Goal: Task Accomplishment & Management: Use online tool/utility

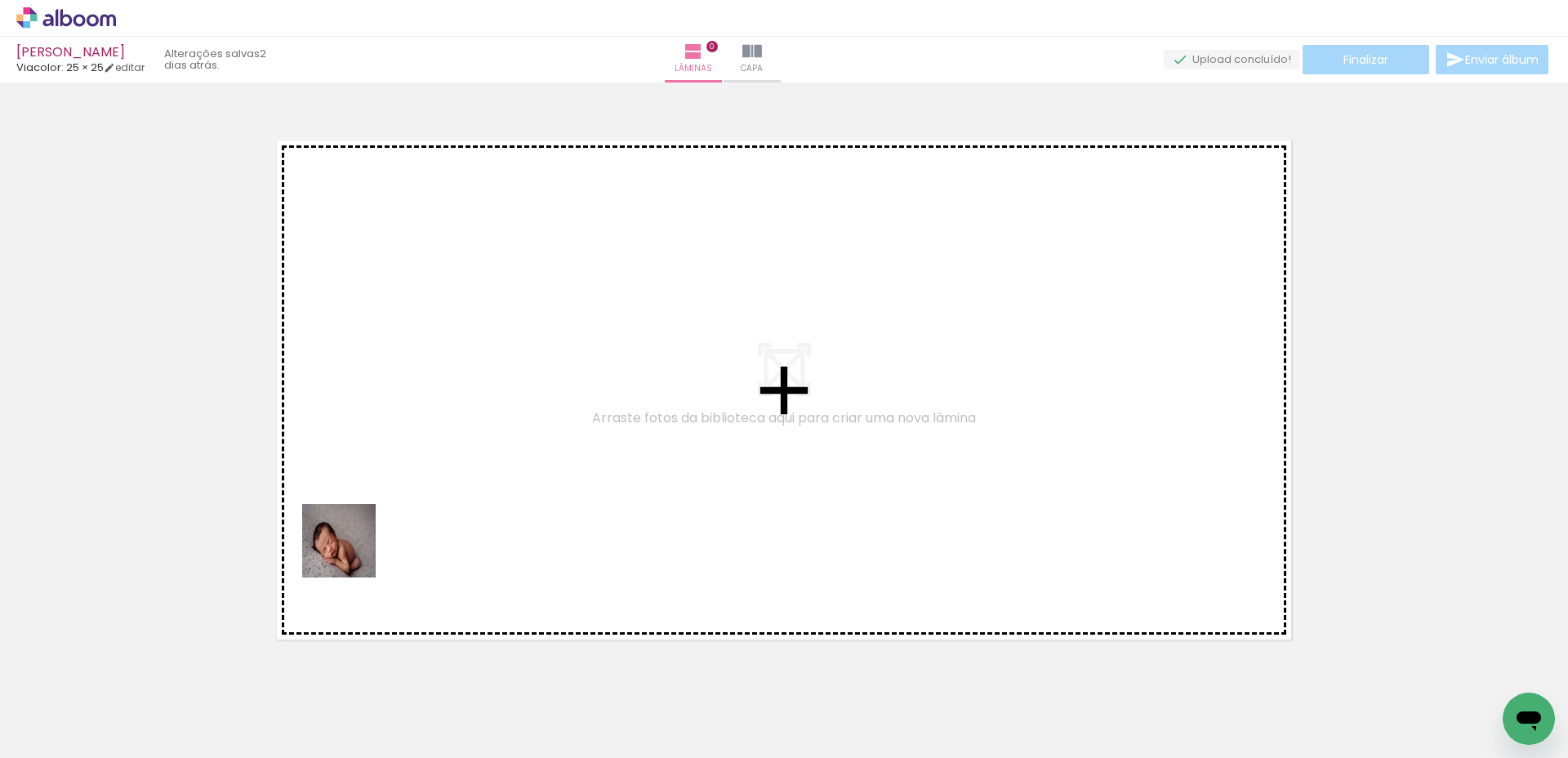
drag, startPoint x: 336, startPoint y: 578, endPoint x: 352, endPoint y: 551, distance: 31.4
click at [352, 551] on quentale-workspace at bounding box center [784, 379] width 1568 height 758
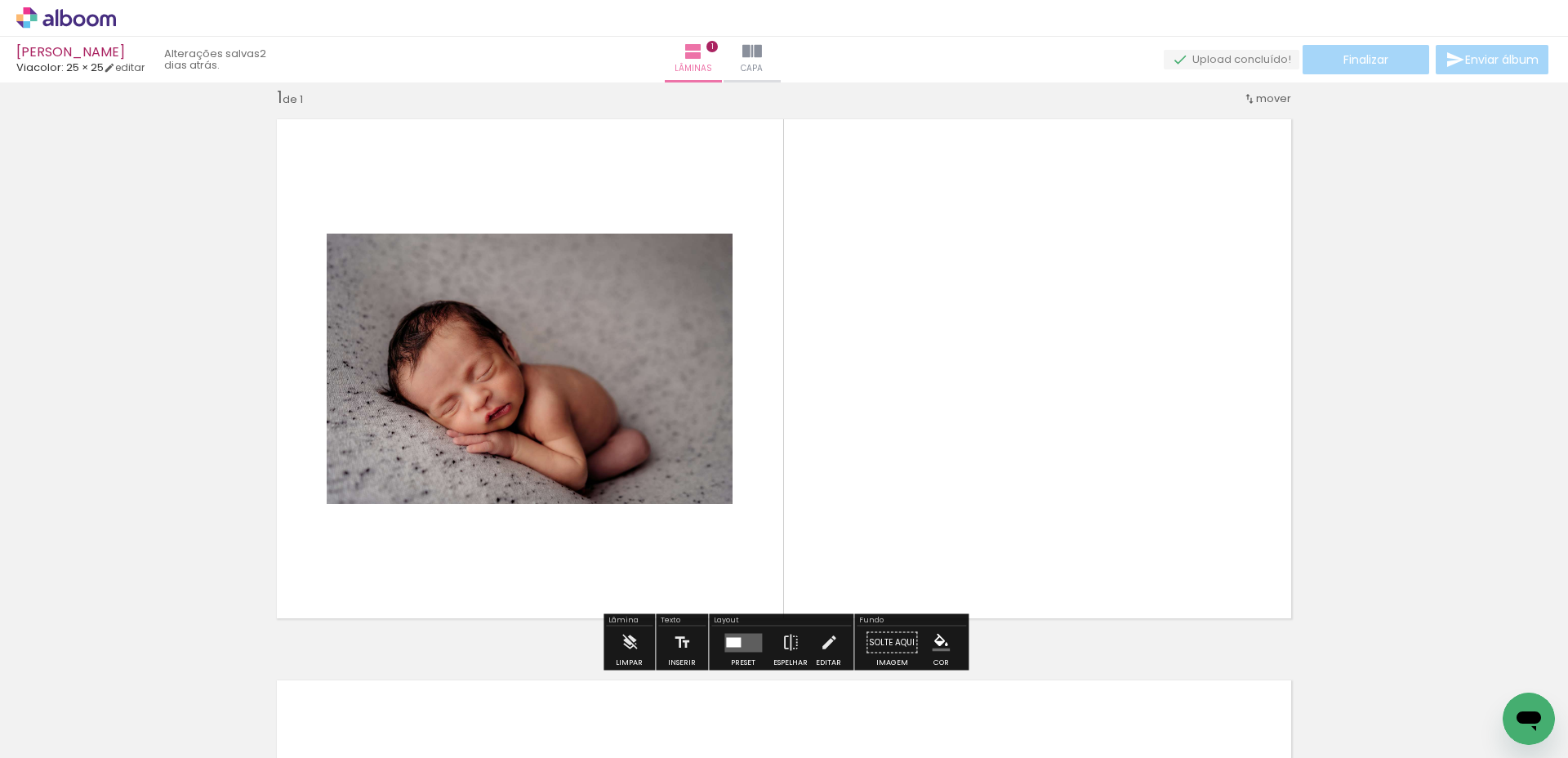
scroll to position [21, 0]
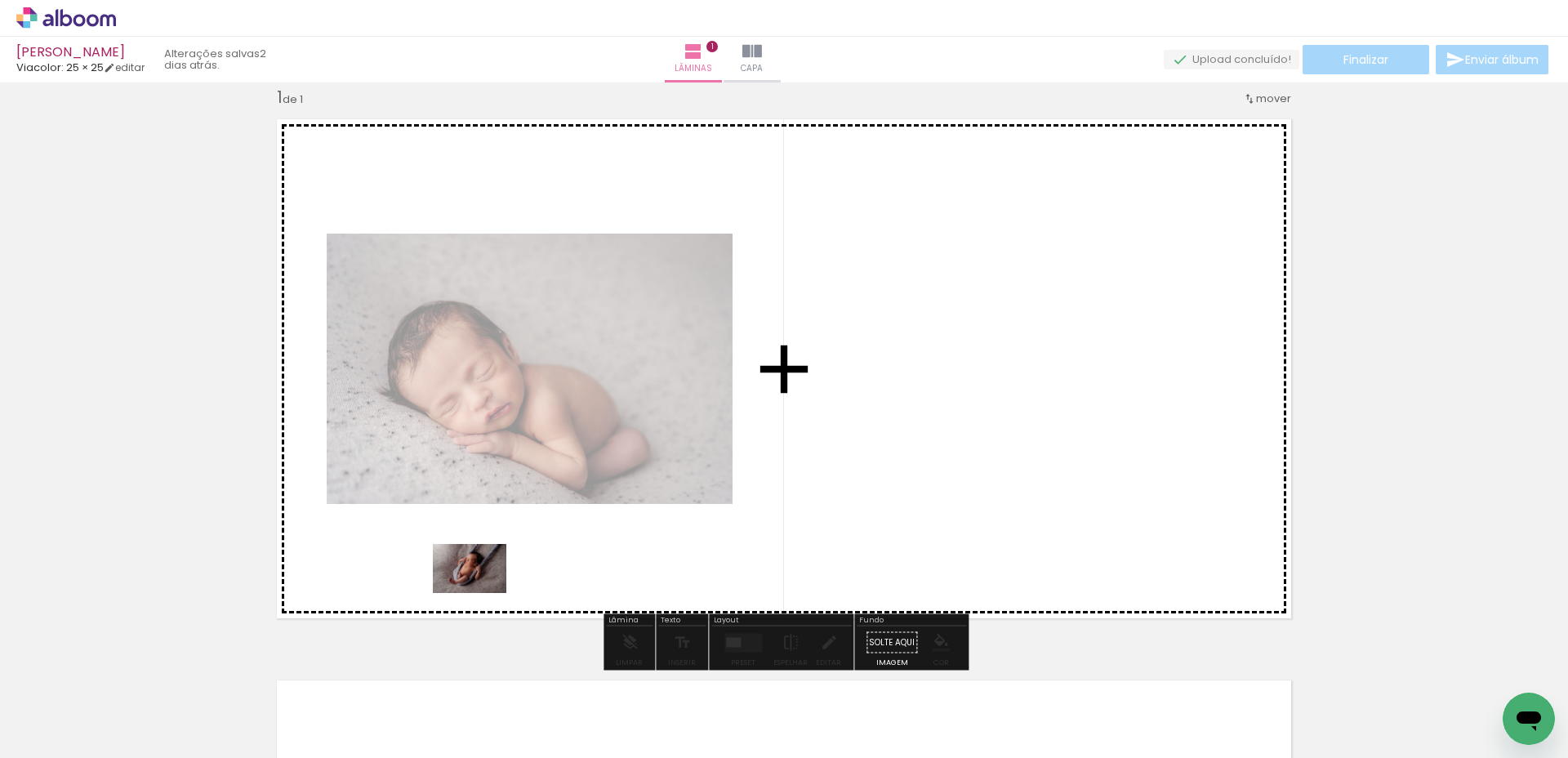
drag, startPoint x: 368, startPoint y: 699, endPoint x: 482, endPoint y: 593, distance: 155.7
click at [482, 593] on quentale-workspace at bounding box center [784, 379] width 1568 height 758
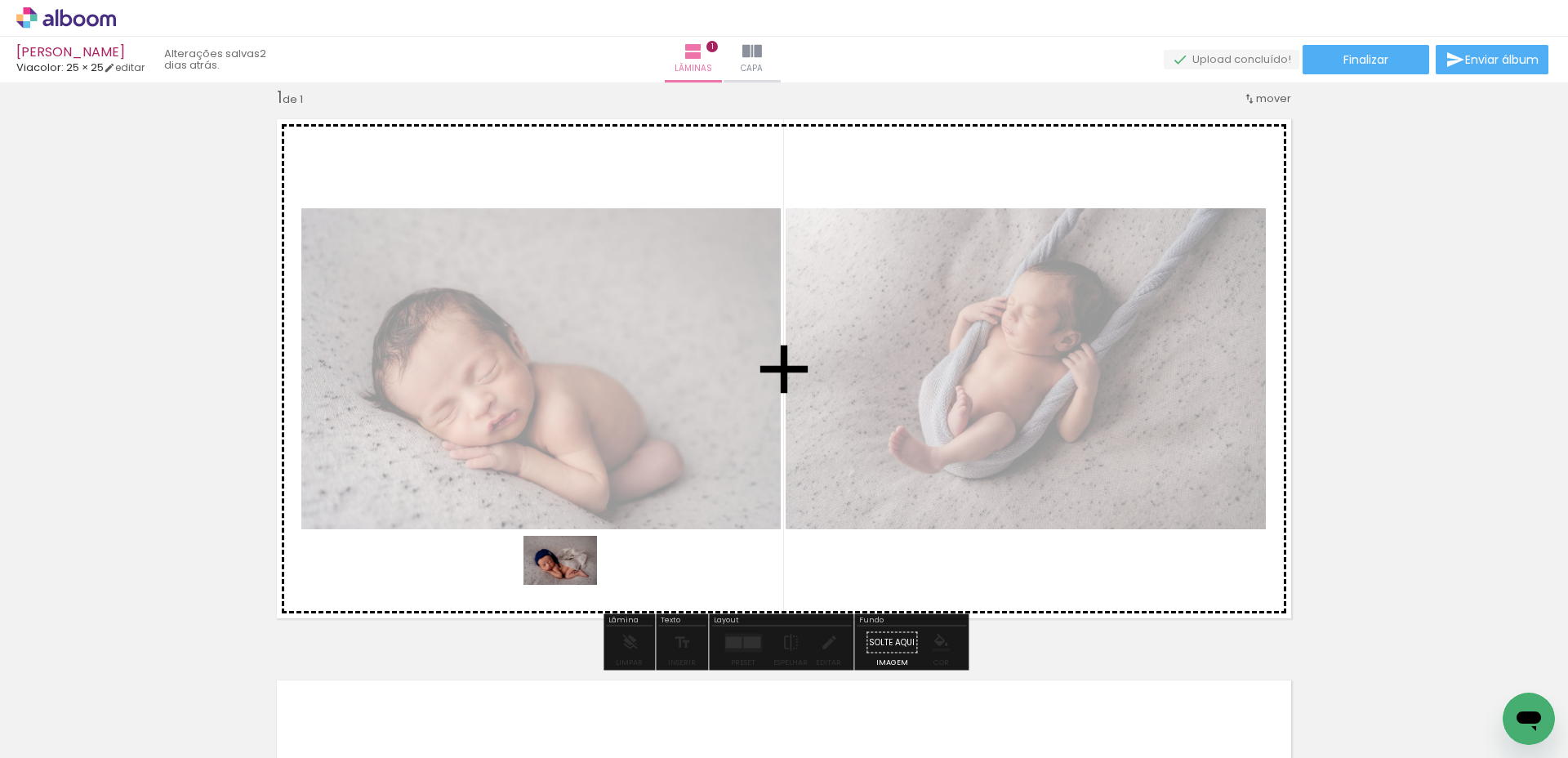
drag, startPoint x: 506, startPoint y: 642, endPoint x: 573, endPoint y: 585, distance: 88.0
click at [573, 585] on quentale-workspace at bounding box center [784, 379] width 1568 height 758
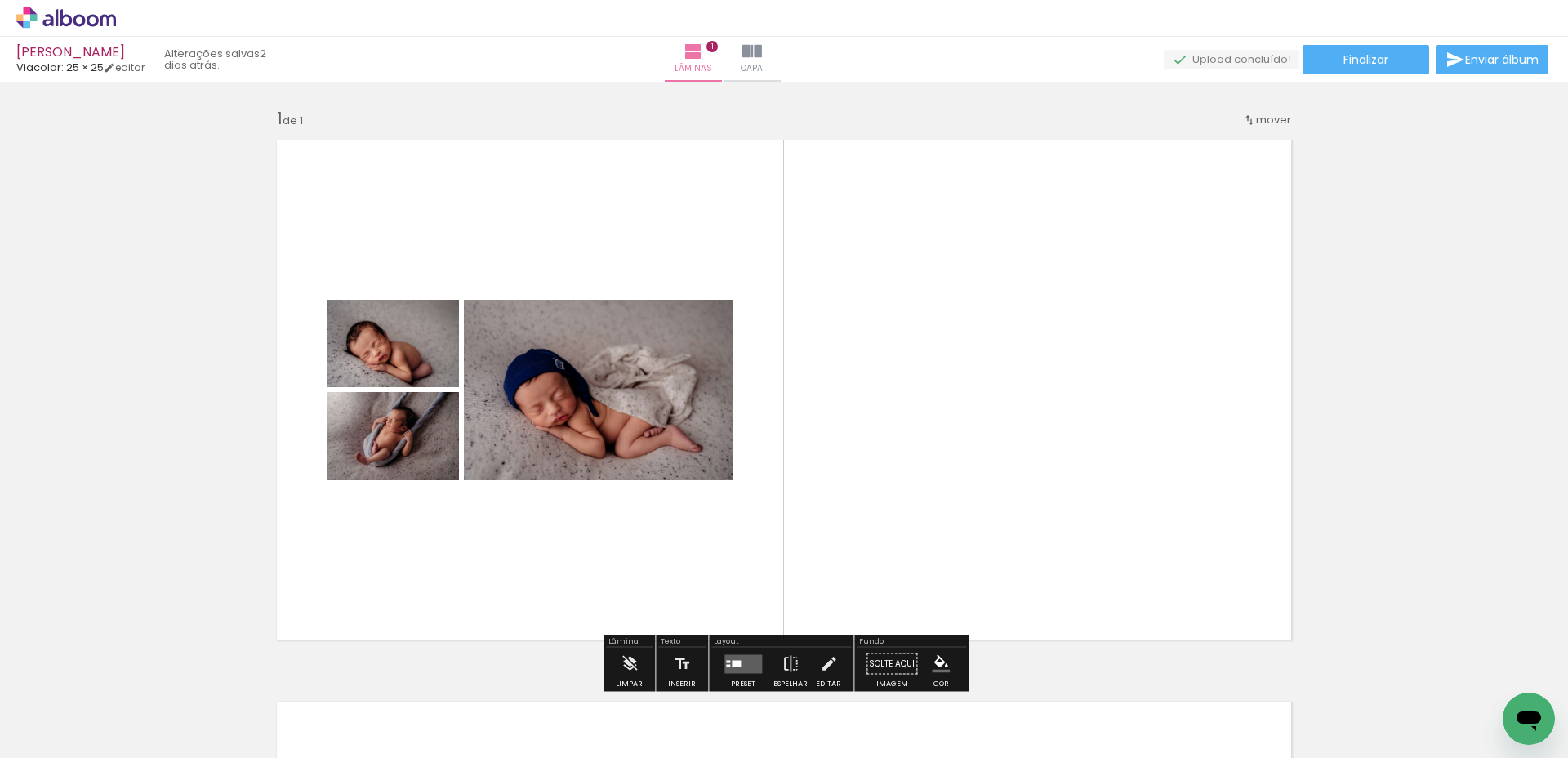
scroll to position [63, 0]
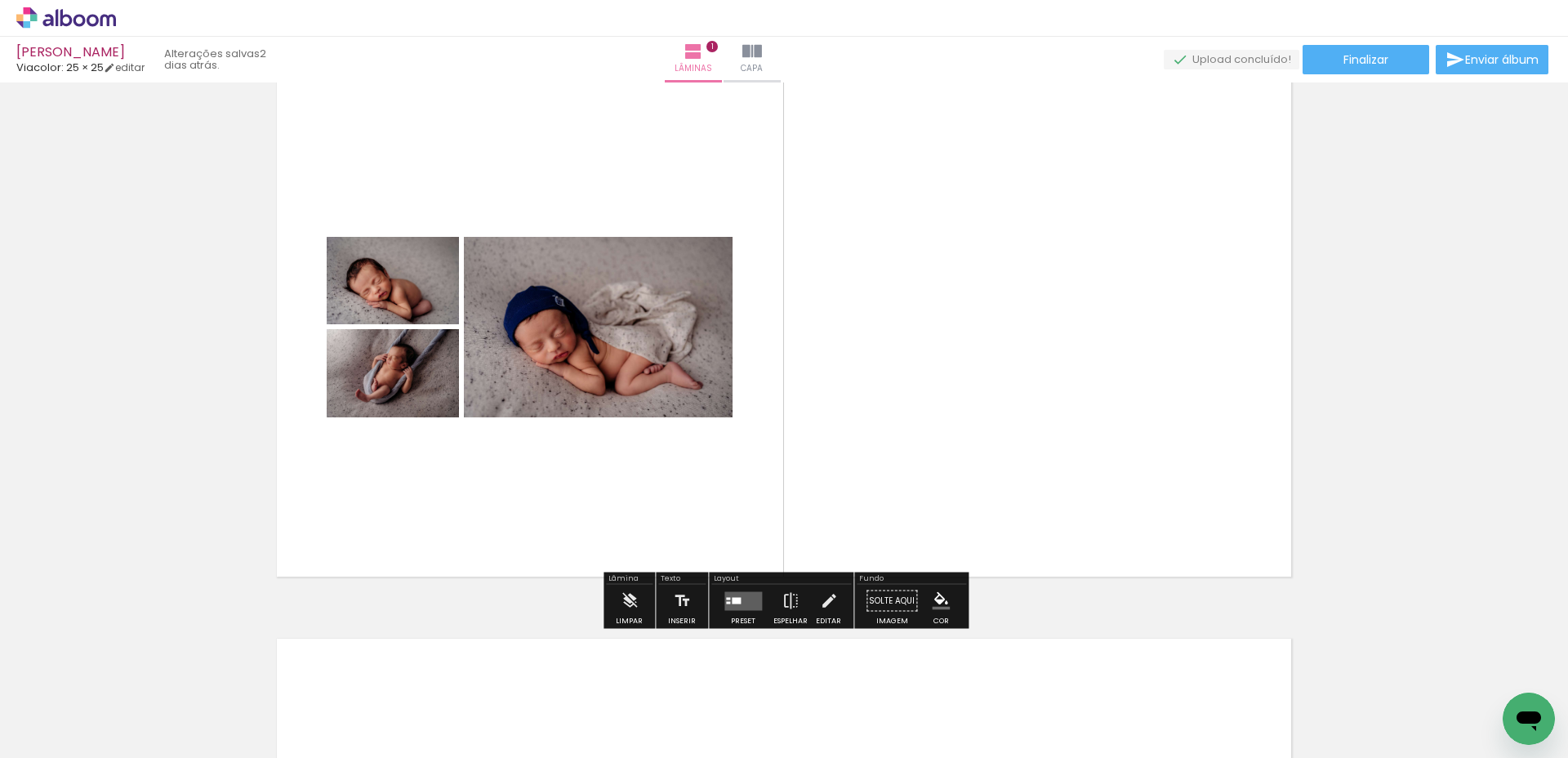
click at [727, 603] on quentale-layouter at bounding box center [743, 601] width 38 height 18
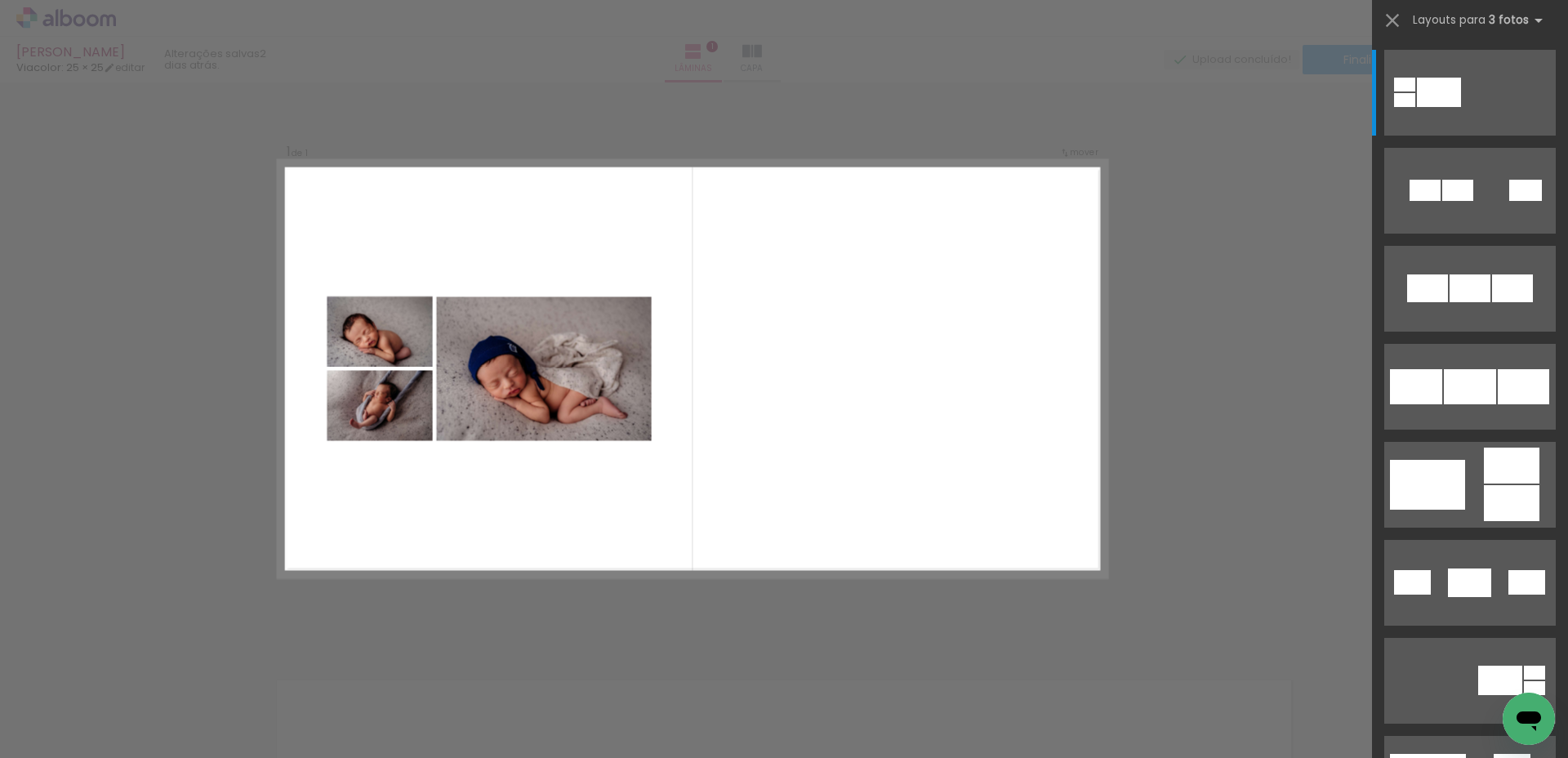
scroll to position [20, 0]
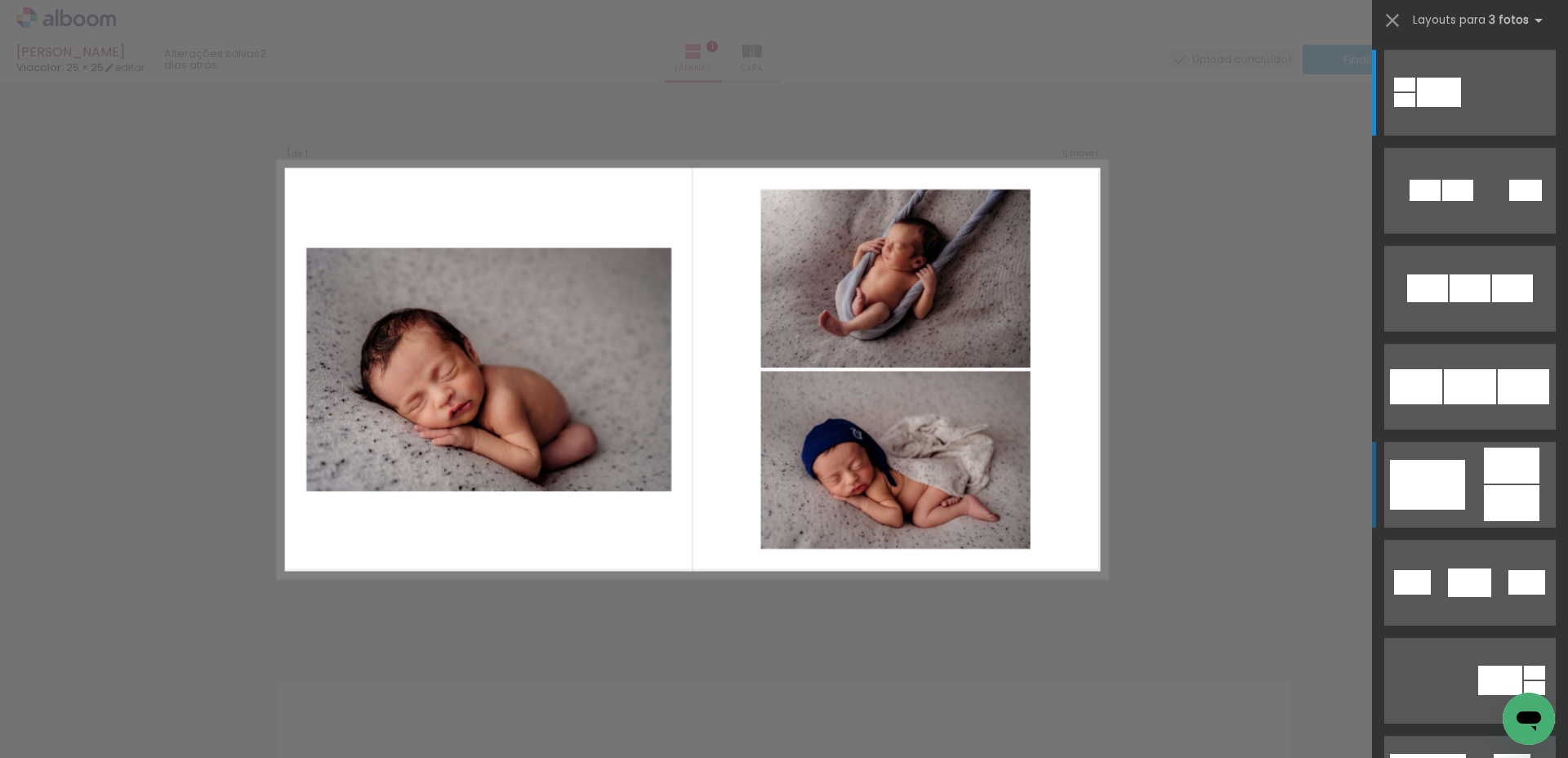
click at [1435, 482] on div at bounding box center [1427, 485] width 75 height 50
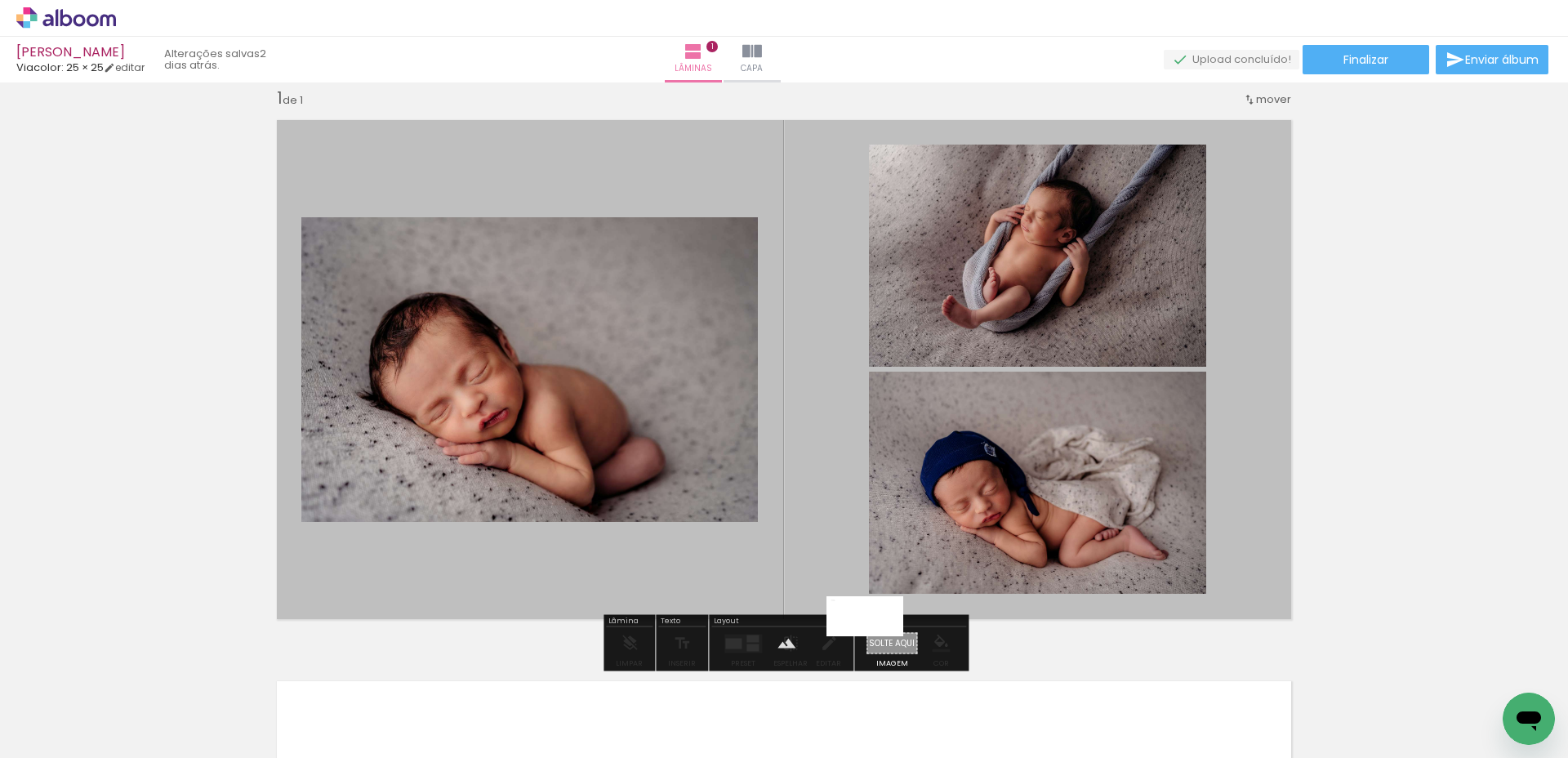
drag, startPoint x: 199, startPoint y: 698, endPoint x: 877, endPoint y: 647, distance: 679.9
click at [877, 647] on quentale-workspace at bounding box center [784, 379] width 1568 height 758
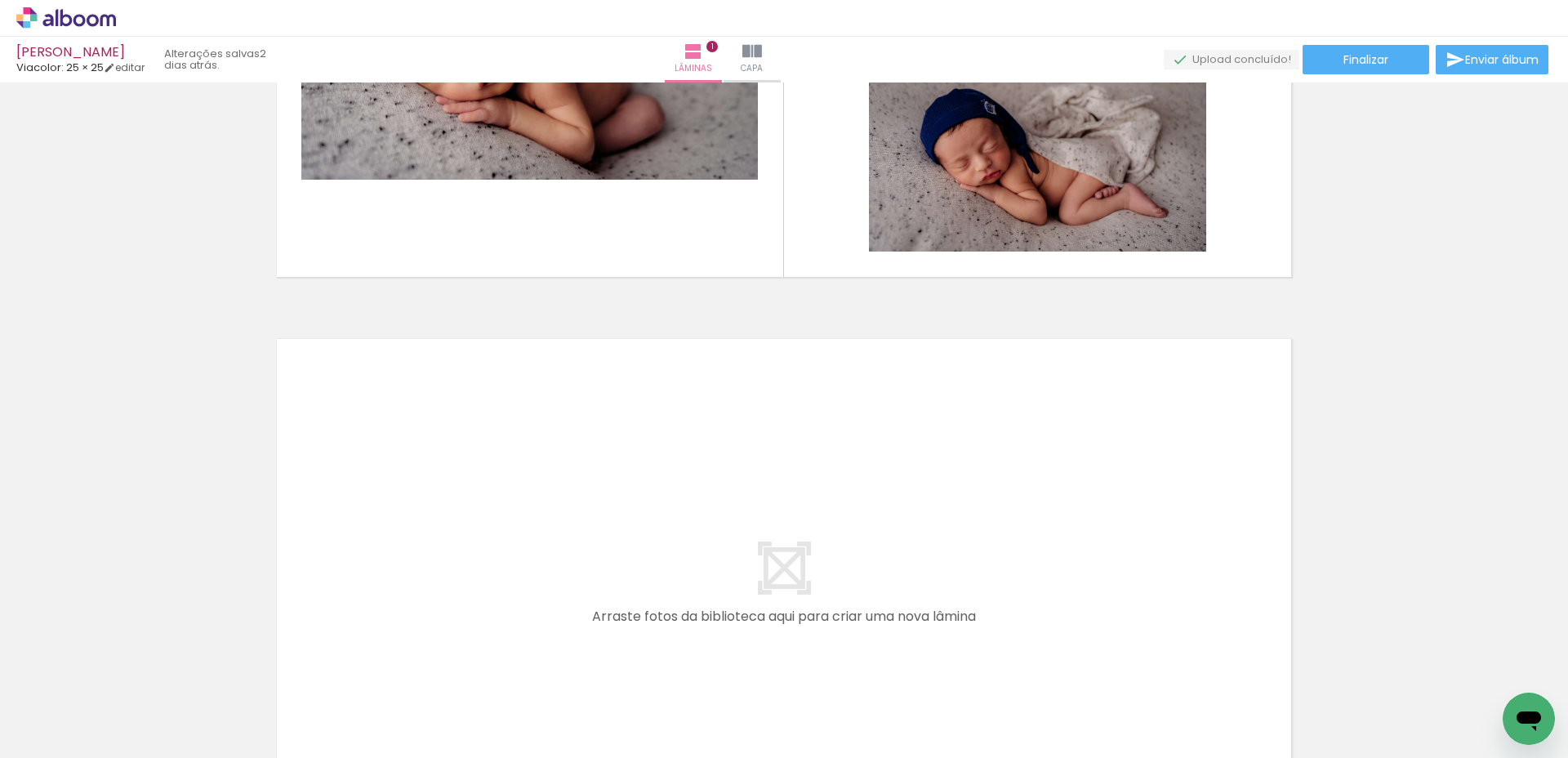
scroll to position [368, 0]
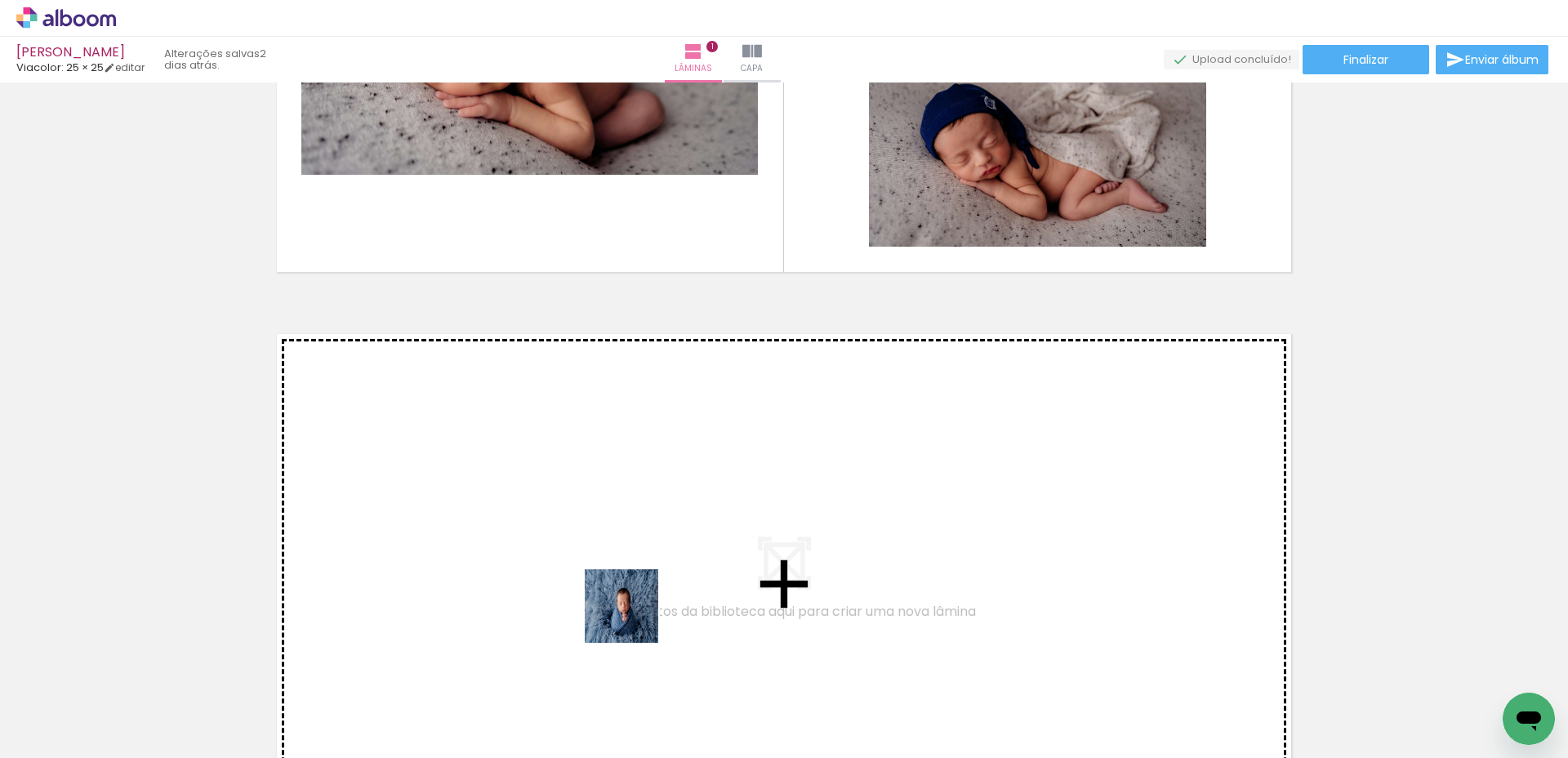
drag, startPoint x: 639, startPoint y: 710, endPoint x: 634, endPoint y: 613, distance: 97.1
click at [634, 613] on quentale-workspace at bounding box center [784, 379] width 1568 height 758
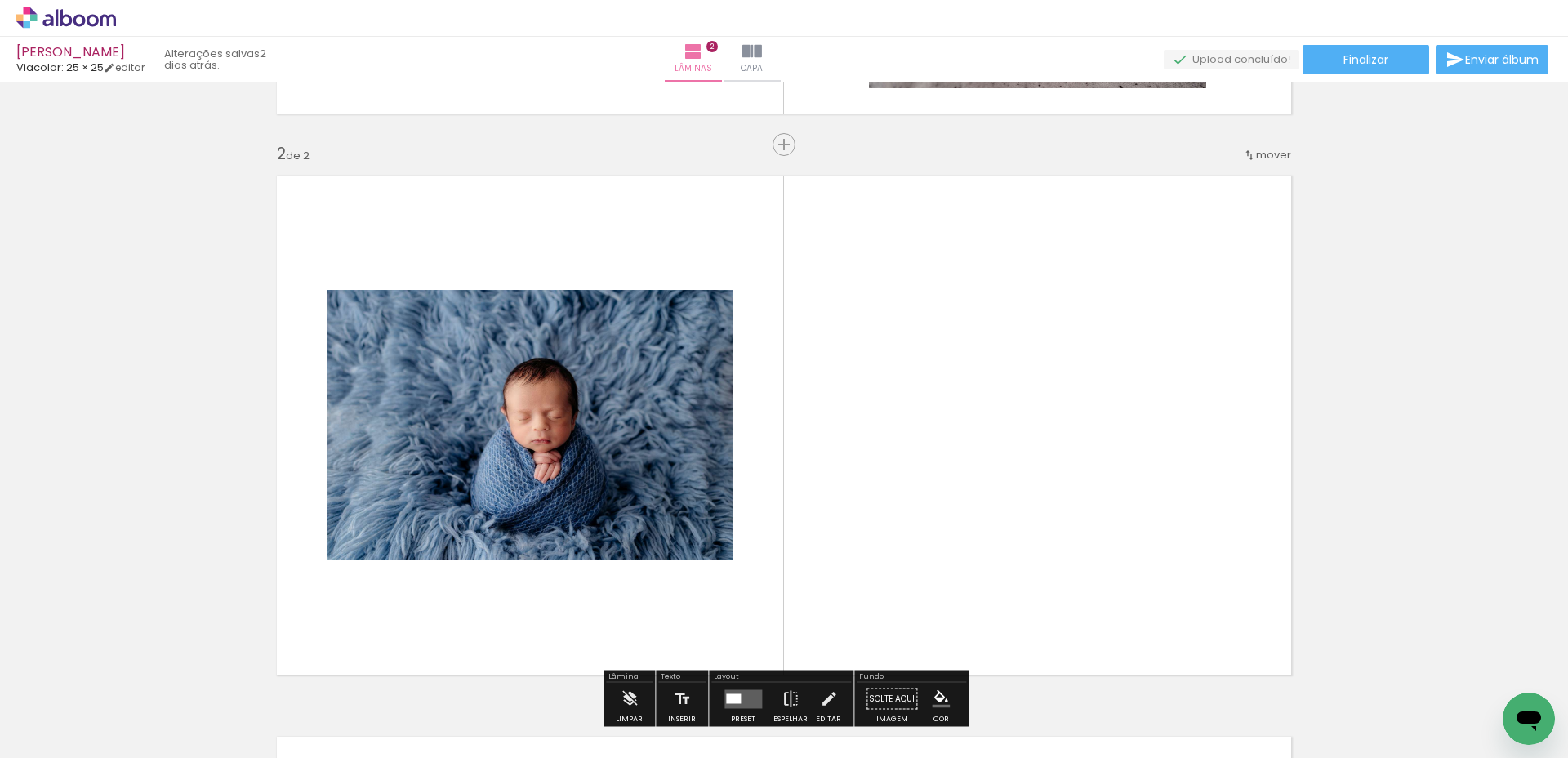
scroll to position [583, 0]
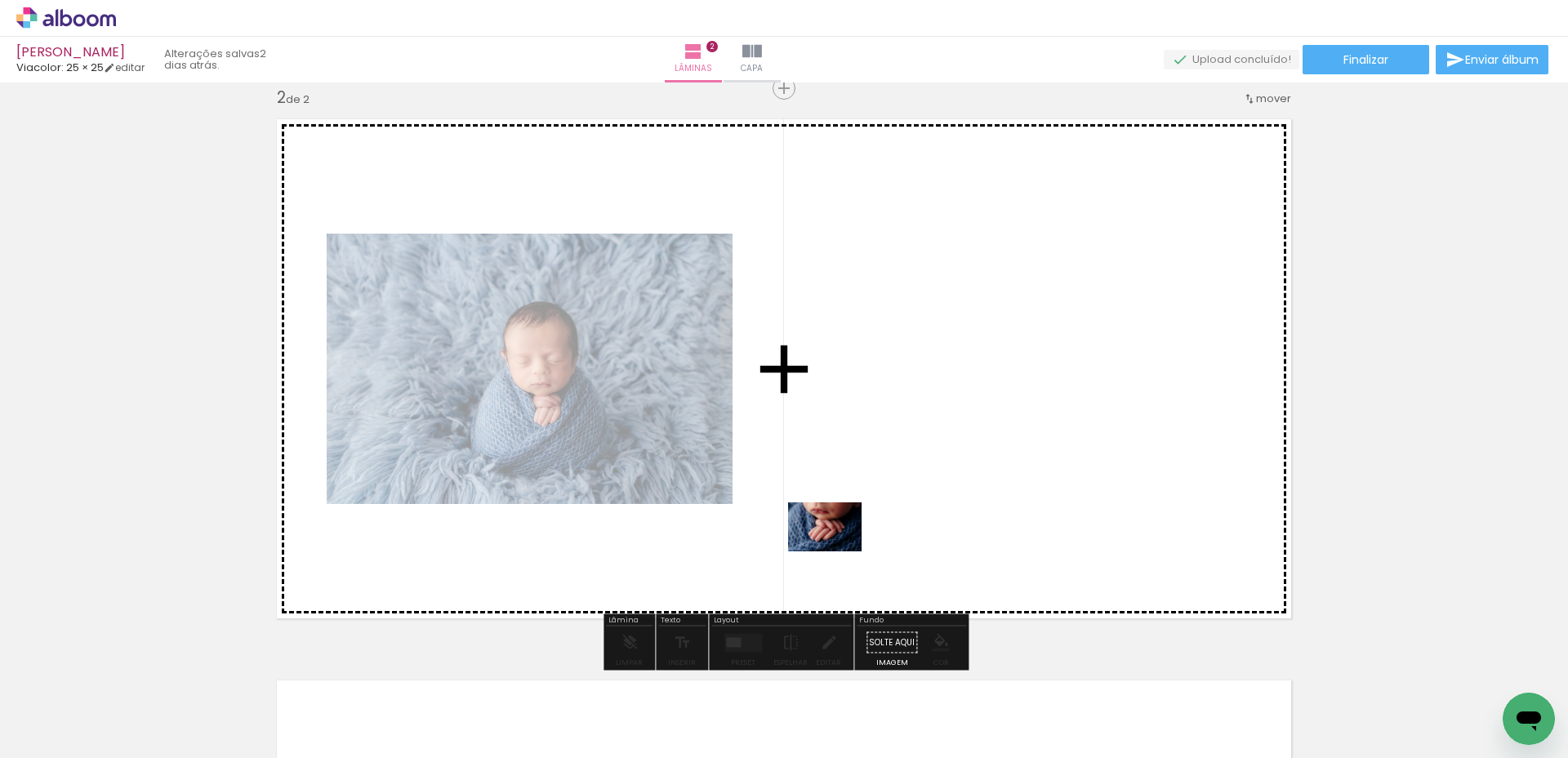
drag, startPoint x: 722, startPoint y: 712, endPoint x: 839, endPoint y: 550, distance: 199.8
click at [839, 550] on quentale-workspace at bounding box center [784, 379] width 1568 height 758
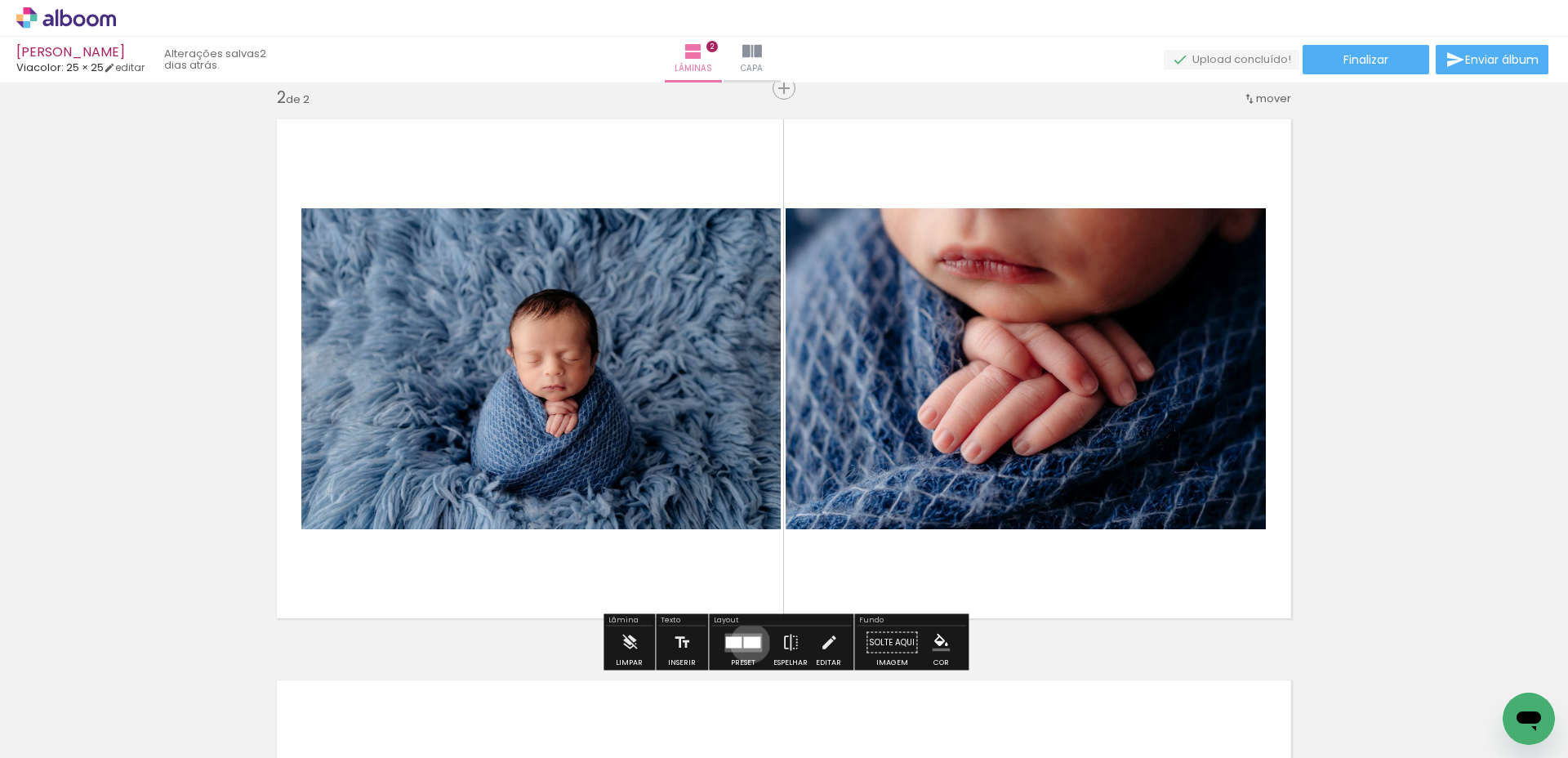
click at [747, 643] on div at bounding box center [752, 642] width 17 height 12
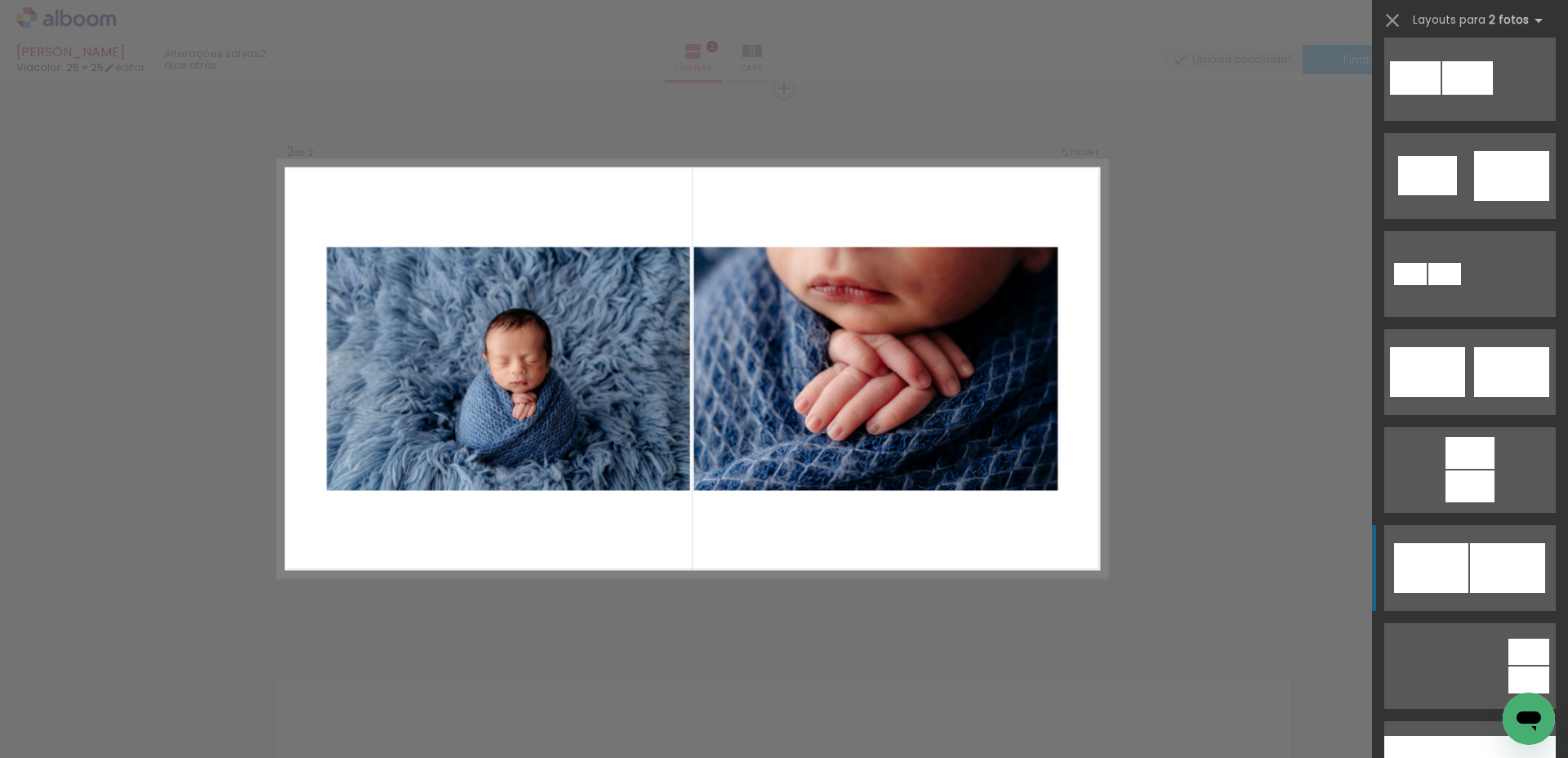
scroll to position [411, 0]
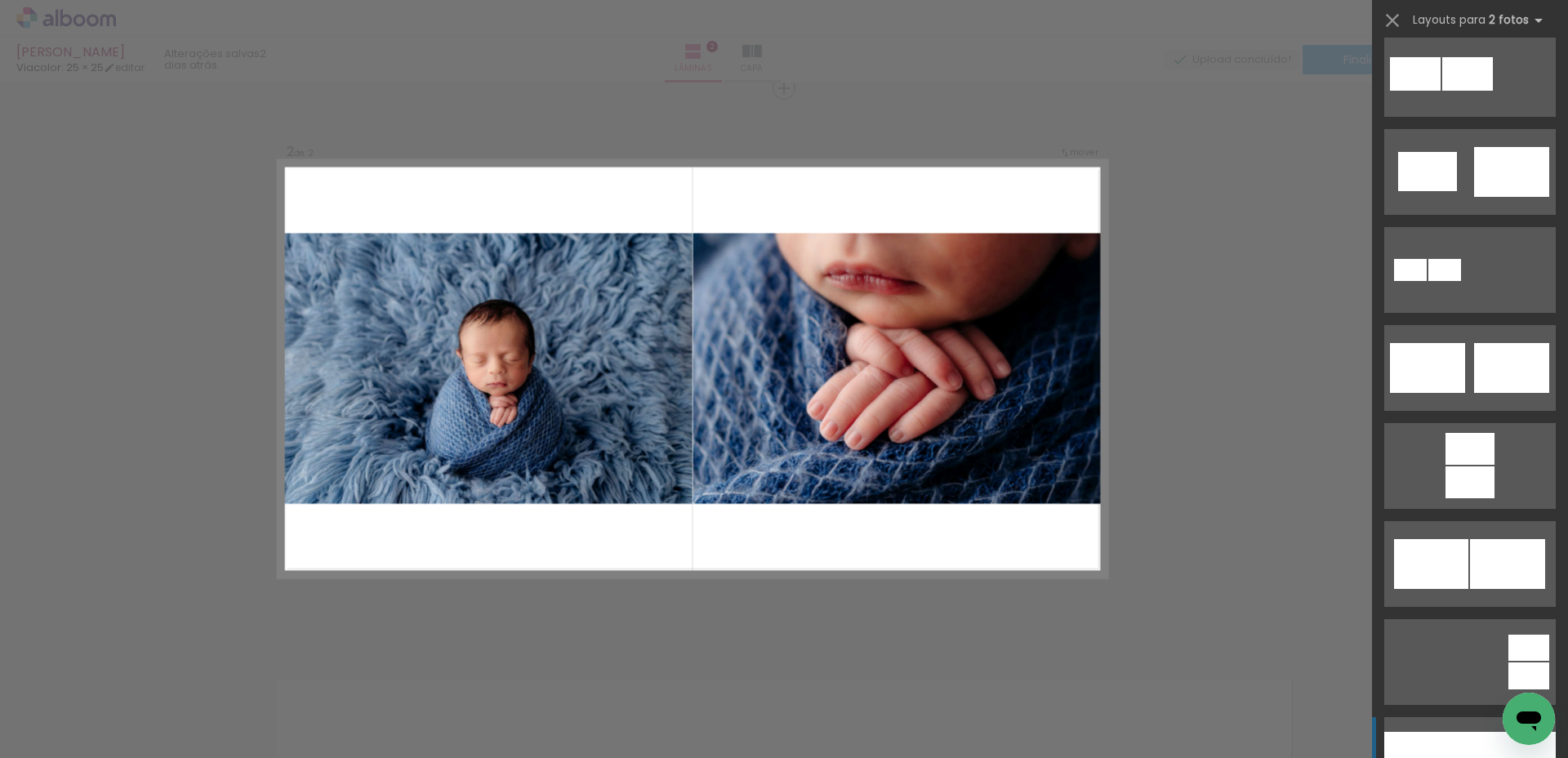
click at [1437, 745] on div at bounding box center [1427, 760] width 85 height 55
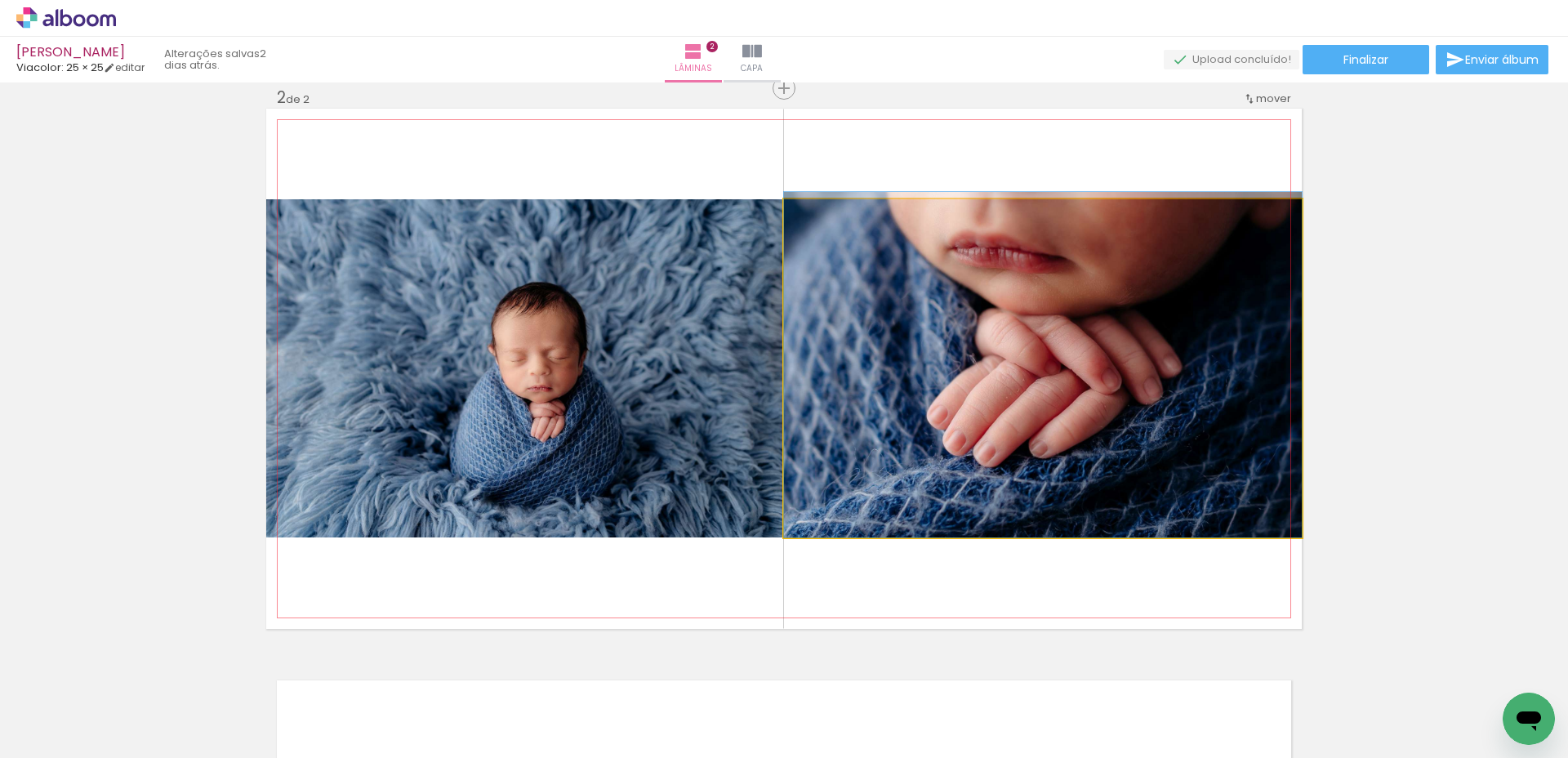
drag, startPoint x: 971, startPoint y: 429, endPoint x: 974, endPoint y: 418, distance: 11.4
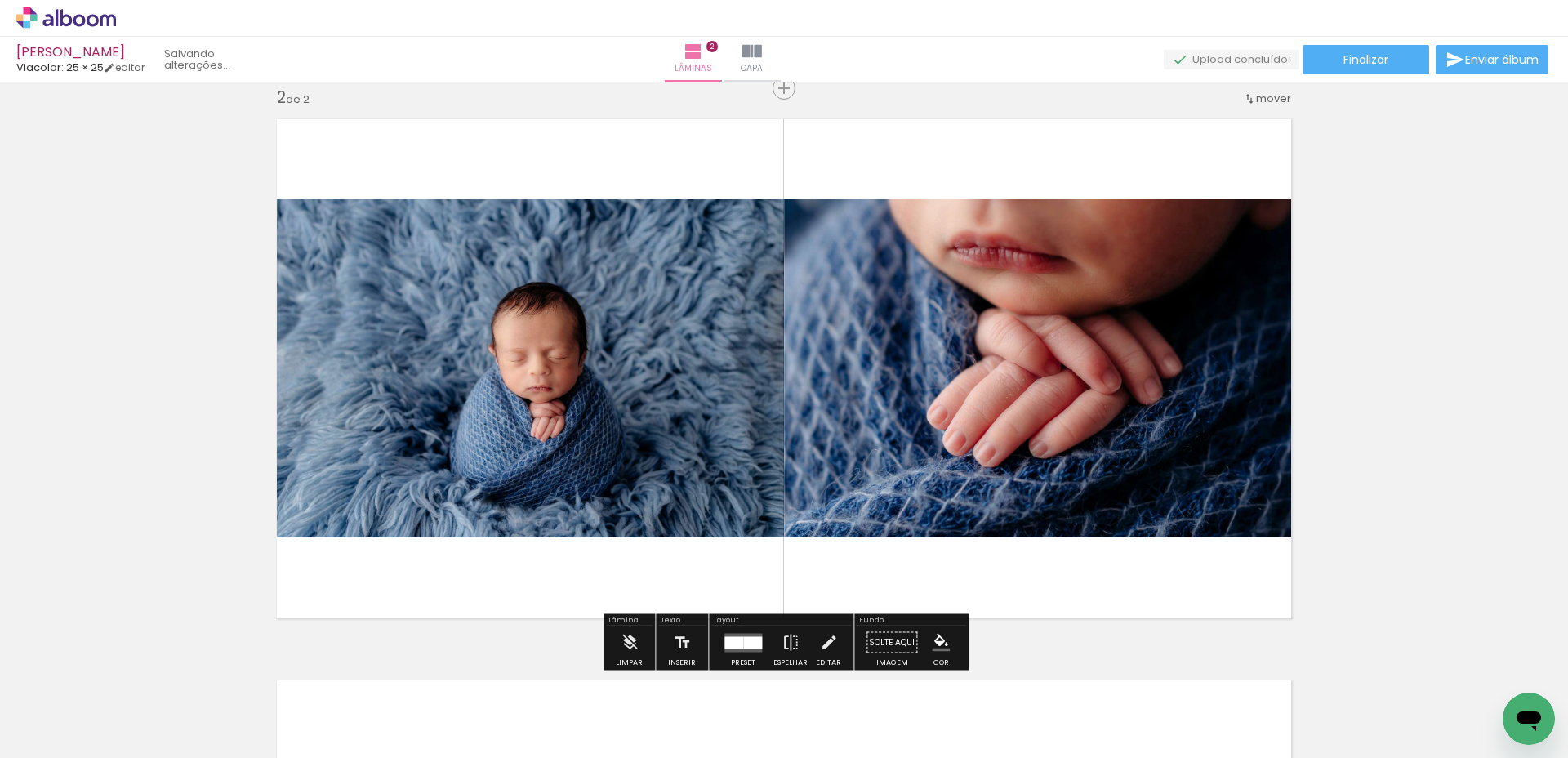
click at [1381, 520] on div "Inserir lâmina 1 de 2 Inserir lâmina 2 de 2" at bounding box center [784, 348] width 1568 height 1685
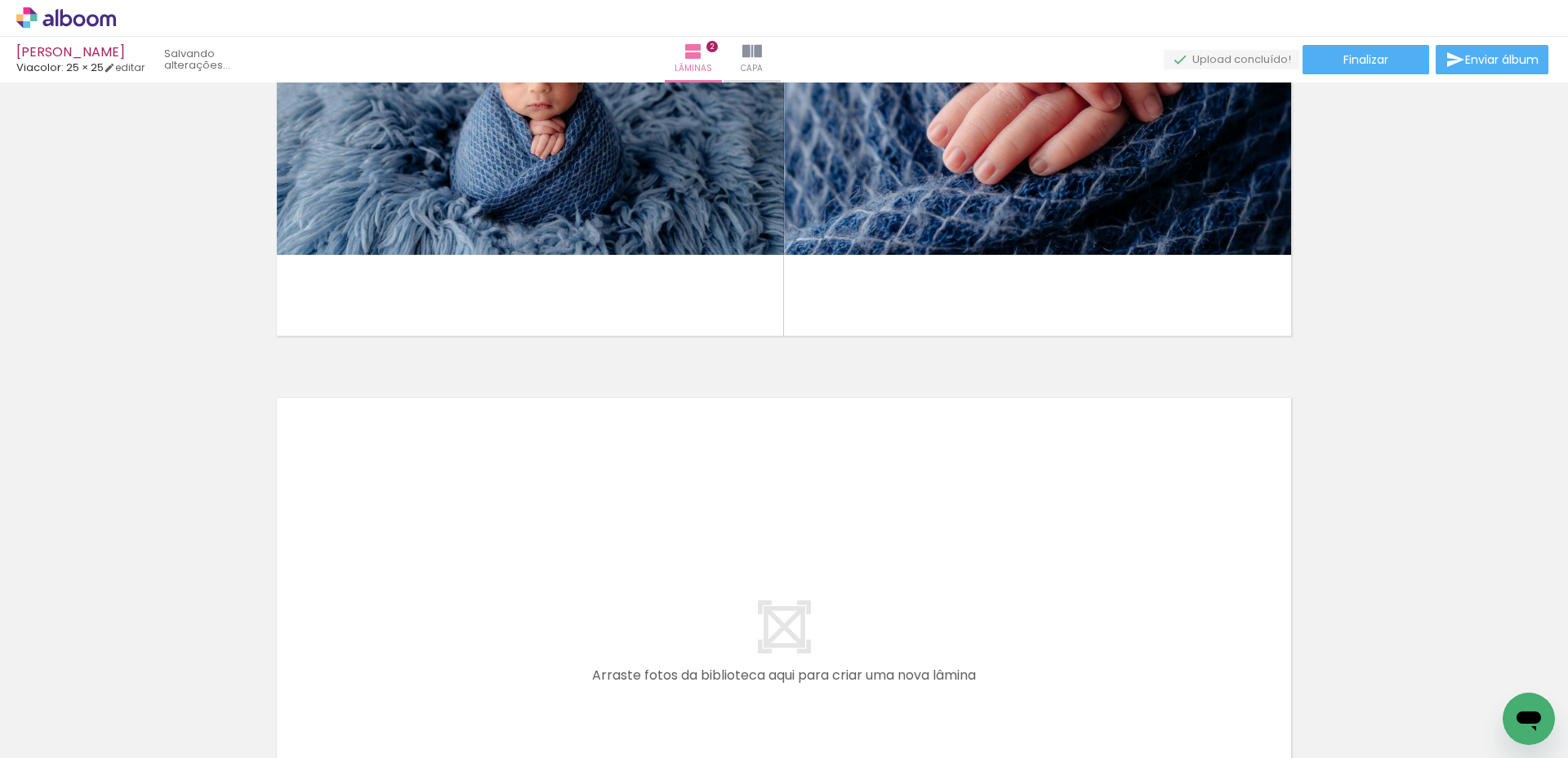
scroll to position [898, 0]
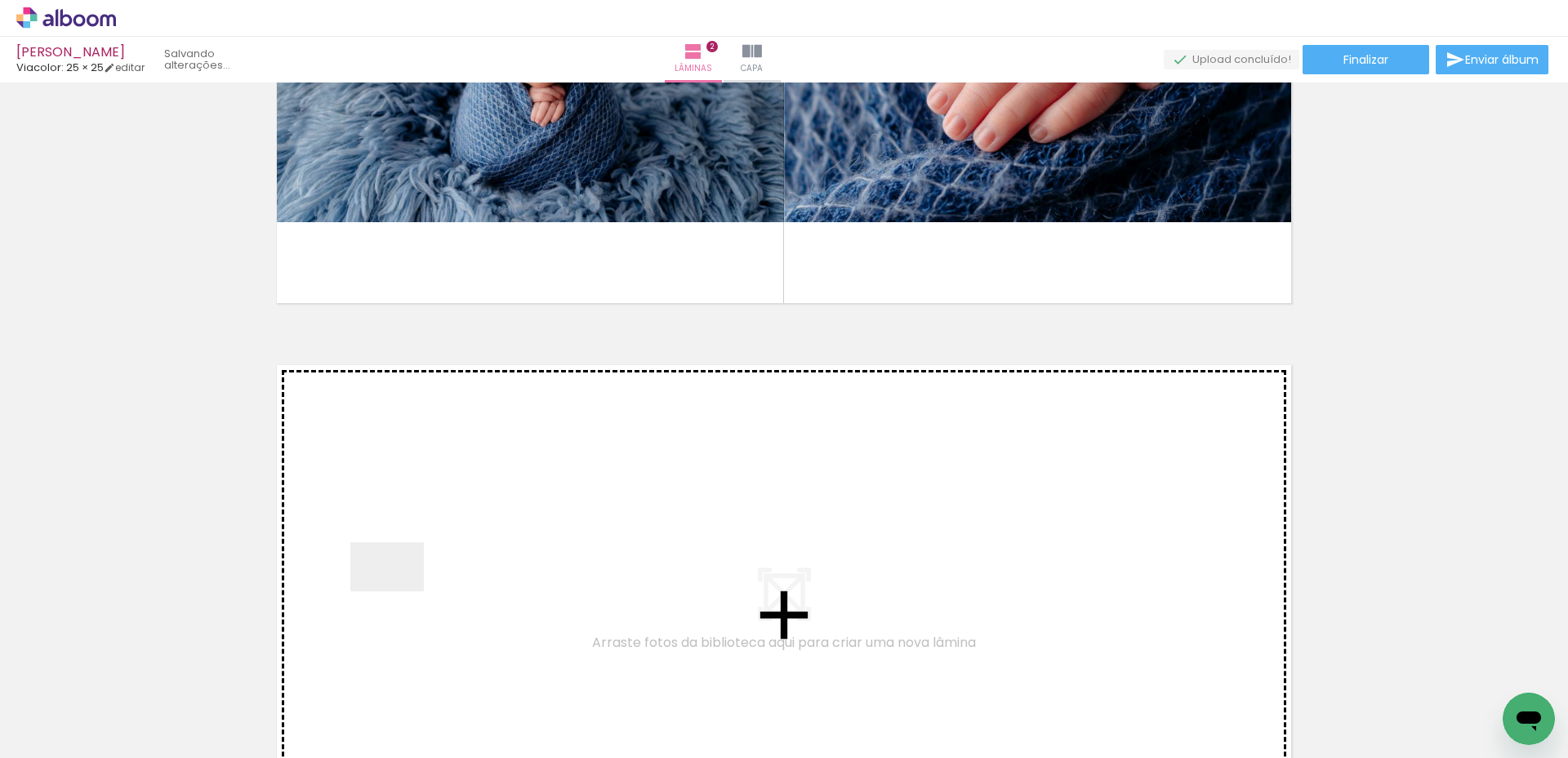
drag, startPoint x: 362, startPoint y: 710, endPoint x: 399, endPoint y: 591, distance: 124.6
click at [399, 591] on quentale-workspace at bounding box center [784, 379] width 1568 height 758
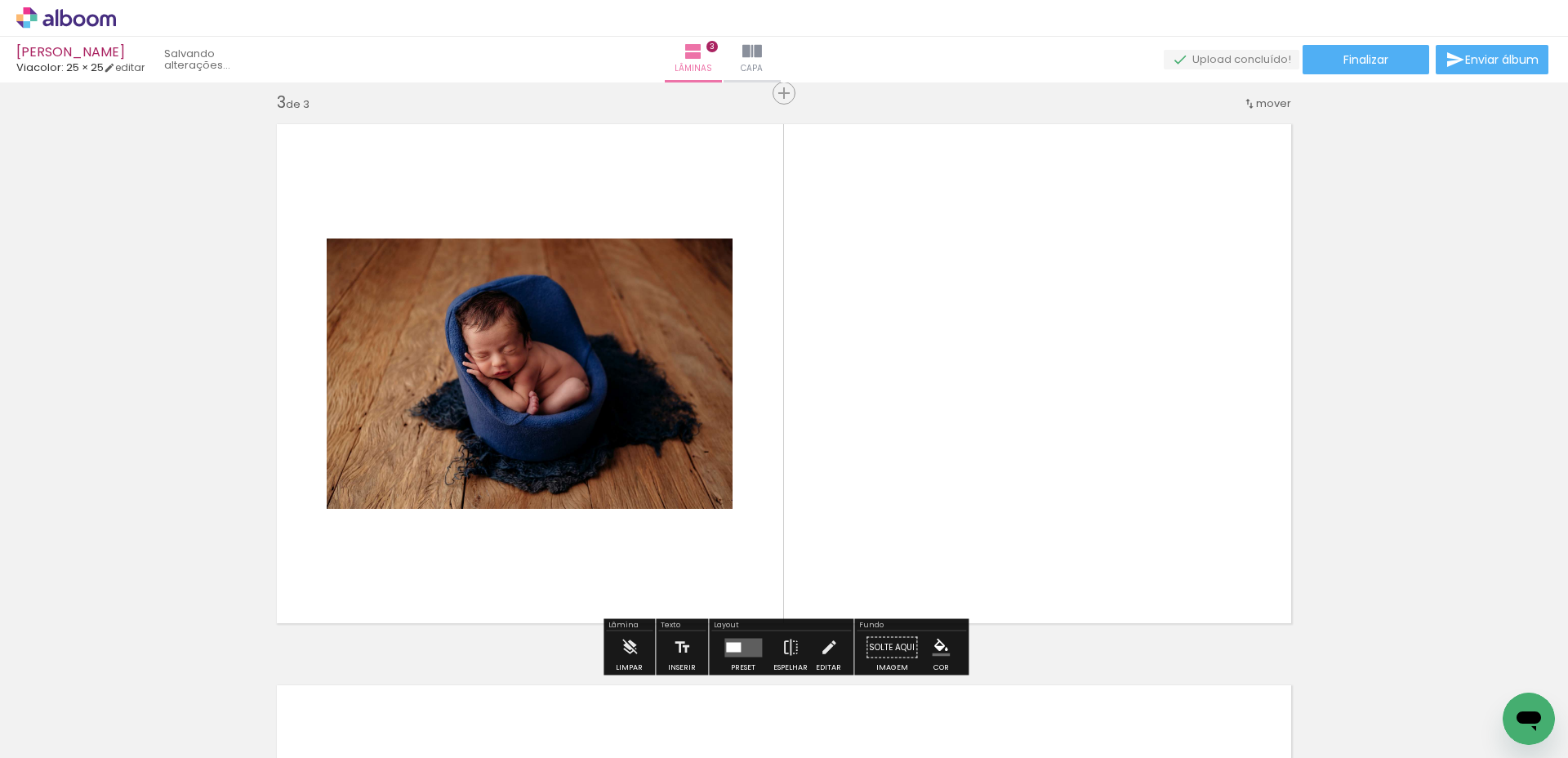
scroll to position [1144, 0]
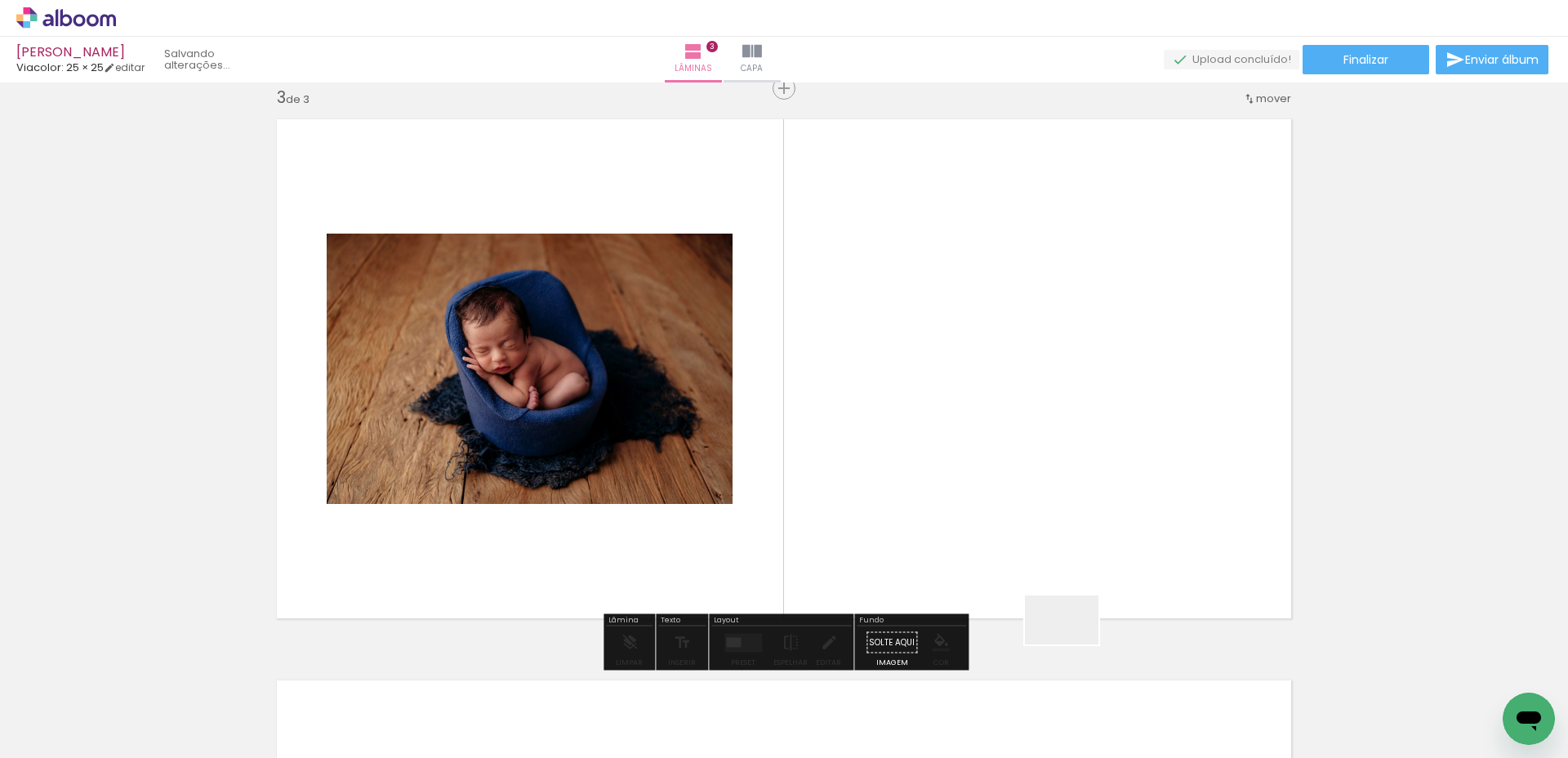
click at [1018, 519] on quentale-workspace at bounding box center [784, 379] width 1568 height 758
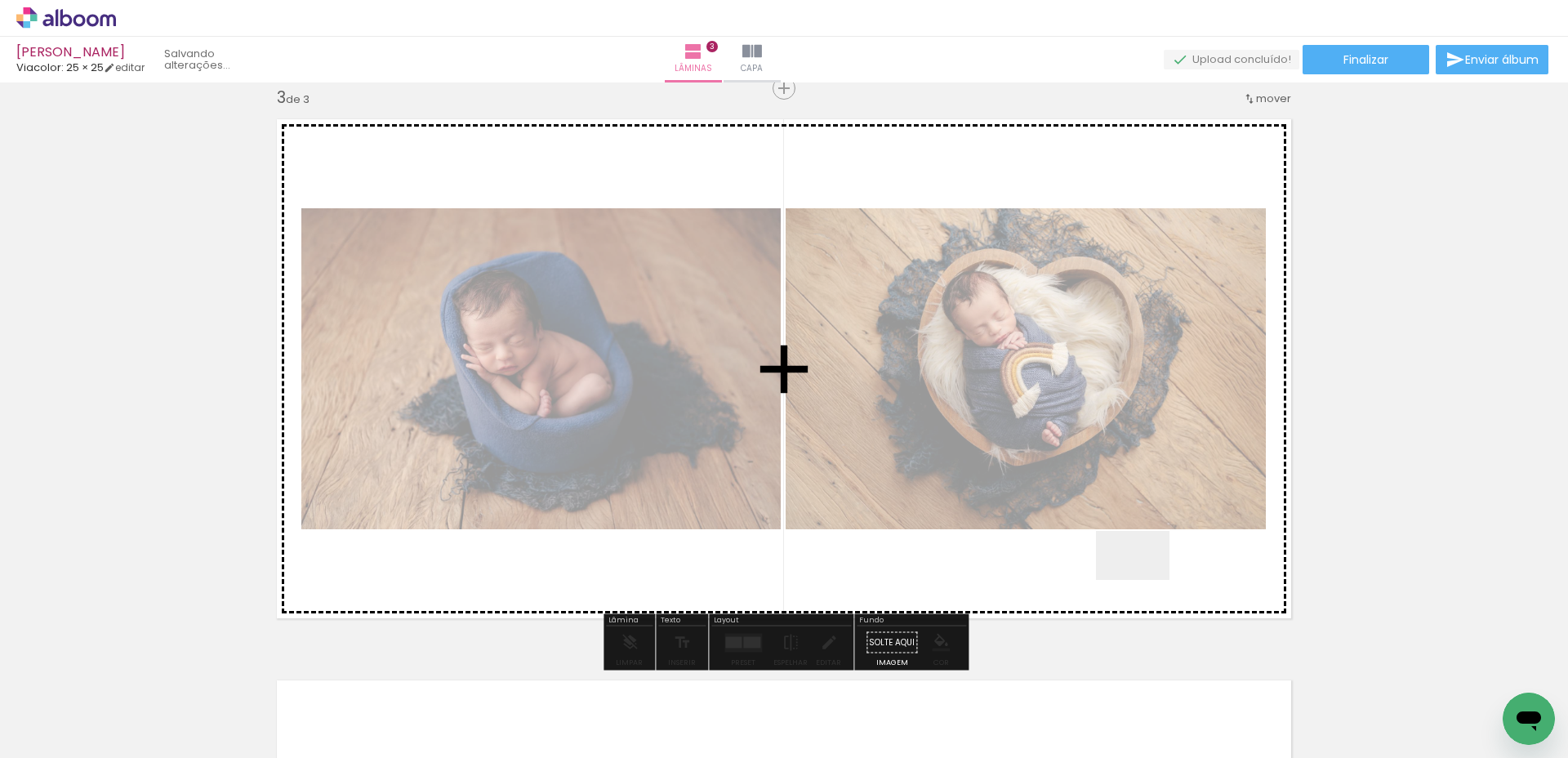
drag, startPoint x: 1187, startPoint y: 694, endPoint x: 1132, endPoint y: 560, distance: 144.8
click at [1132, 560] on quentale-workspace at bounding box center [784, 379] width 1568 height 758
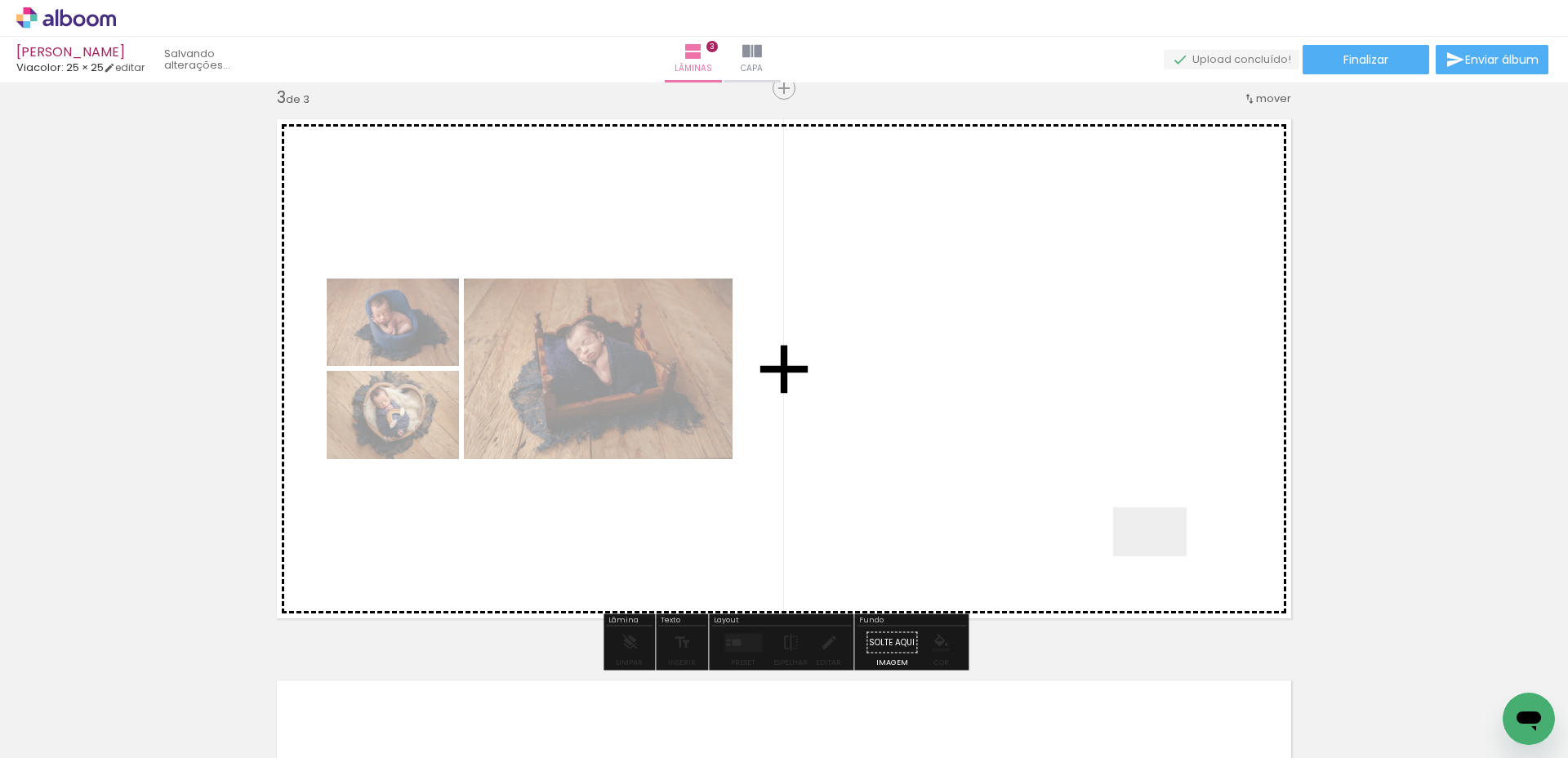
drag, startPoint x: 1270, startPoint y: 698, endPoint x: 1305, endPoint y: 656, distance: 54.7
click at [1164, 558] on quentale-workspace at bounding box center [784, 379] width 1568 height 758
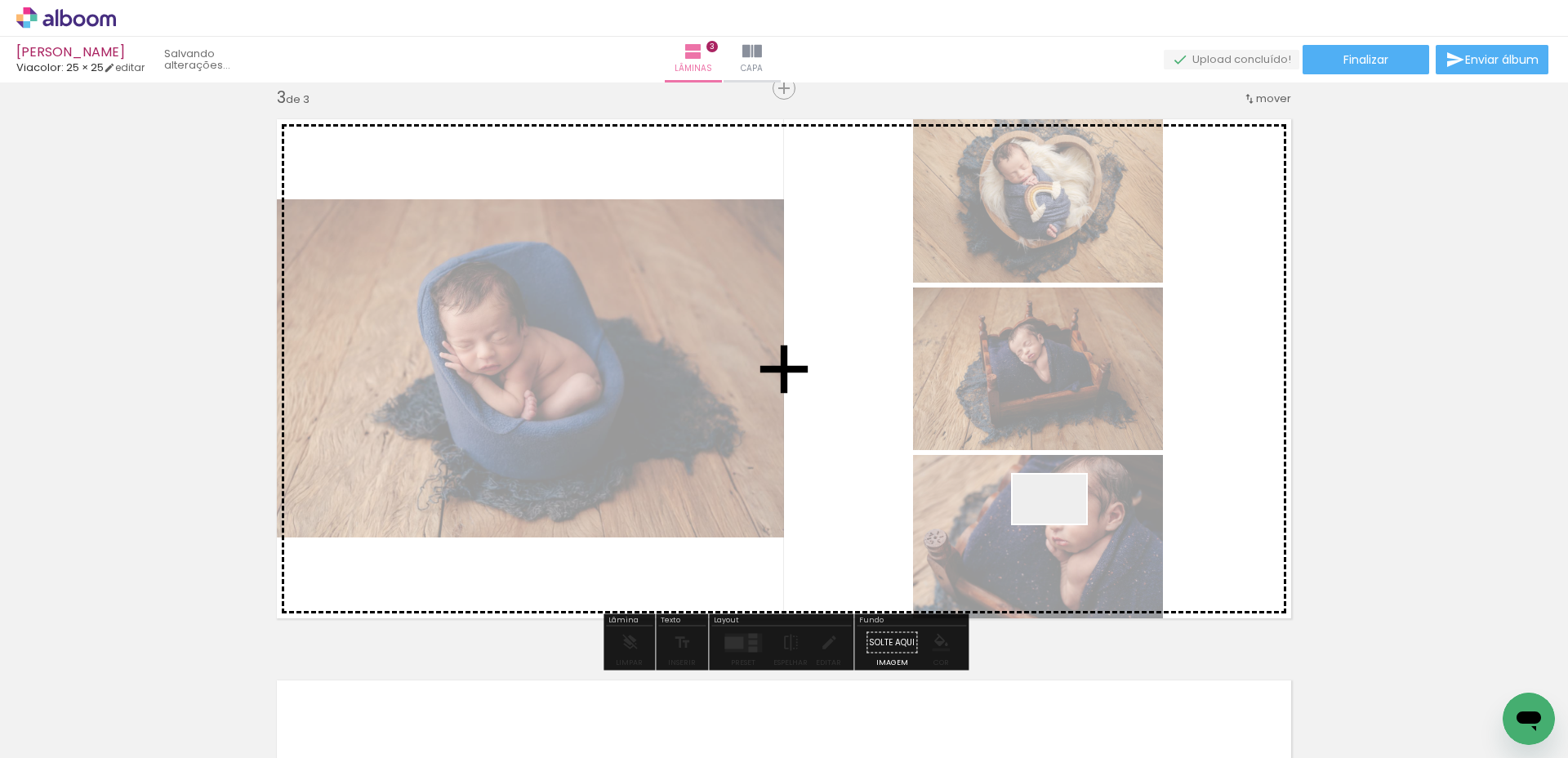
drag, startPoint x: 1364, startPoint y: 707, endPoint x: 904, endPoint y: 508, distance: 501.2
click at [908, 508] on quentale-workspace at bounding box center [784, 379] width 1568 height 758
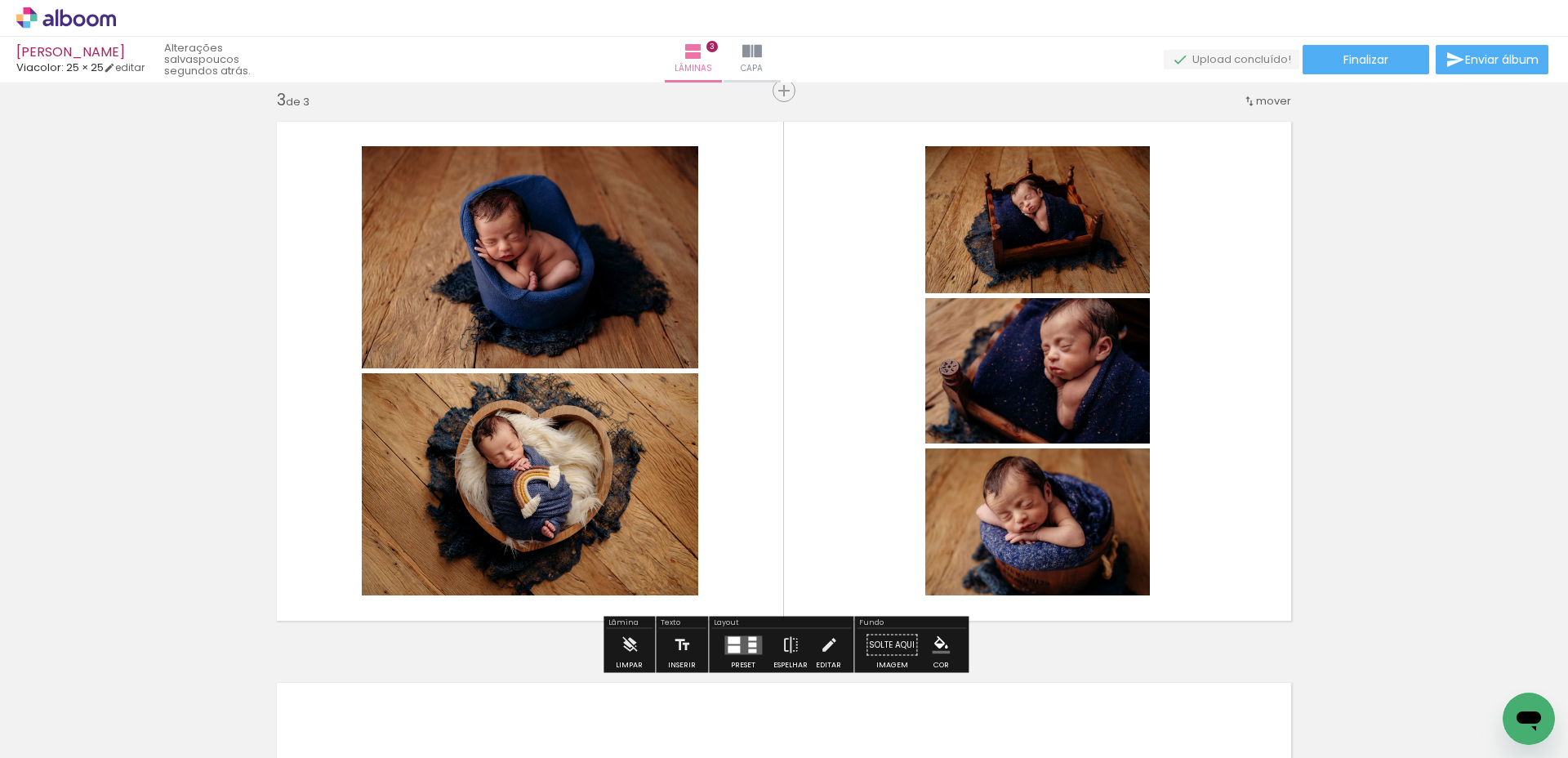
scroll to position [1137, 0]
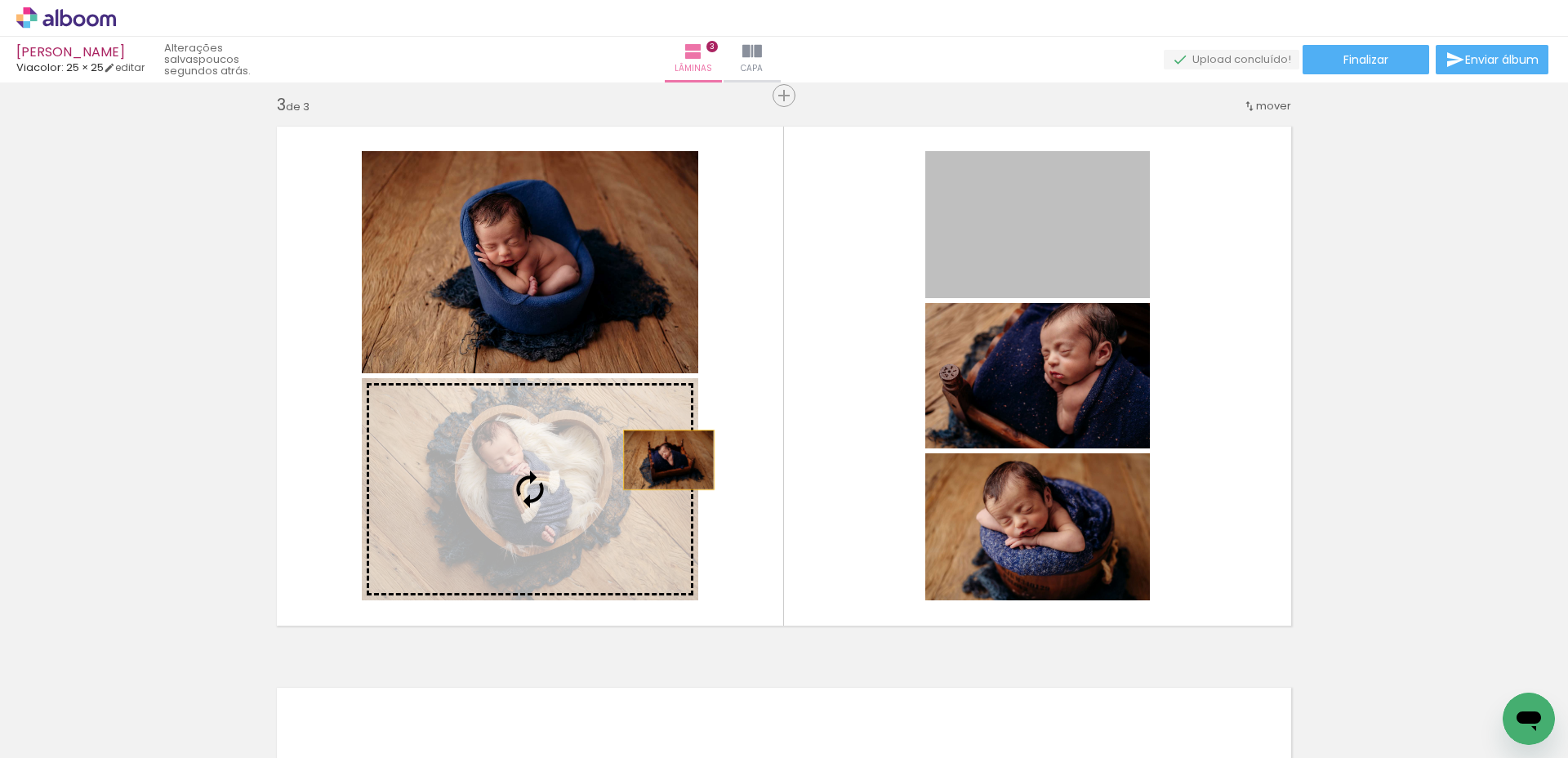
drag, startPoint x: 1004, startPoint y: 260, endPoint x: 669, endPoint y: 460, distance: 390.2
click at [0, 0] on slot at bounding box center [0, 0] width 0 height 0
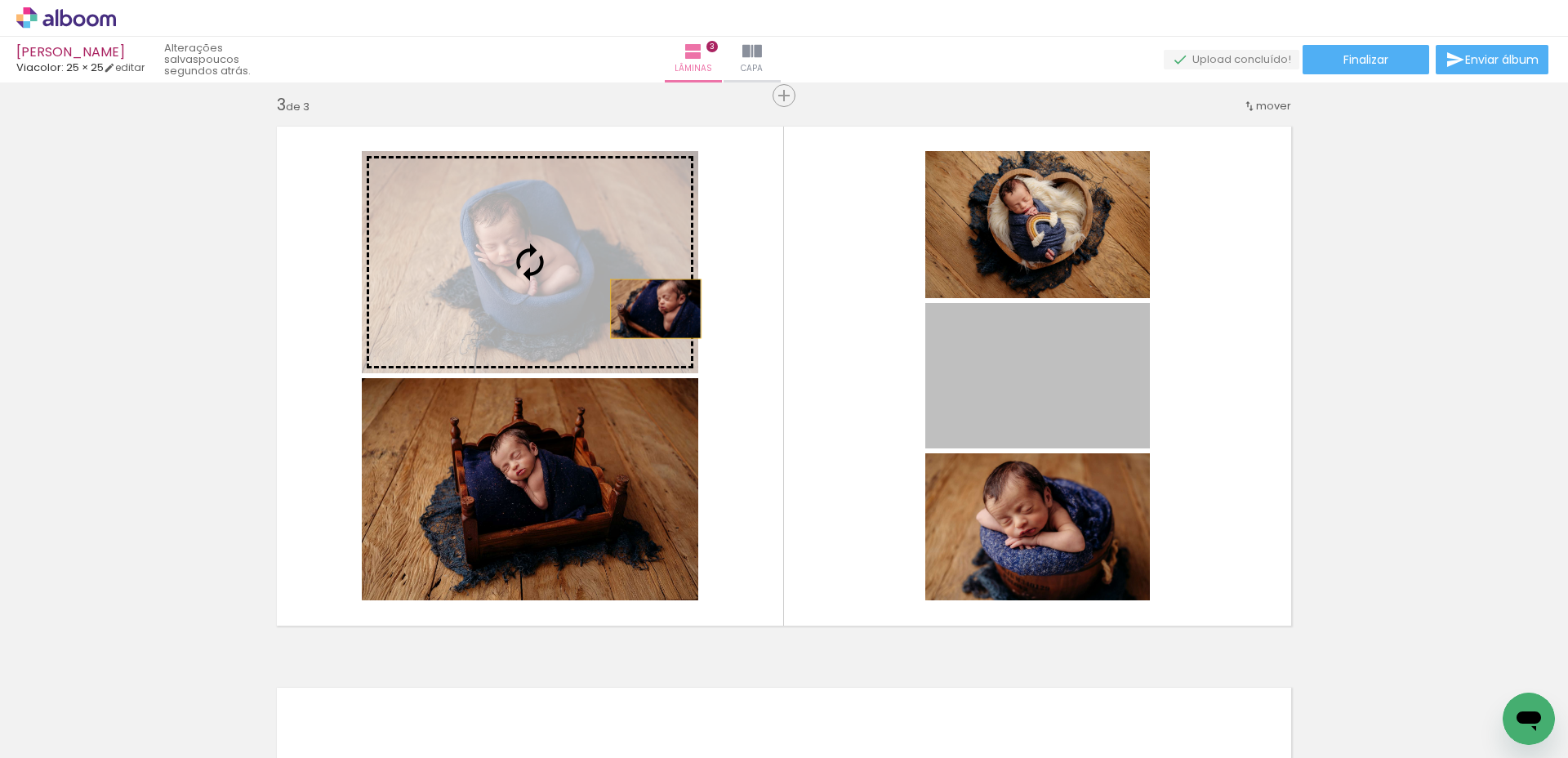
drag, startPoint x: 1026, startPoint y: 410, endPoint x: 655, endPoint y: 309, distance: 384.5
click at [0, 0] on slot at bounding box center [0, 0] width 0 height 0
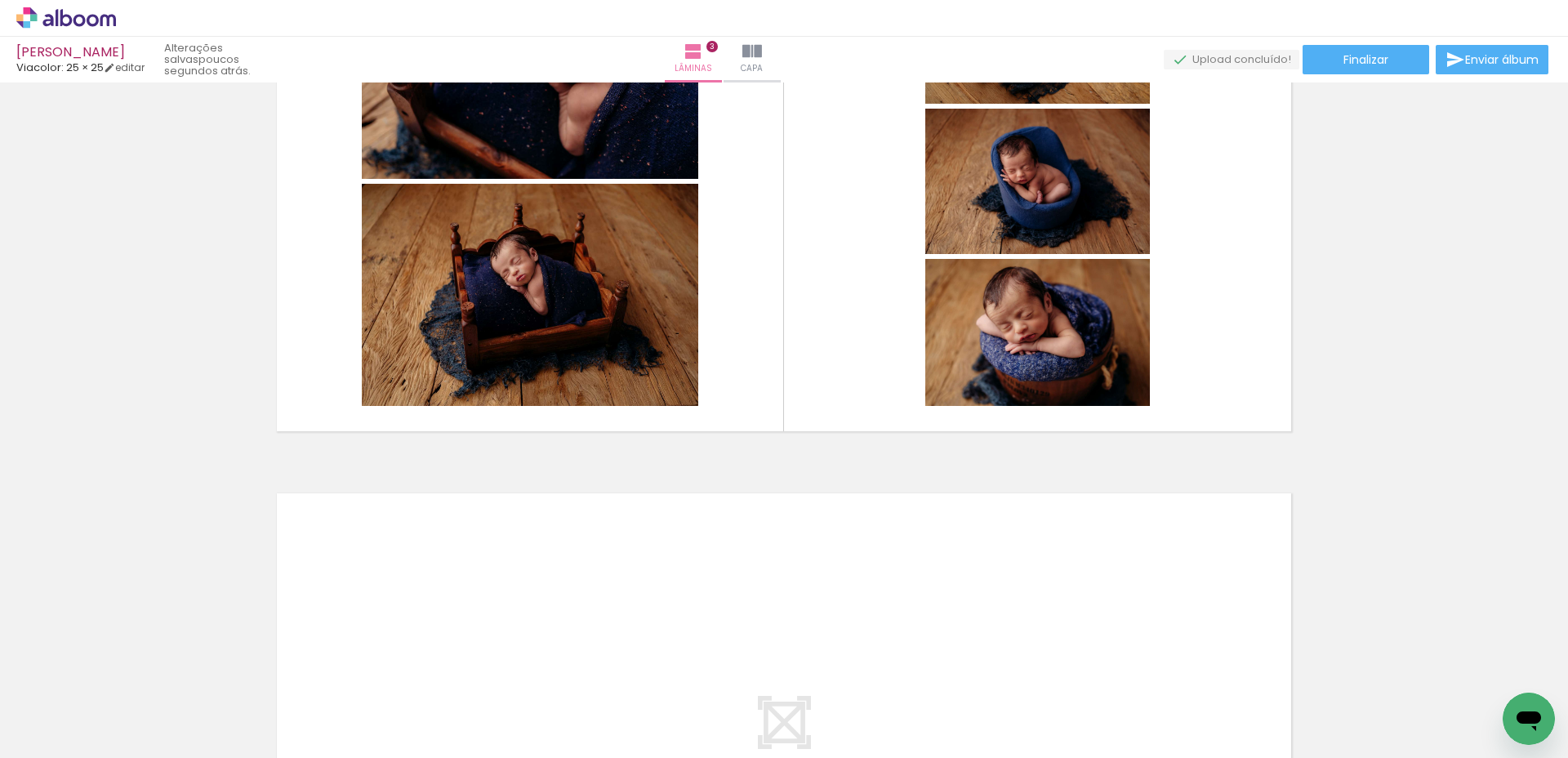
scroll to position [1446, 0]
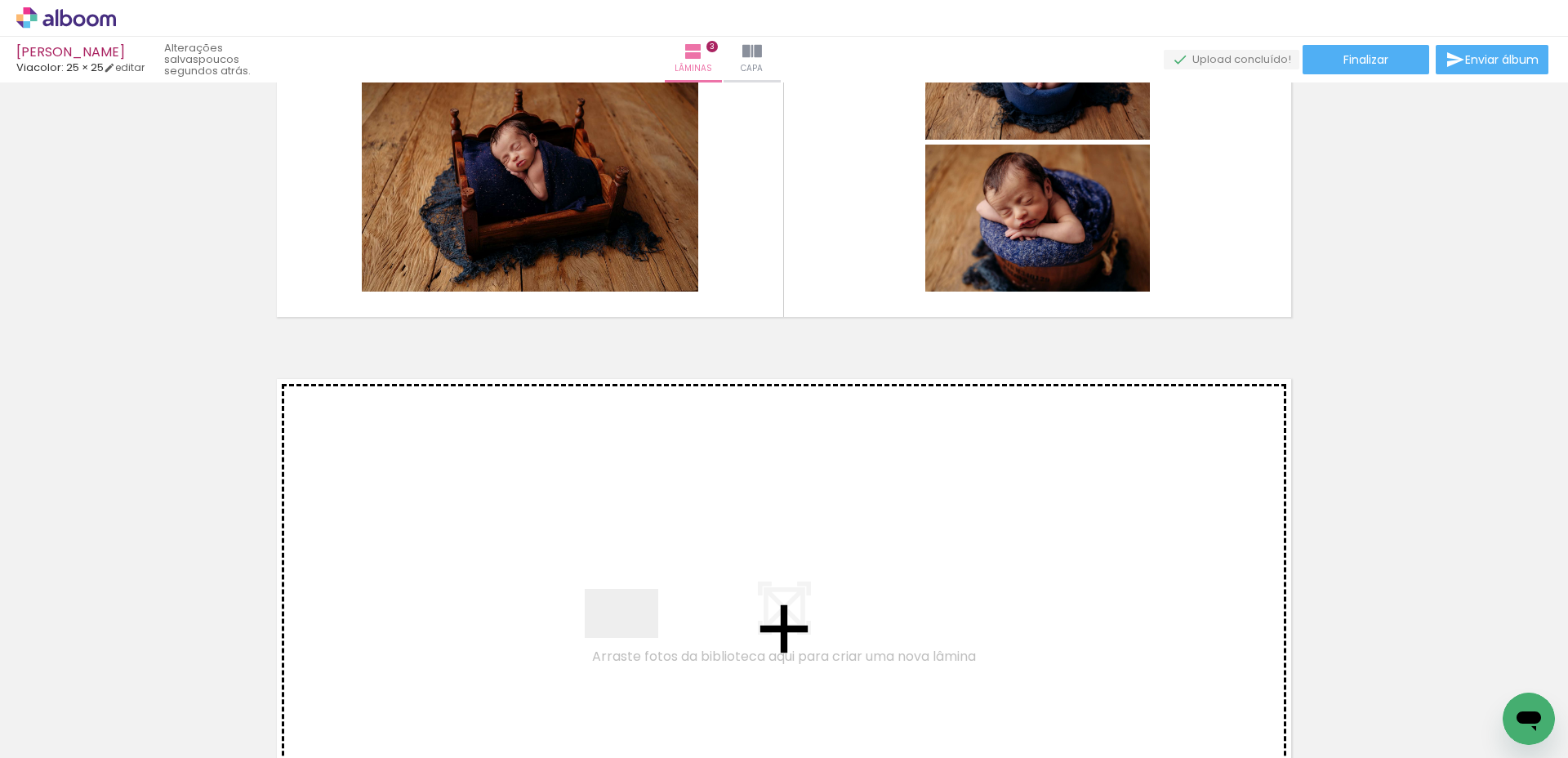
drag, startPoint x: 635, startPoint y: 712, endPoint x: 631, endPoint y: 585, distance: 127.1
click at [631, 585] on quentale-workspace at bounding box center [784, 379] width 1568 height 758
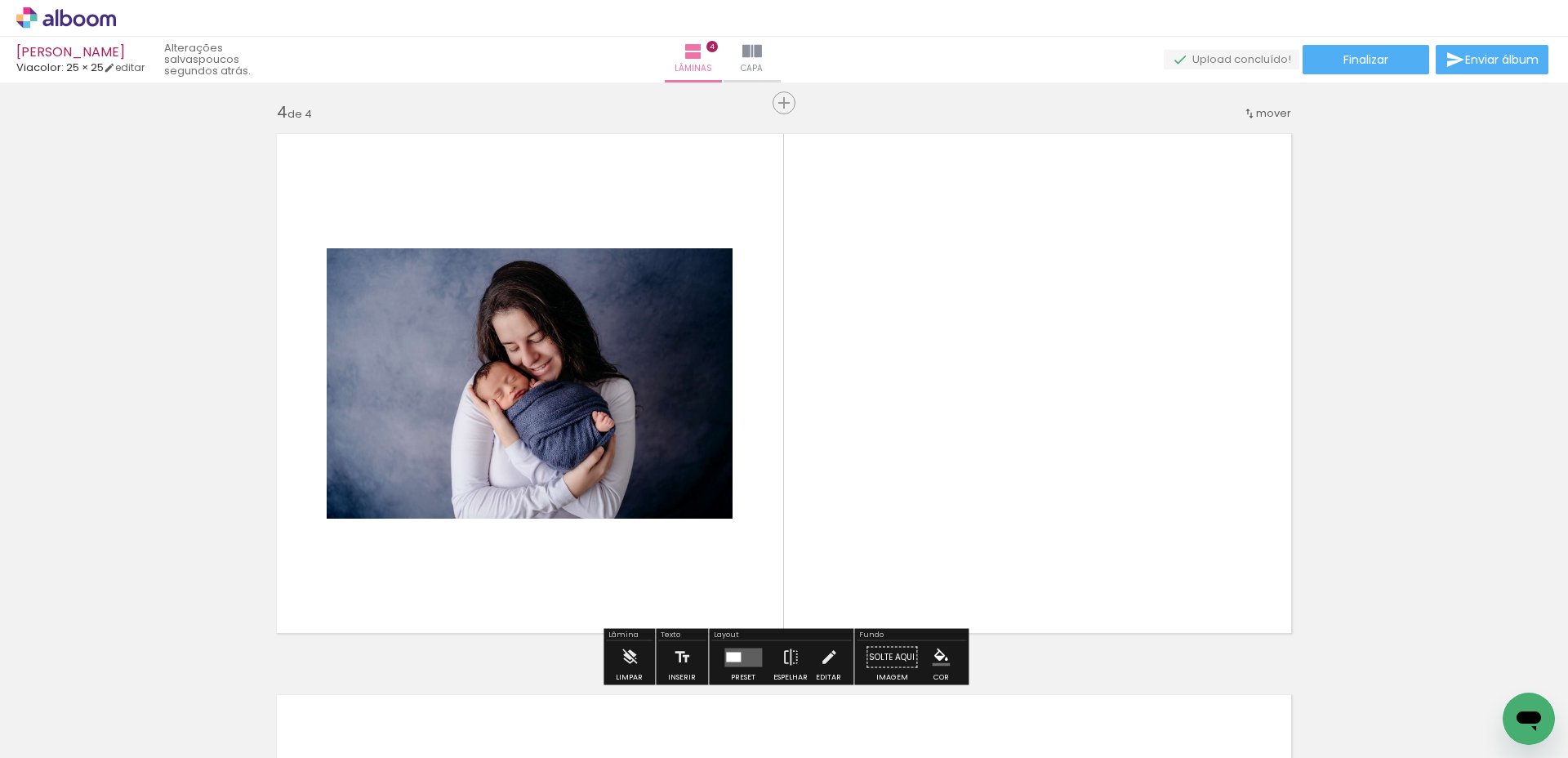
scroll to position [1705, 0]
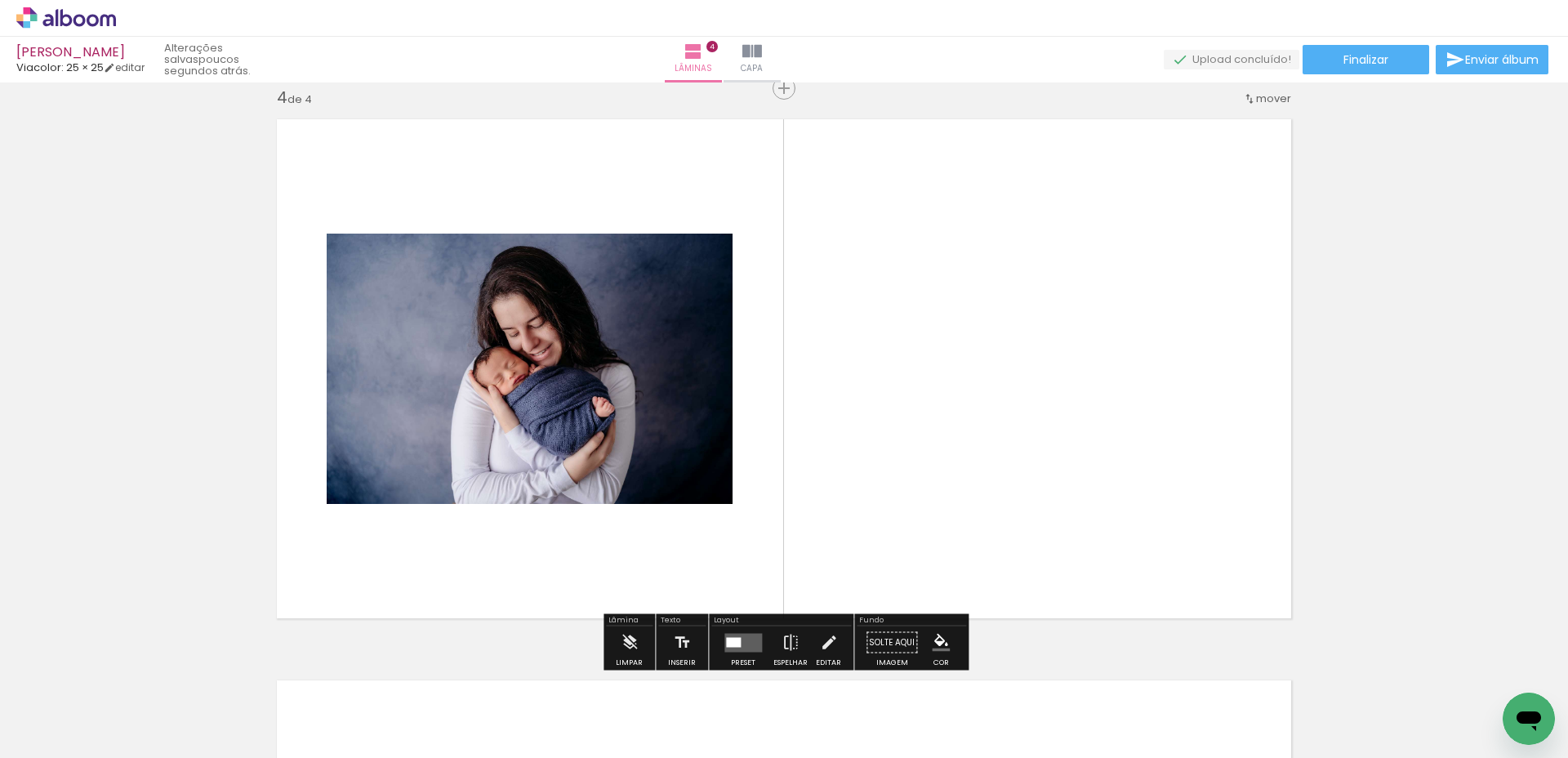
drag, startPoint x: 706, startPoint y: 626, endPoint x: 686, endPoint y: 572, distance: 57.6
click at [689, 579] on quentale-workspace at bounding box center [784, 379] width 1568 height 758
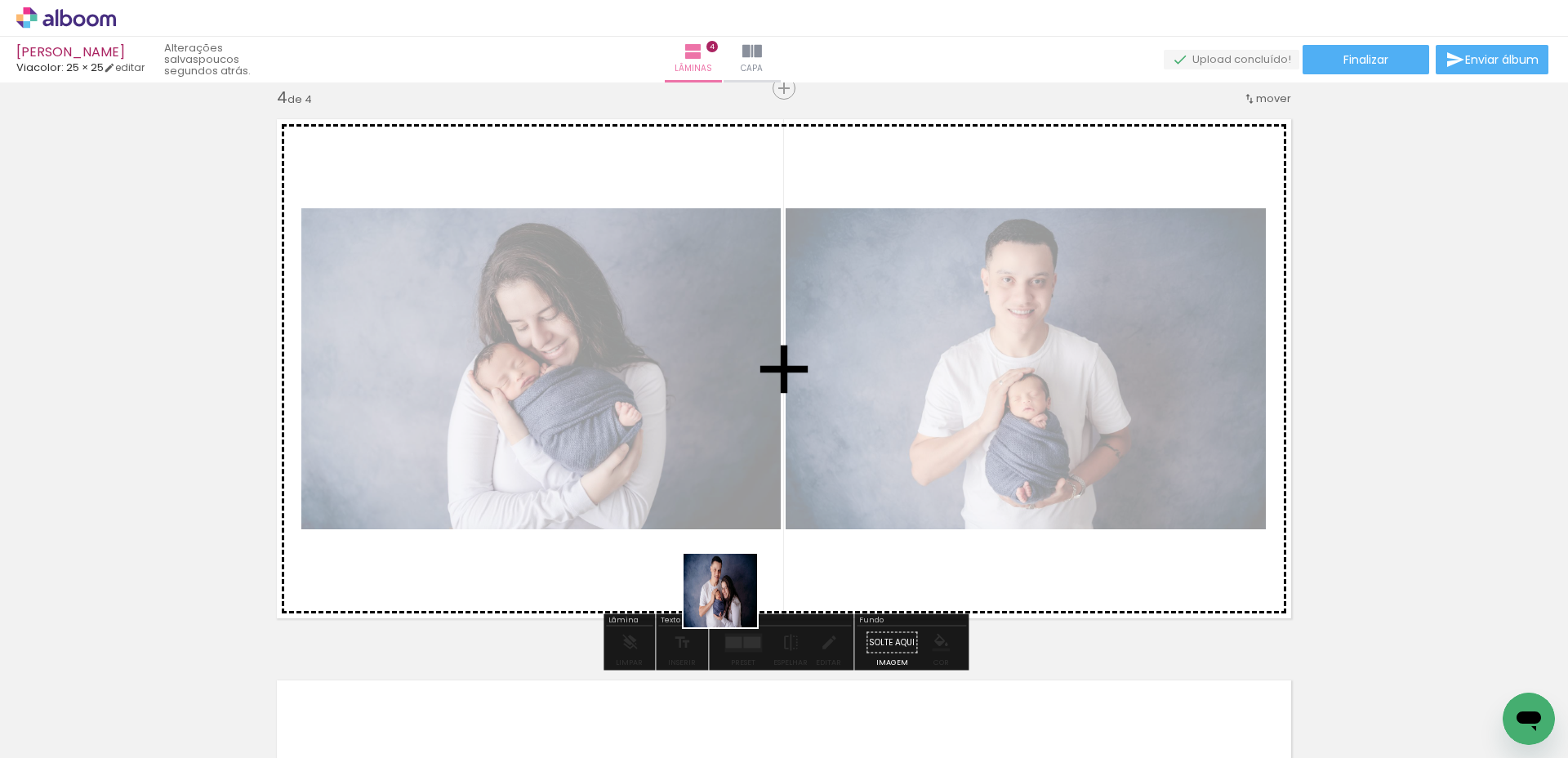
drag, startPoint x: 754, startPoint y: 632, endPoint x: 739, endPoint y: 604, distance: 31.8
click at [733, 603] on quentale-workspace at bounding box center [784, 379] width 1568 height 758
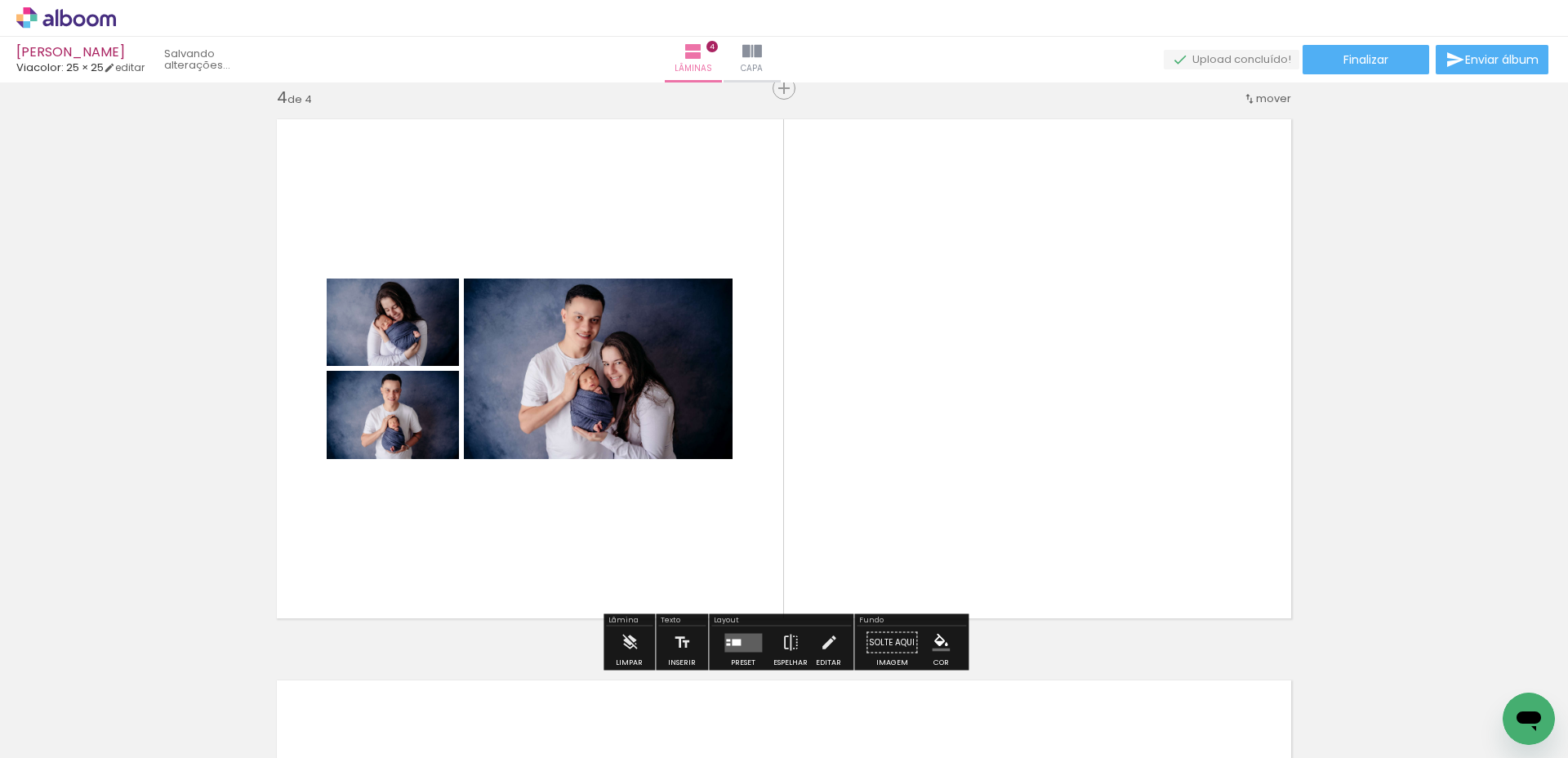
drag, startPoint x: 887, startPoint y: 671, endPoint x: 841, endPoint y: 574, distance: 107.4
click at [841, 574] on quentale-workspace at bounding box center [784, 379] width 1568 height 758
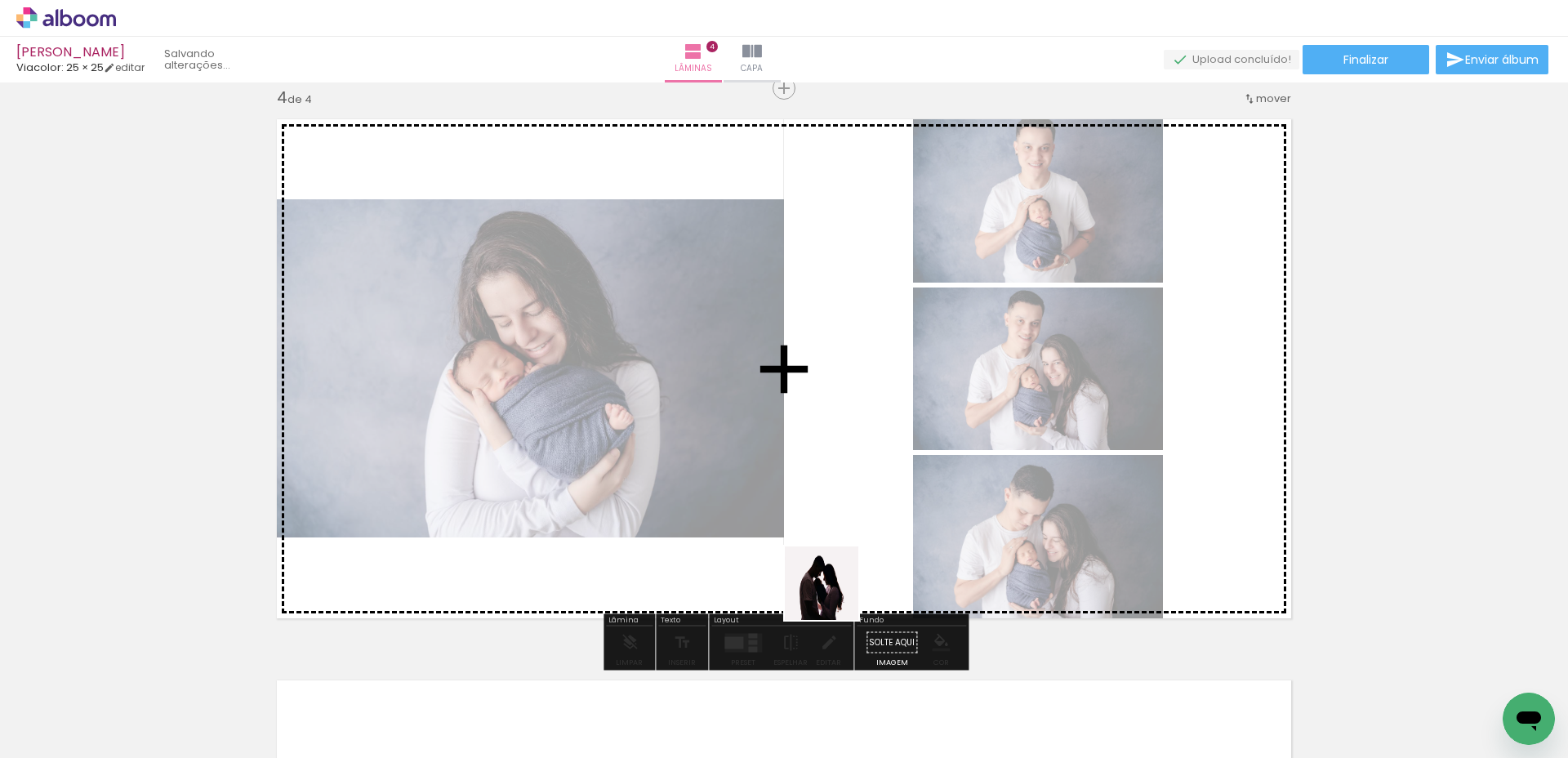
drag, startPoint x: 981, startPoint y: 691, endPoint x: 827, endPoint y: 595, distance: 181.5
click at [830, 595] on quentale-workspace at bounding box center [784, 379] width 1568 height 758
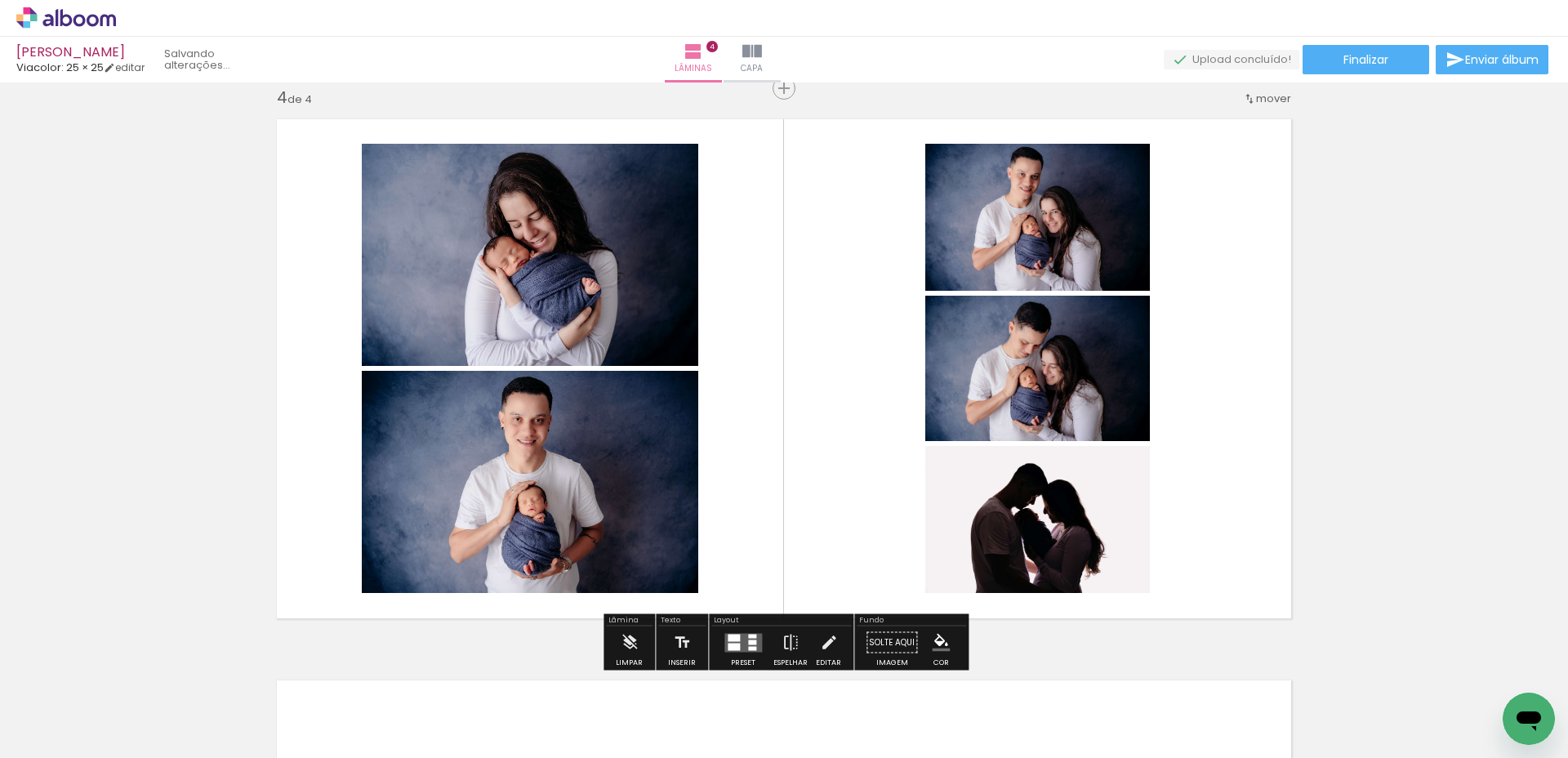
click at [751, 633] on quentale-layouter at bounding box center [743, 642] width 38 height 18
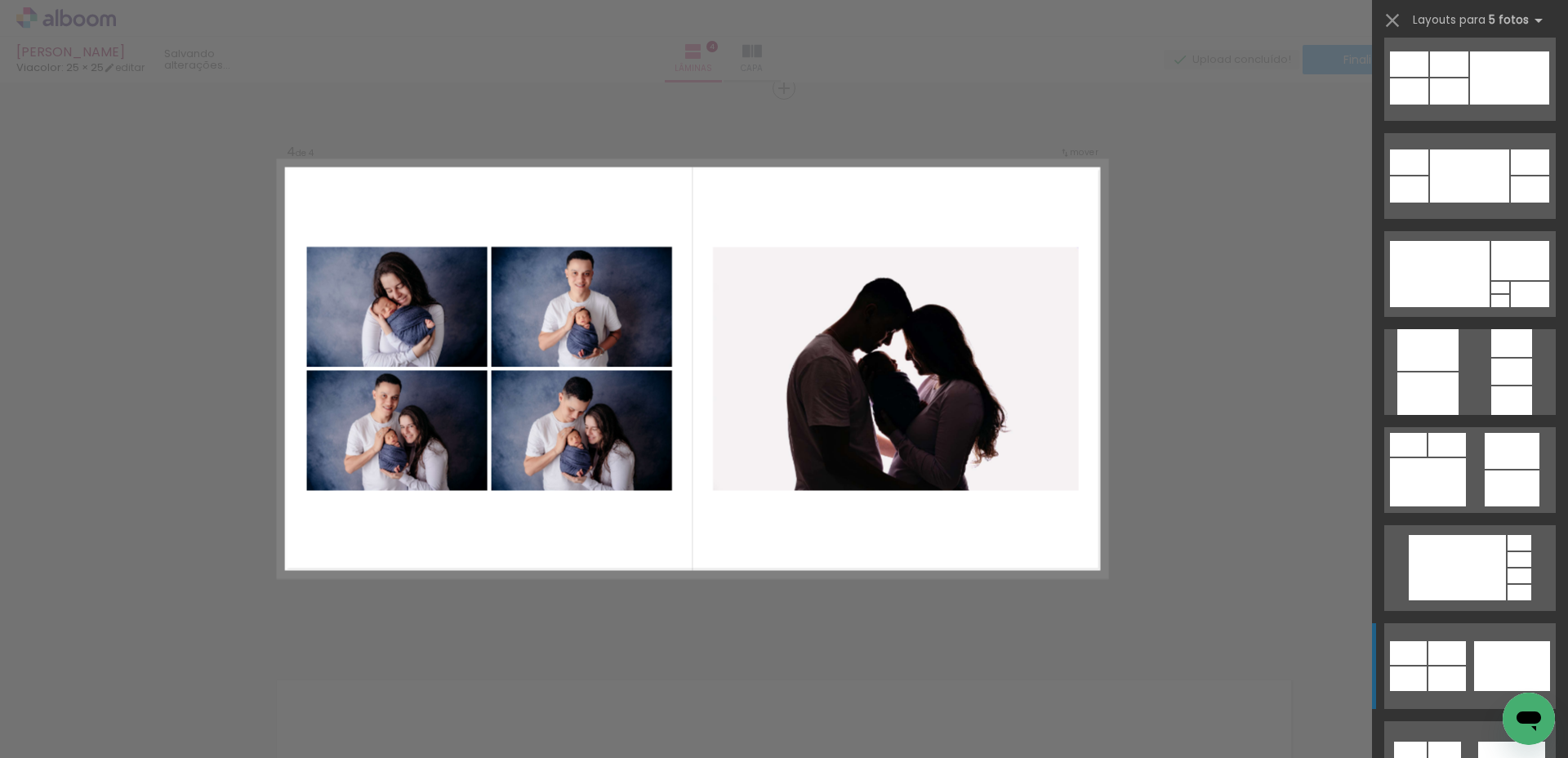
scroll to position [1096, 0]
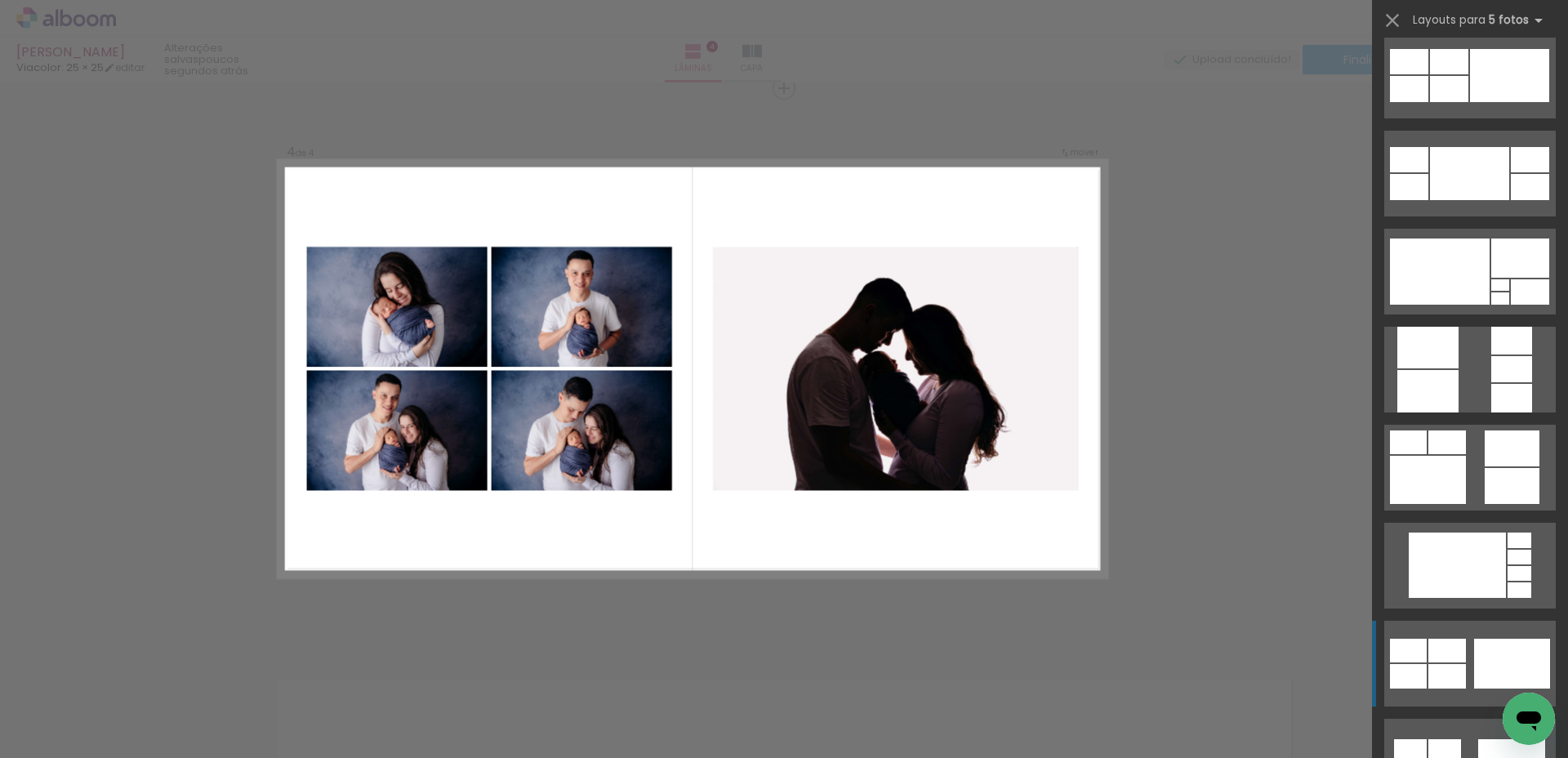
click at [1429, 659] on div at bounding box center [1447, 651] width 38 height 23
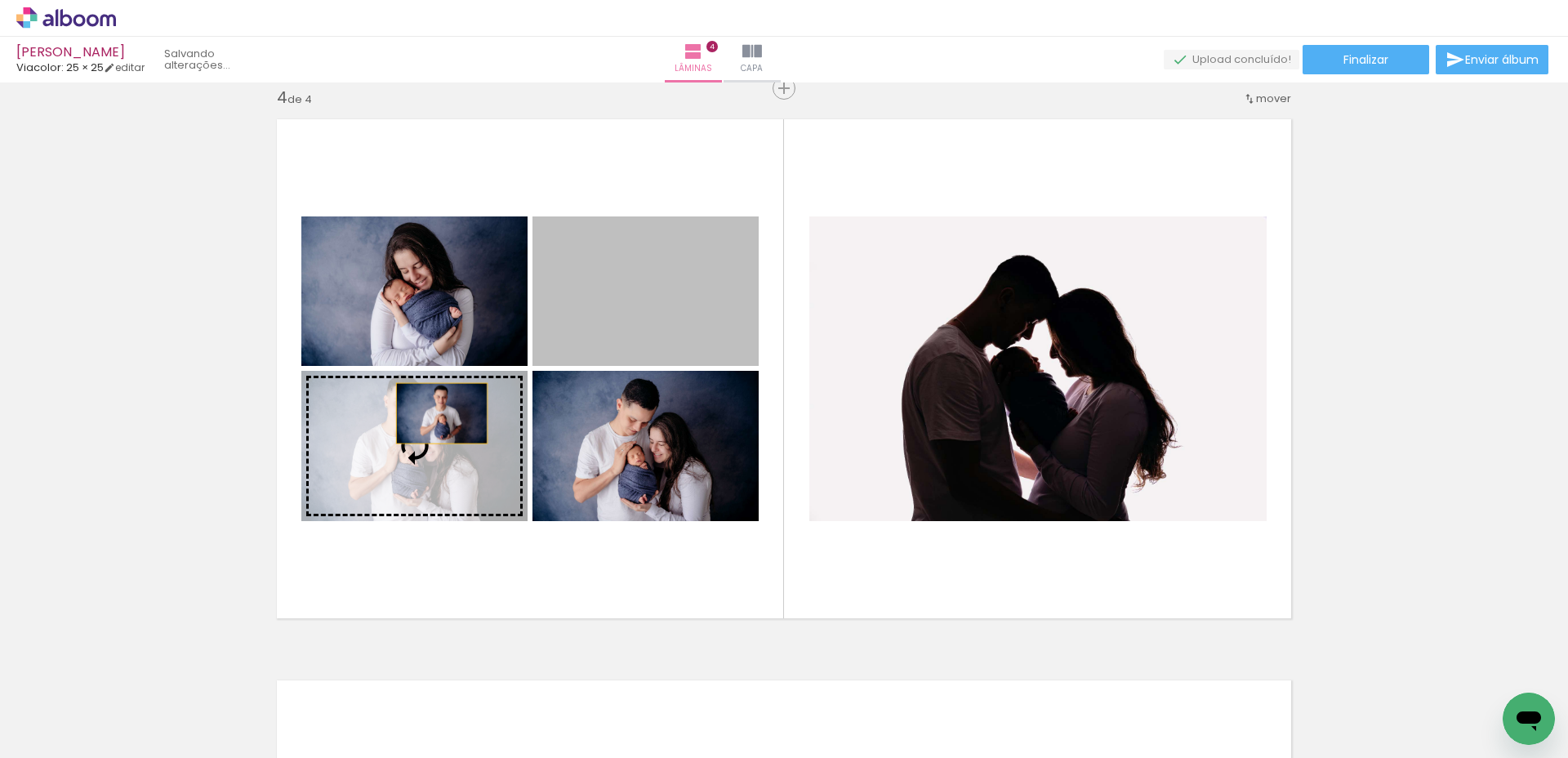
drag, startPoint x: 597, startPoint y: 322, endPoint x: 440, endPoint y: 416, distance: 183.0
click at [0, 0] on slot at bounding box center [0, 0] width 0 height 0
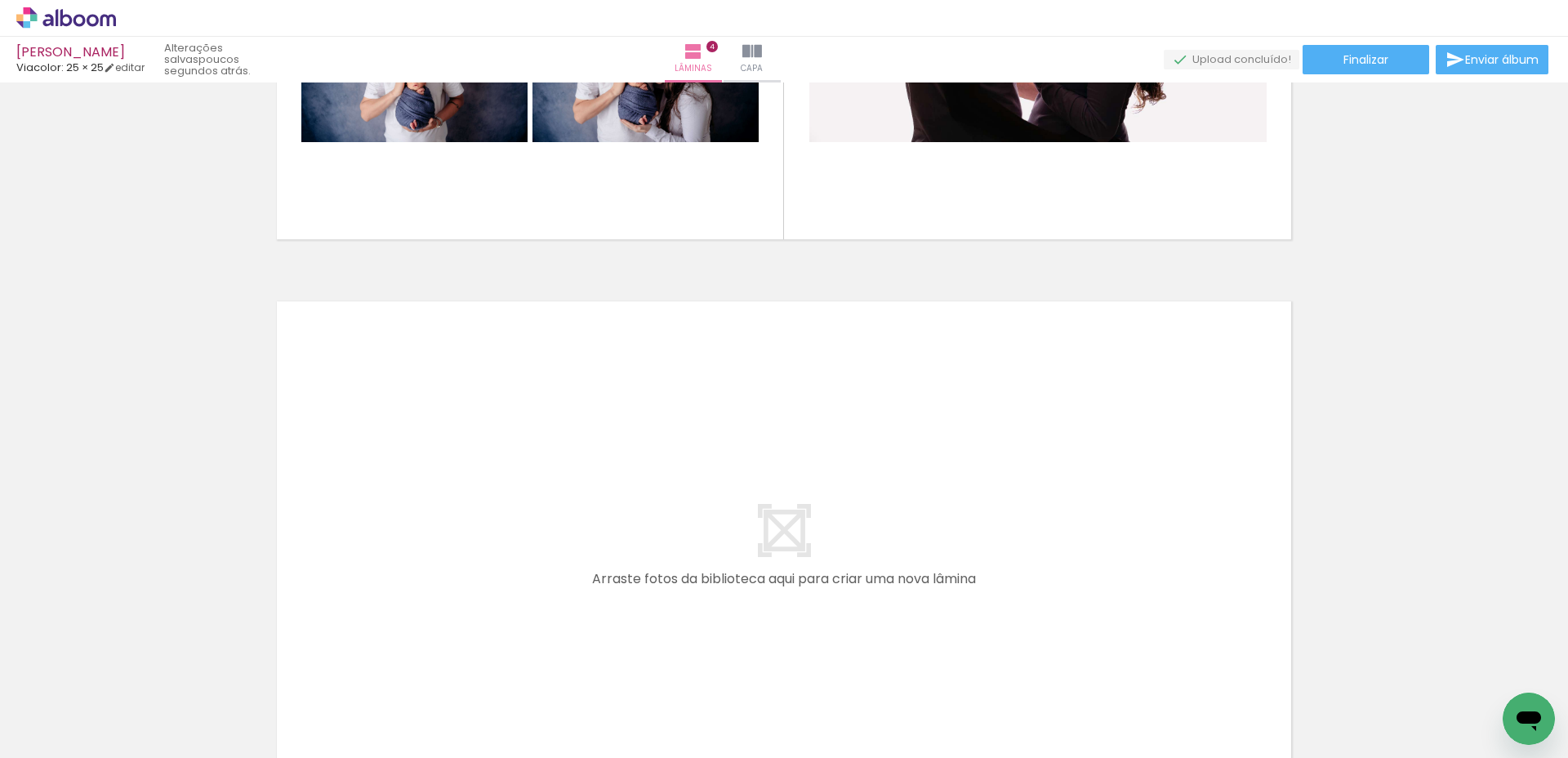
scroll to position [0, 1422]
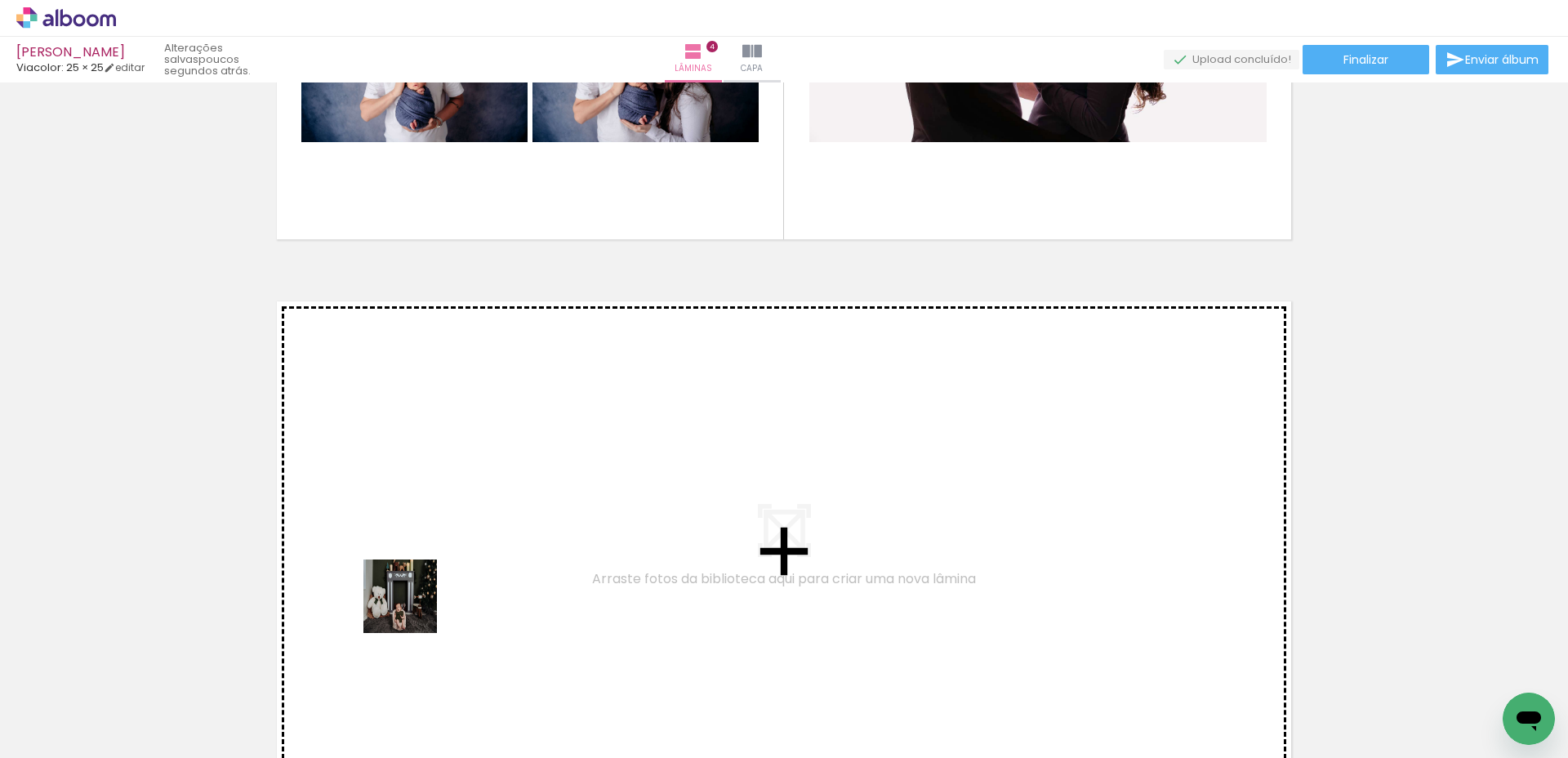
drag, startPoint x: 312, startPoint y: 694, endPoint x: 413, endPoint y: 608, distance: 132.7
click at [413, 608] on quentale-workspace at bounding box center [784, 379] width 1568 height 758
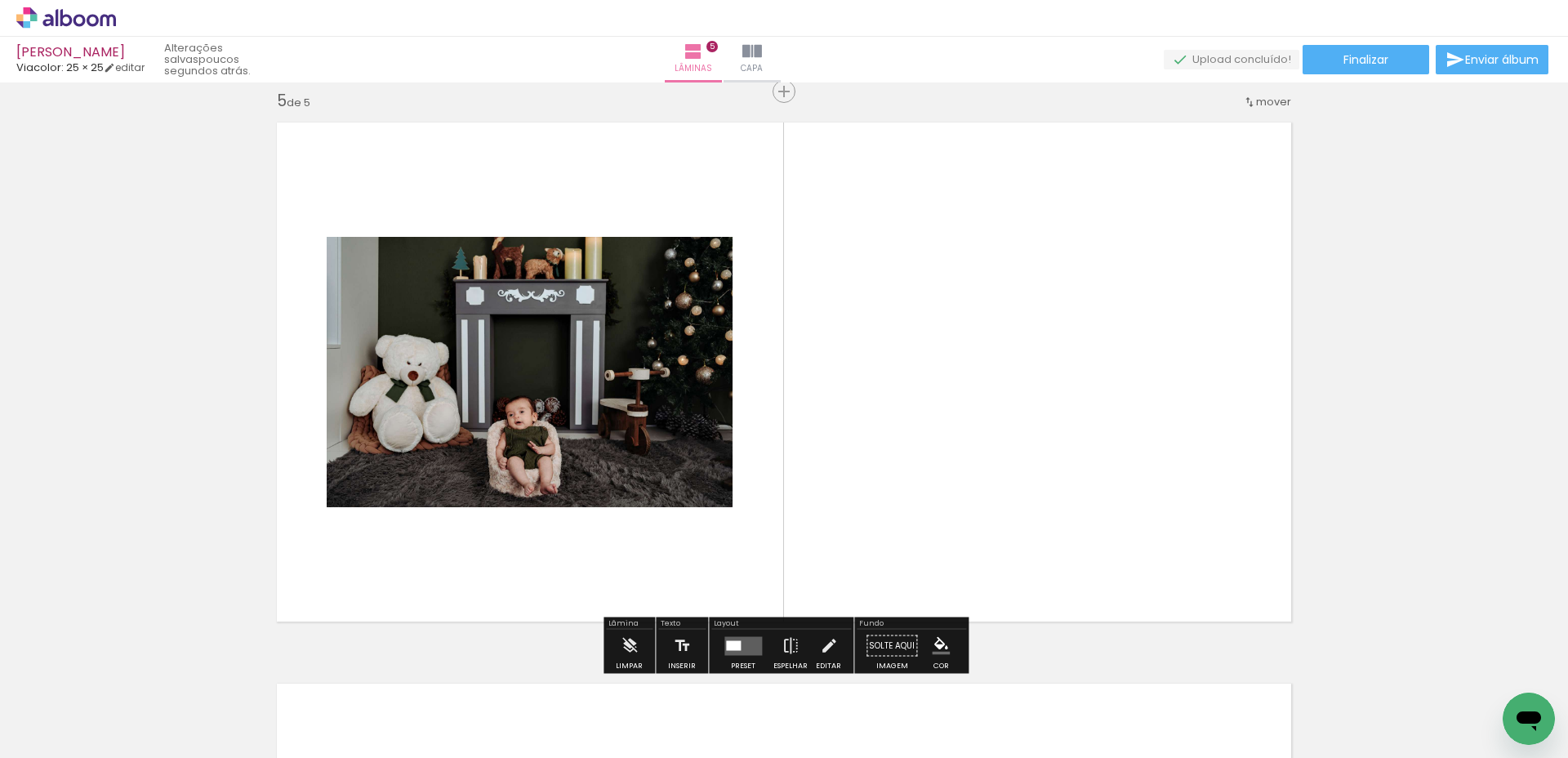
scroll to position [2266, 0]
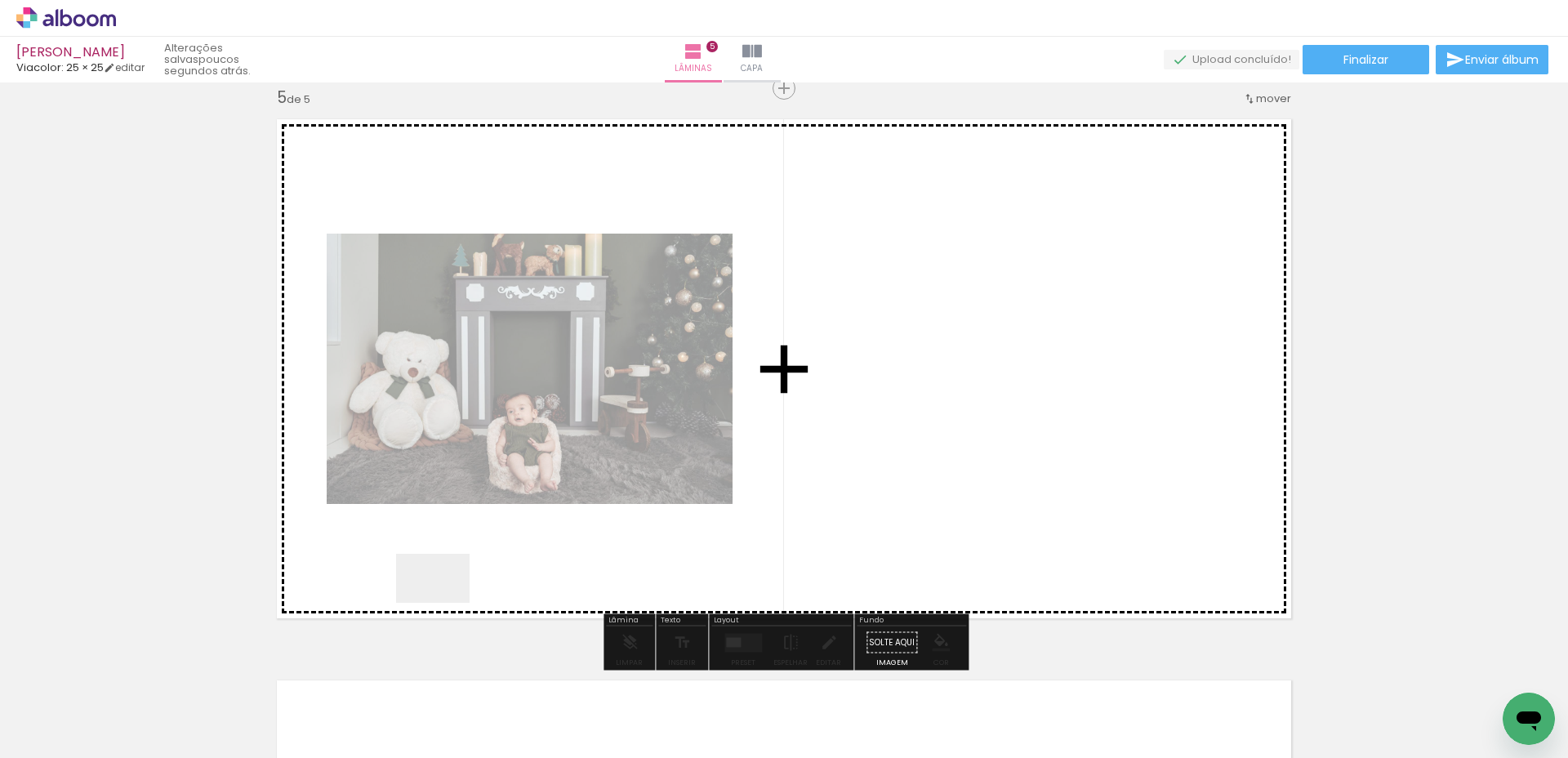
drag, startPoint x: 388, startPoint y: 685, endPoint x: 447, endPoint y: 604, distance: 100.2
click at [448, 601] on quentale-workspace at bounding box center [784, 379] width 1568 height 758
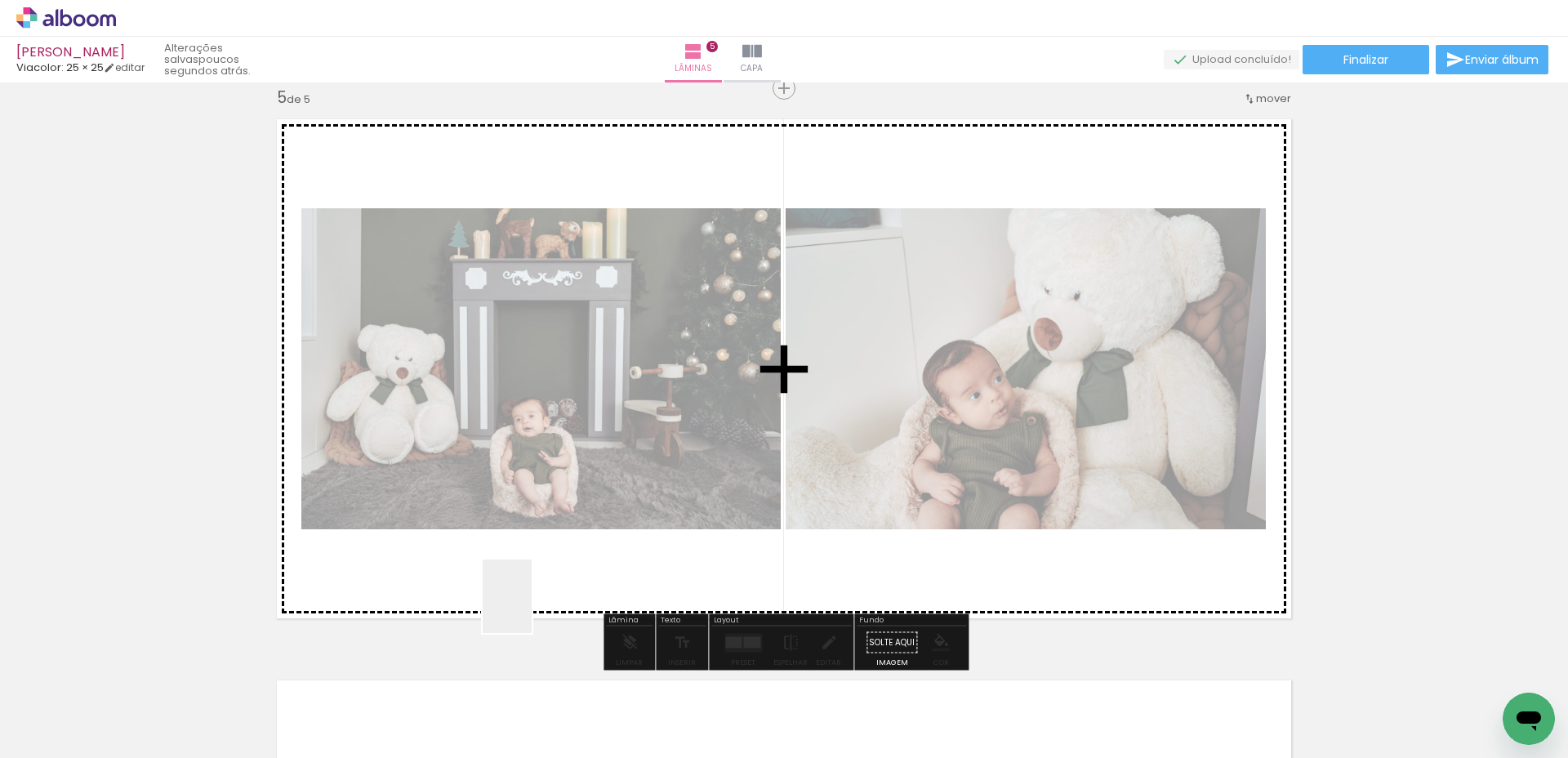
drag, startPoint x: 486, startPoint y: 698, endPoint x: 535, endPoint y: 605, distance: 105.1
click at [535, 605] on quentale-workspace at bounding box center [784, 379] width 1568 height 758
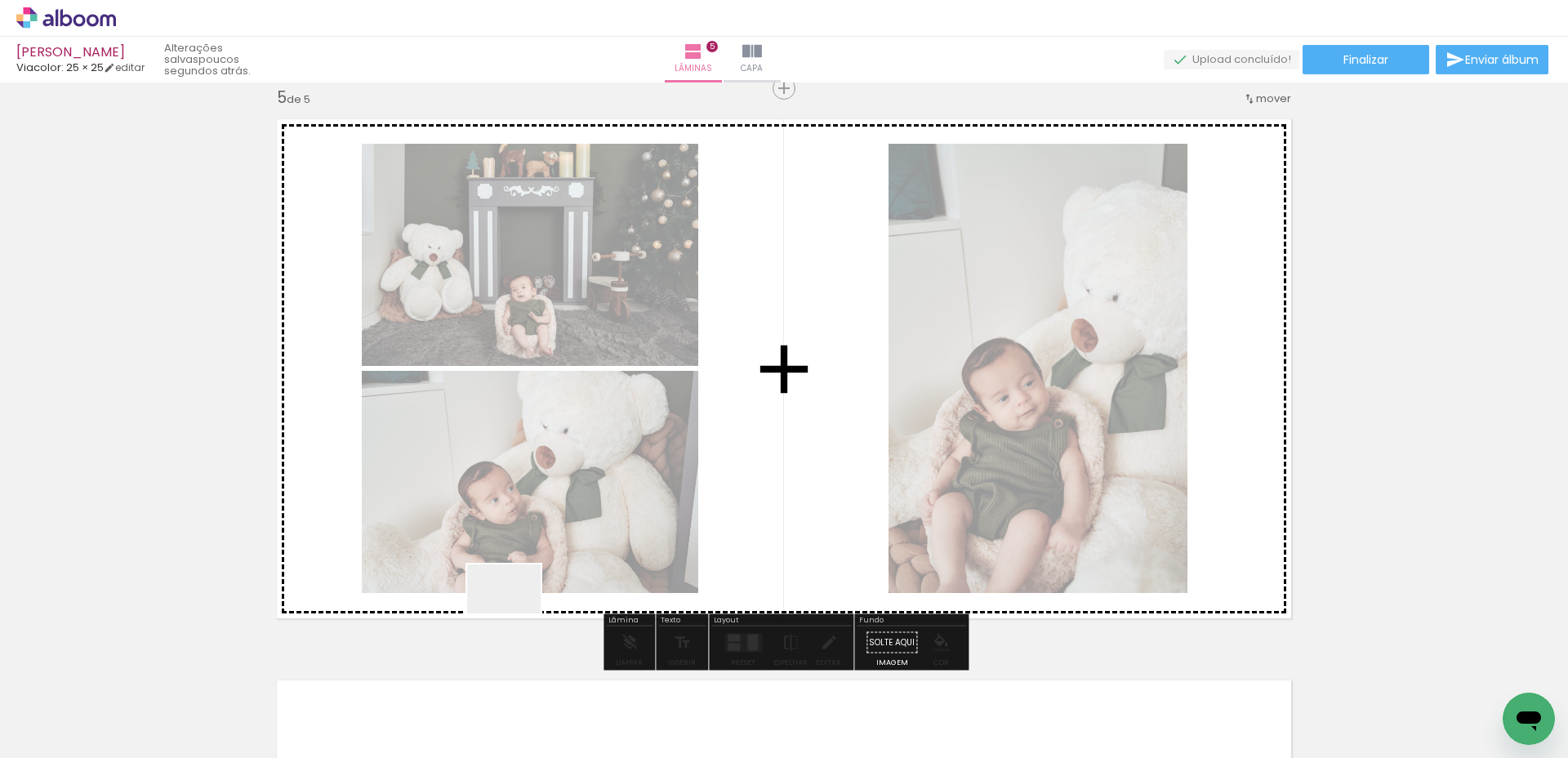
drag, startPoint x: 566, startPoint y: 690, endPoint x: 529, endPoint y: 623, distance: 76.5
click at [517, 613] on quentale-workspace at bounding box center [784, 379] width 1568 height 758
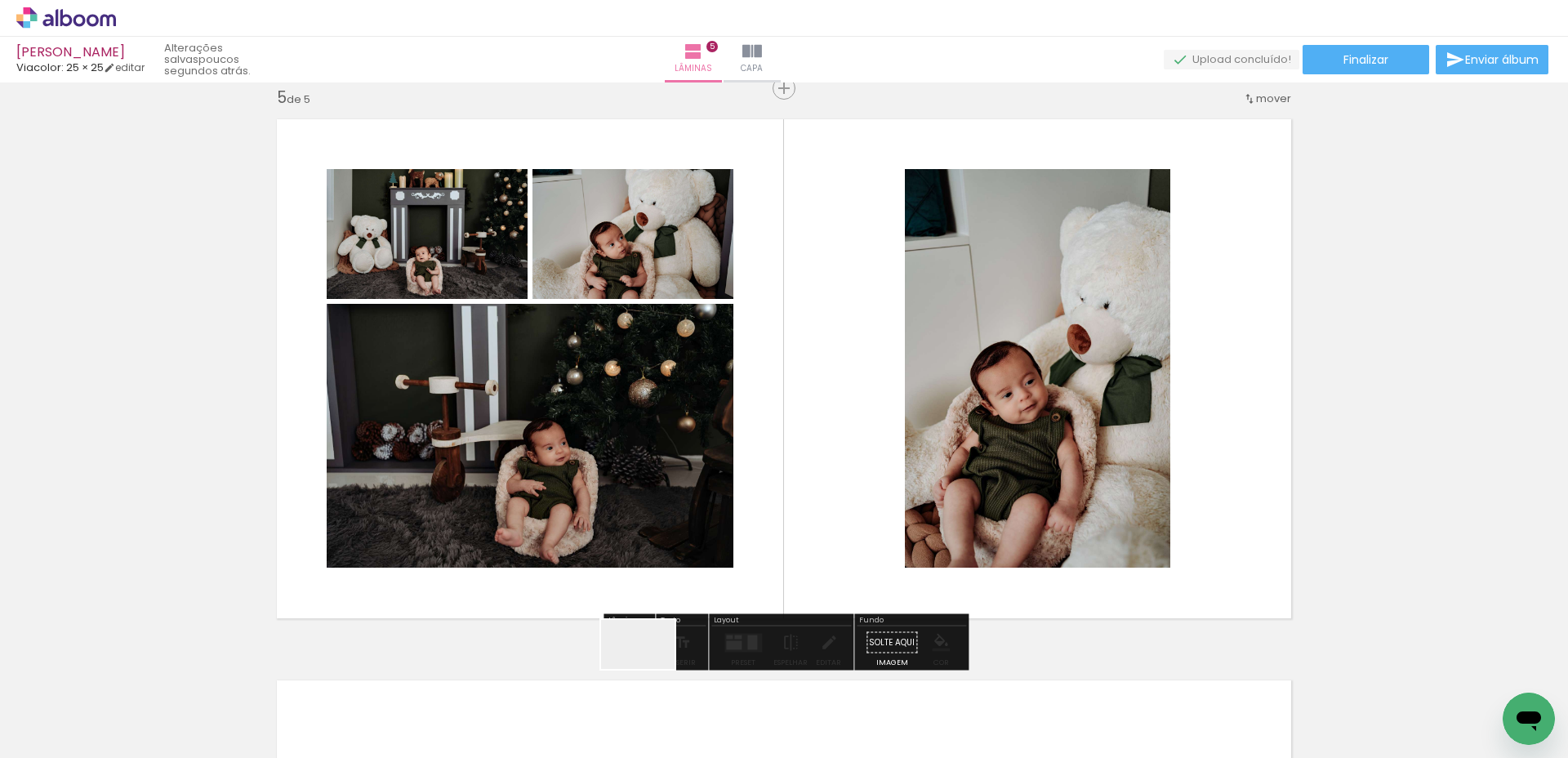
drag, startPoint x: 661, startPoint y: 697, endPoint x: 616, endPoint y: 616, distance: 92.7
click at [616, 616] on quentale-workspace at bounding box center [784, 379] width 1568 height 758
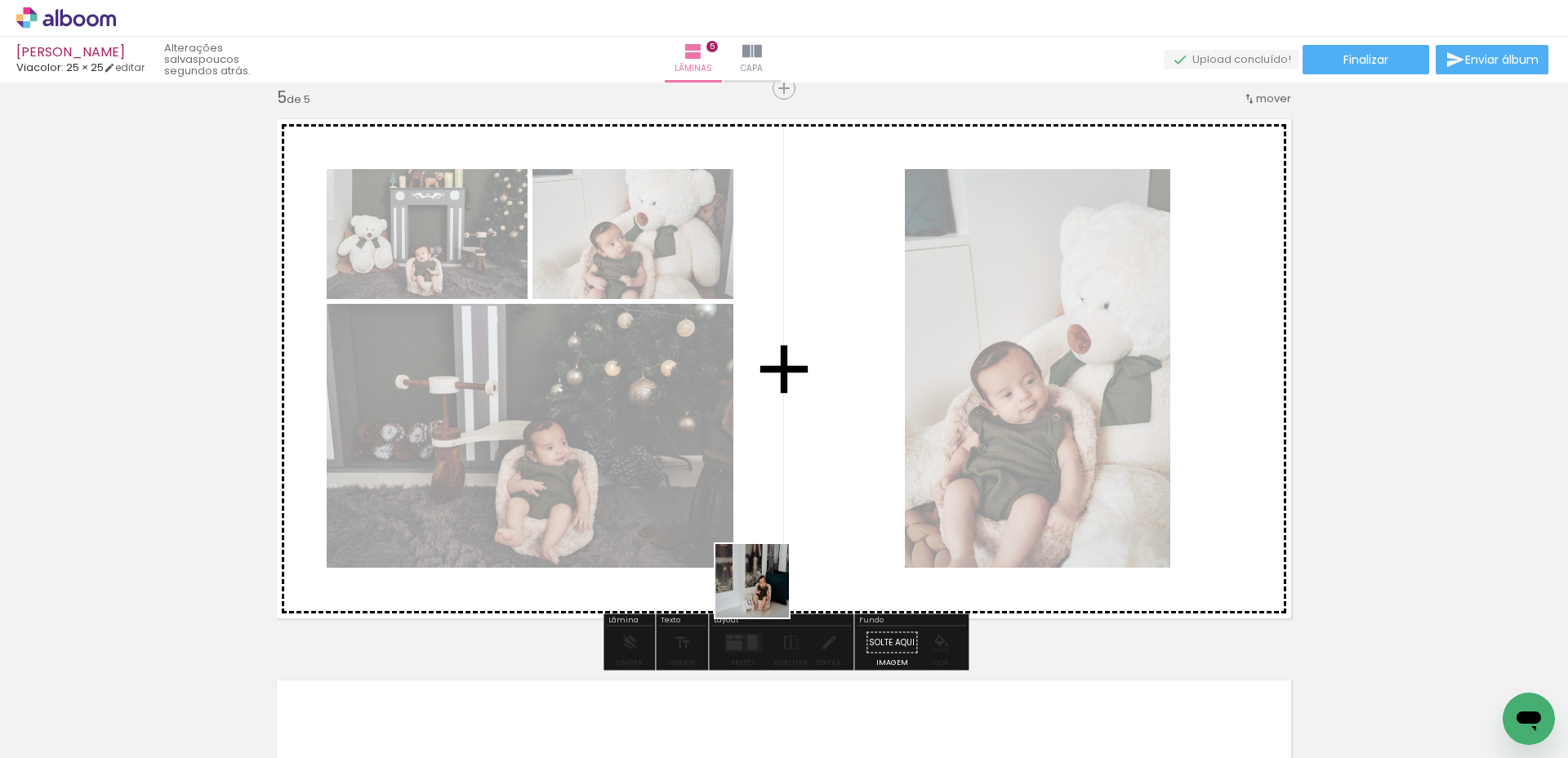
drag, startPoint x: 665, startPoint y: 692, endPoint x: 774, endPoint y: 591, distance: 148.6
click at [774, 591] on quentale-workspace at bounding box center [784, 379] width 1568 height 758
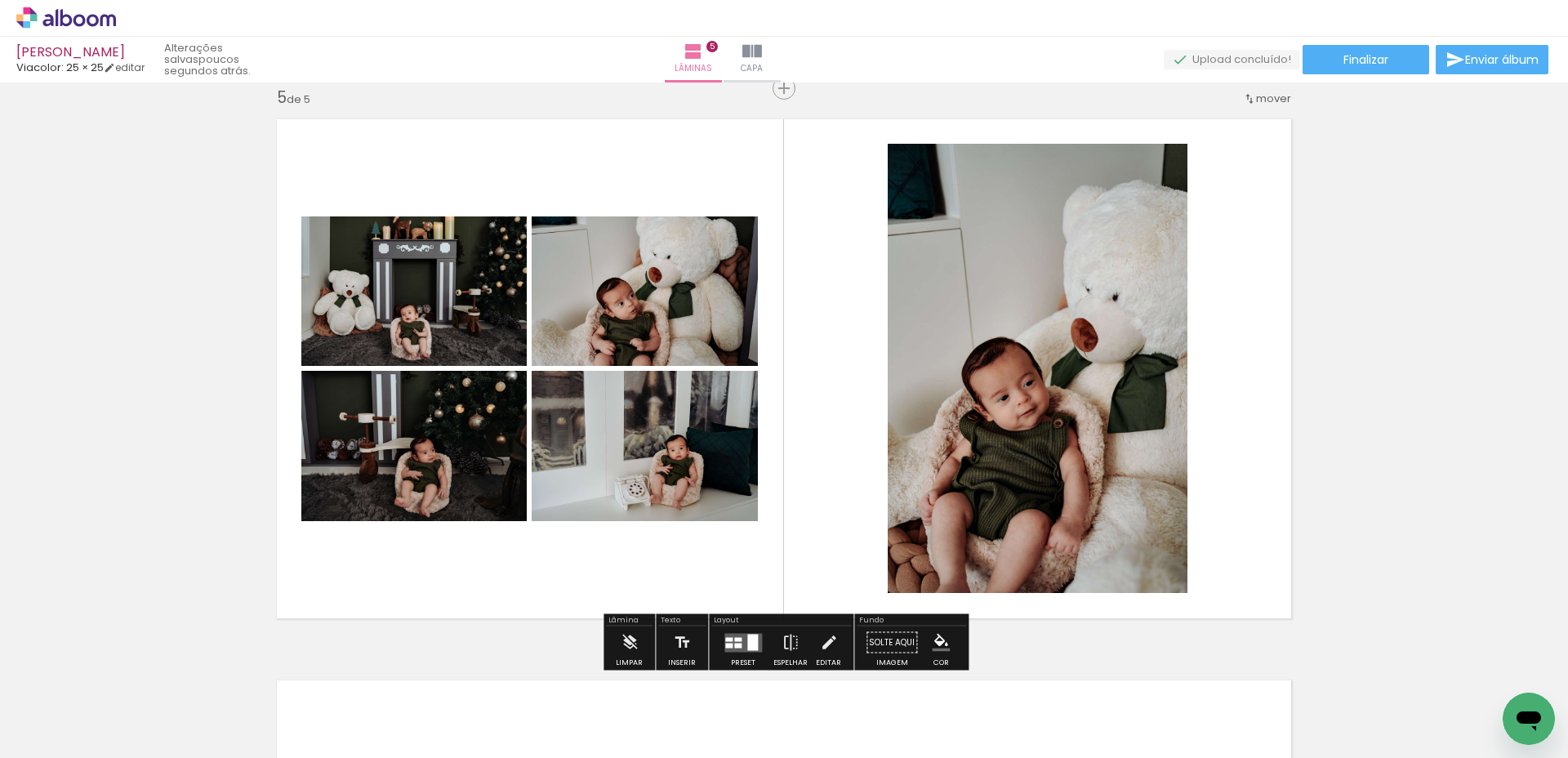
click at [748, 647] on div at bounding box center [753, 642] width 11 height 17
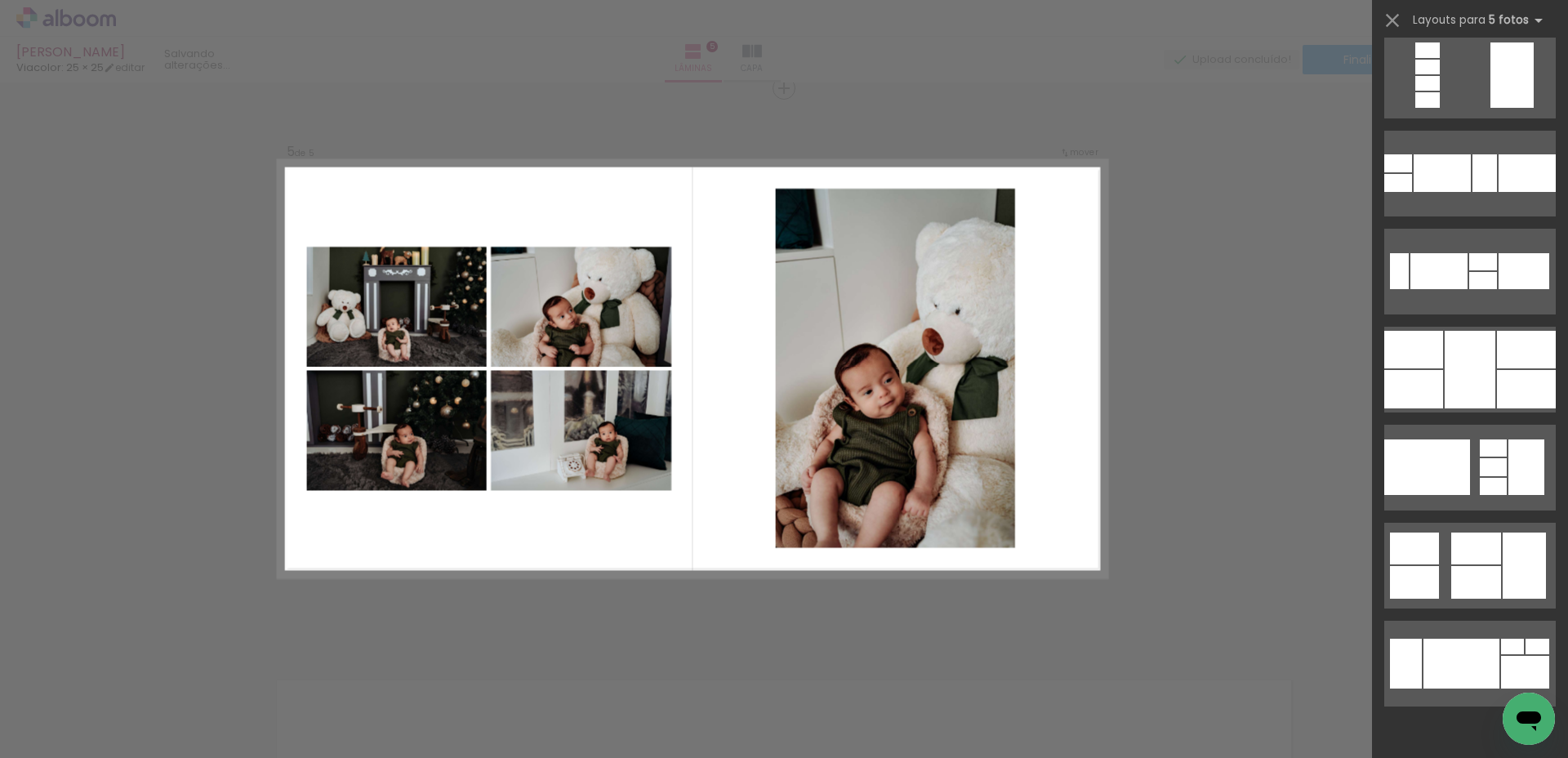
scroll to position [0, 0]
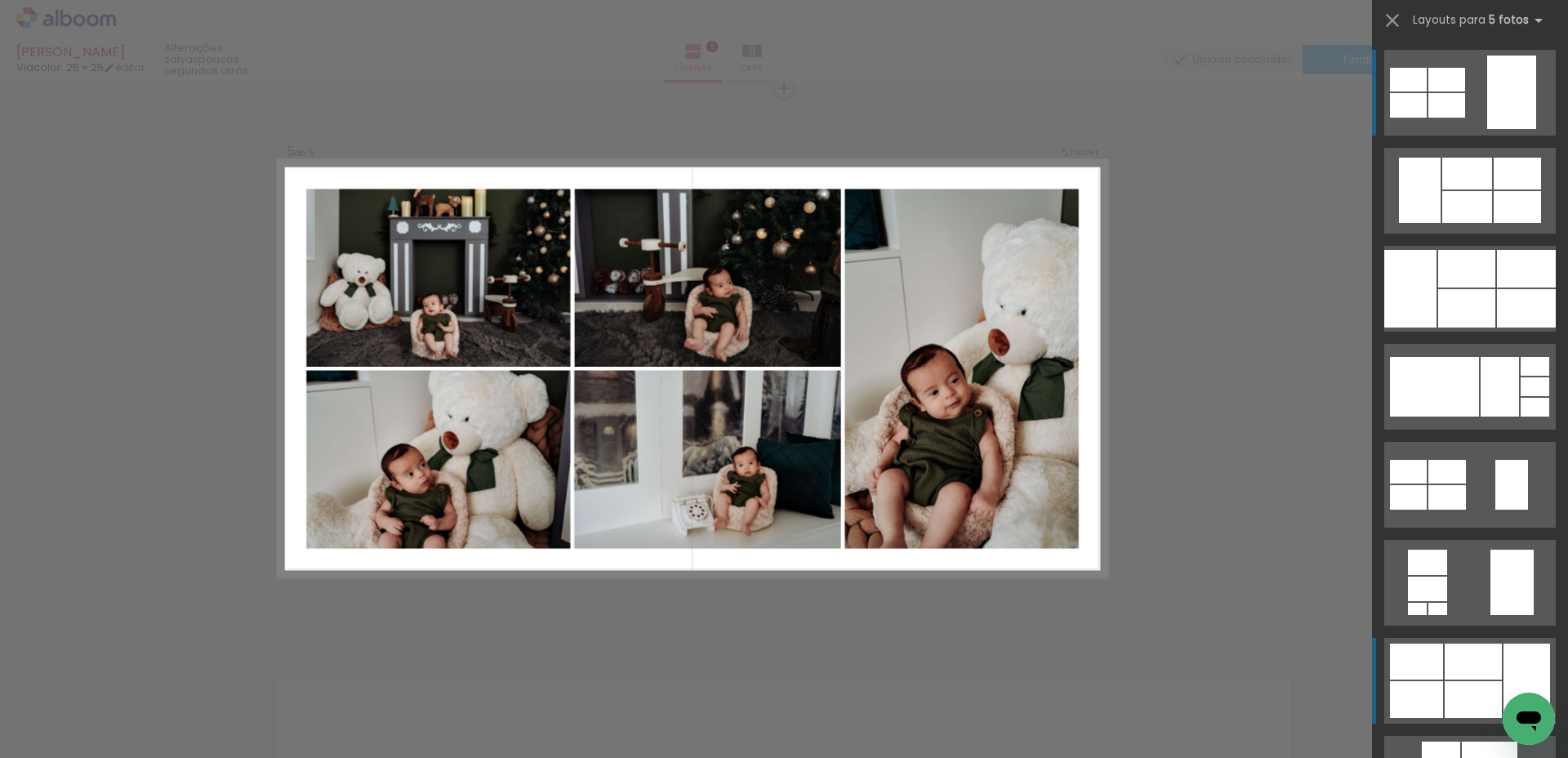
click at [1458, 655] on div at bounding box center [1473, 662] width 57 height 36
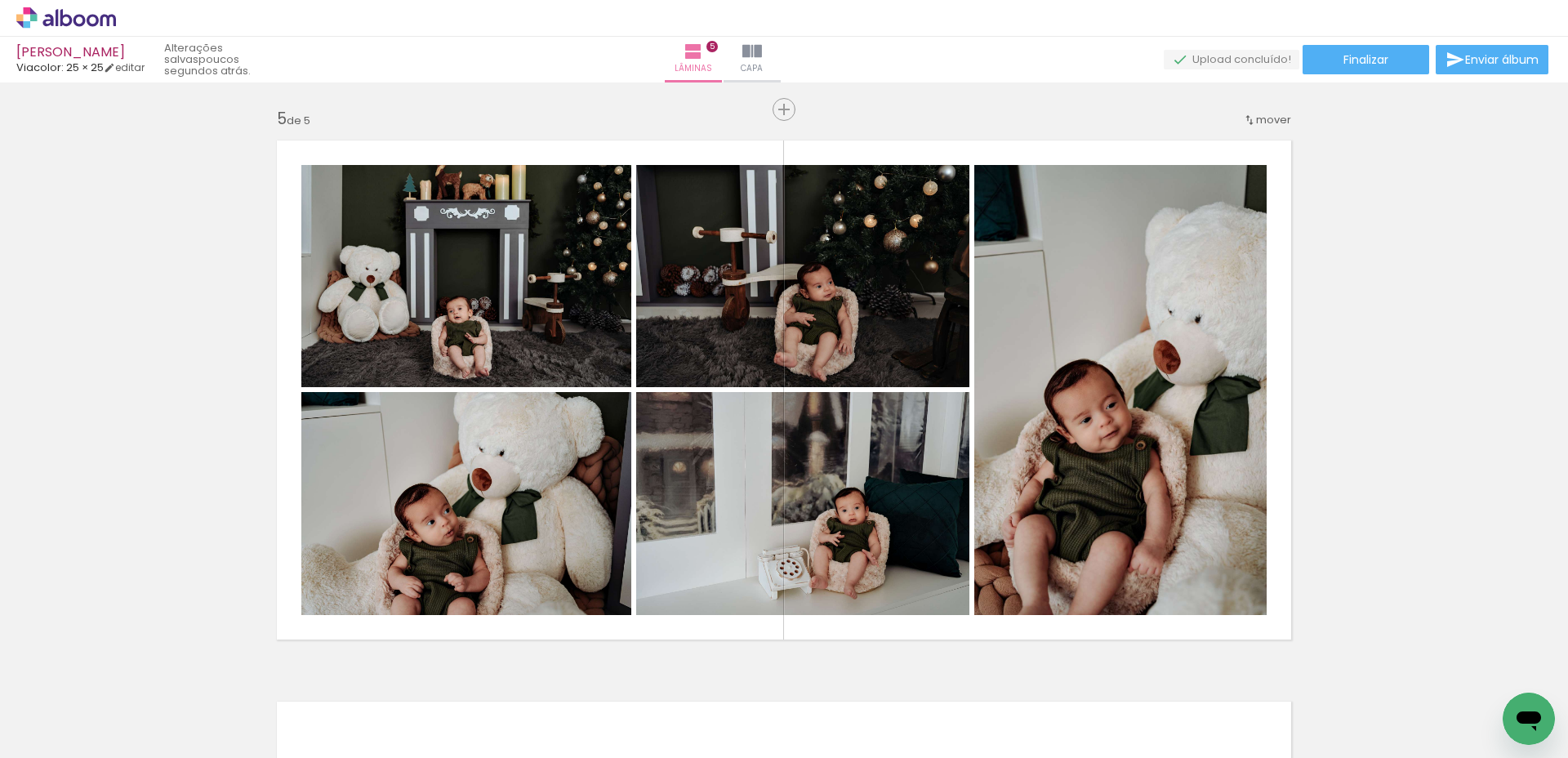
scroll to position [2243, 0]
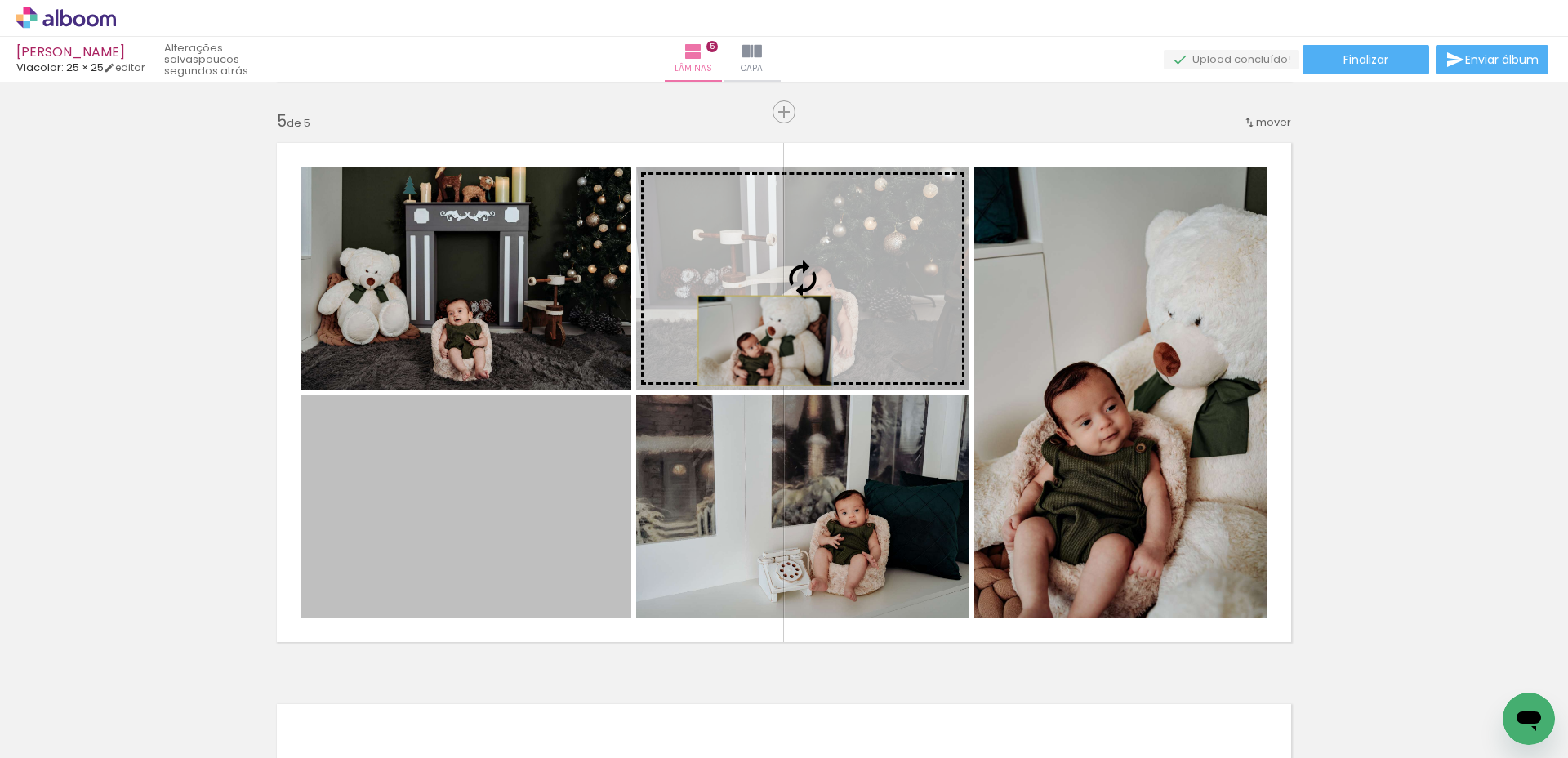
drag, startPoint x: 484, startPoint y: 516, endPoint x: 764, endPoint y: 341, distance: 330.2
click at [0, 0] on slot at bounding box center [0, 0] width 0 height 0
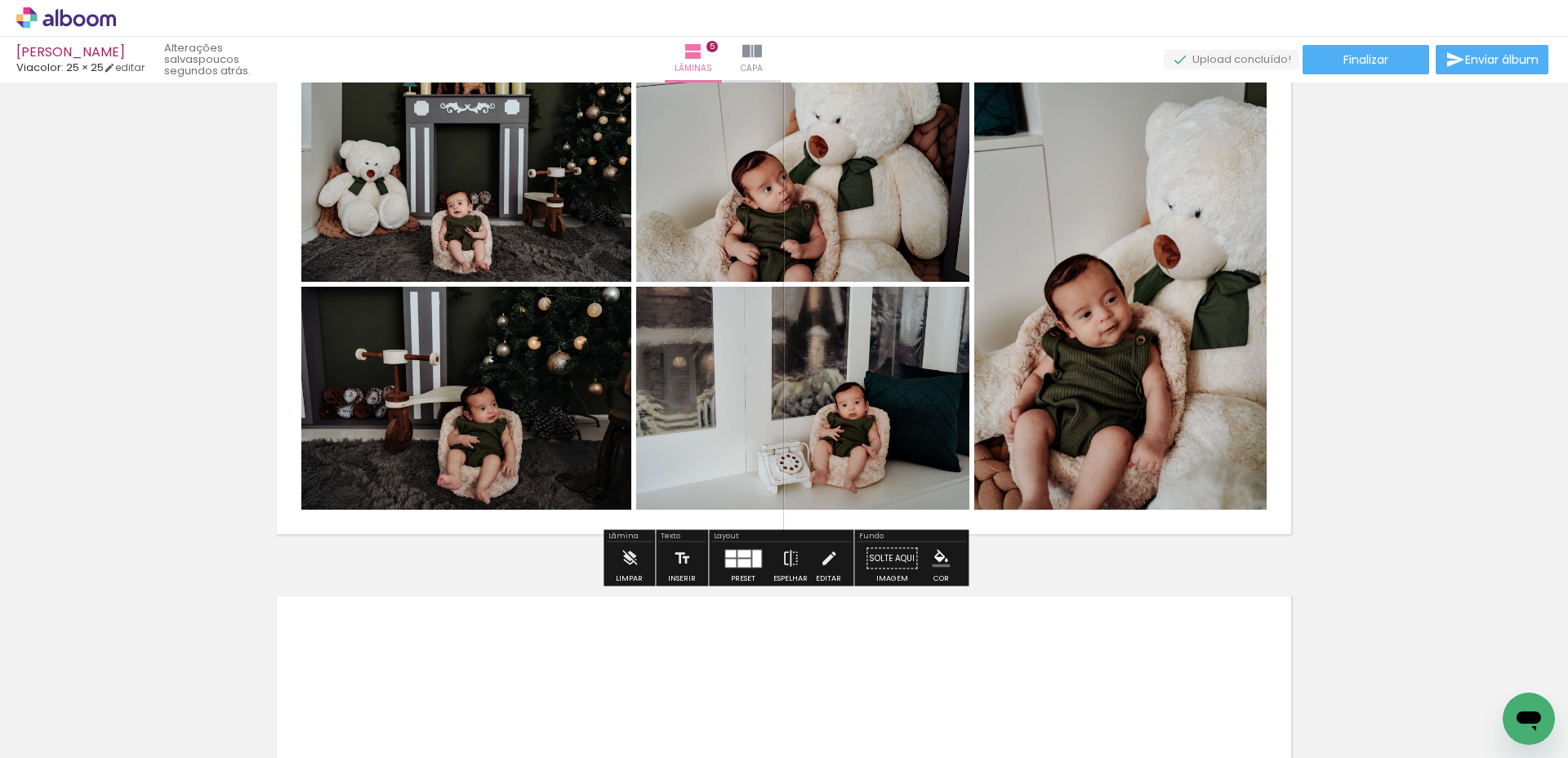
scroll to position [2375, 0]
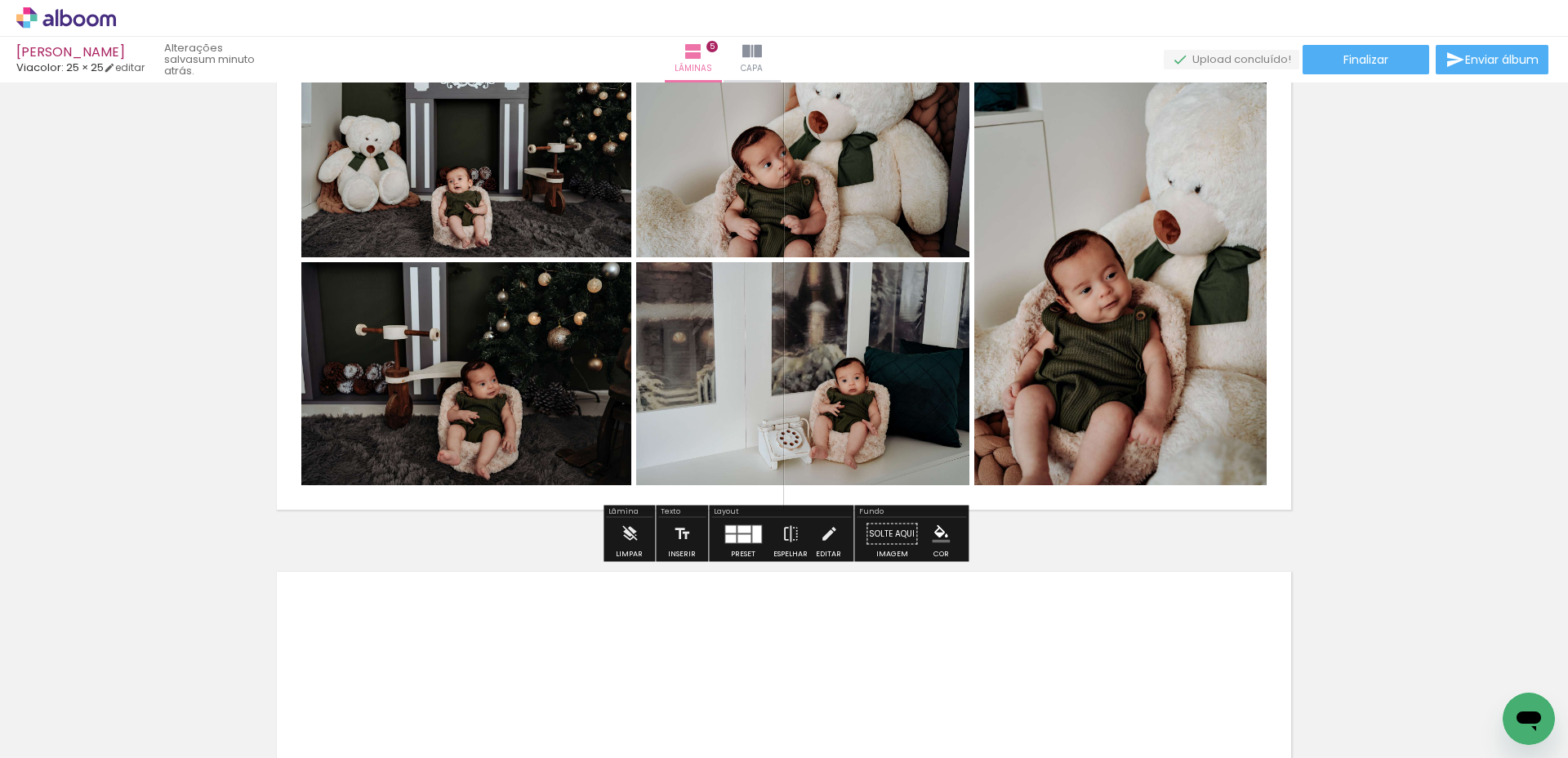
click at [738, 536] on div at bounding box center [744, 539] width 13 height 8
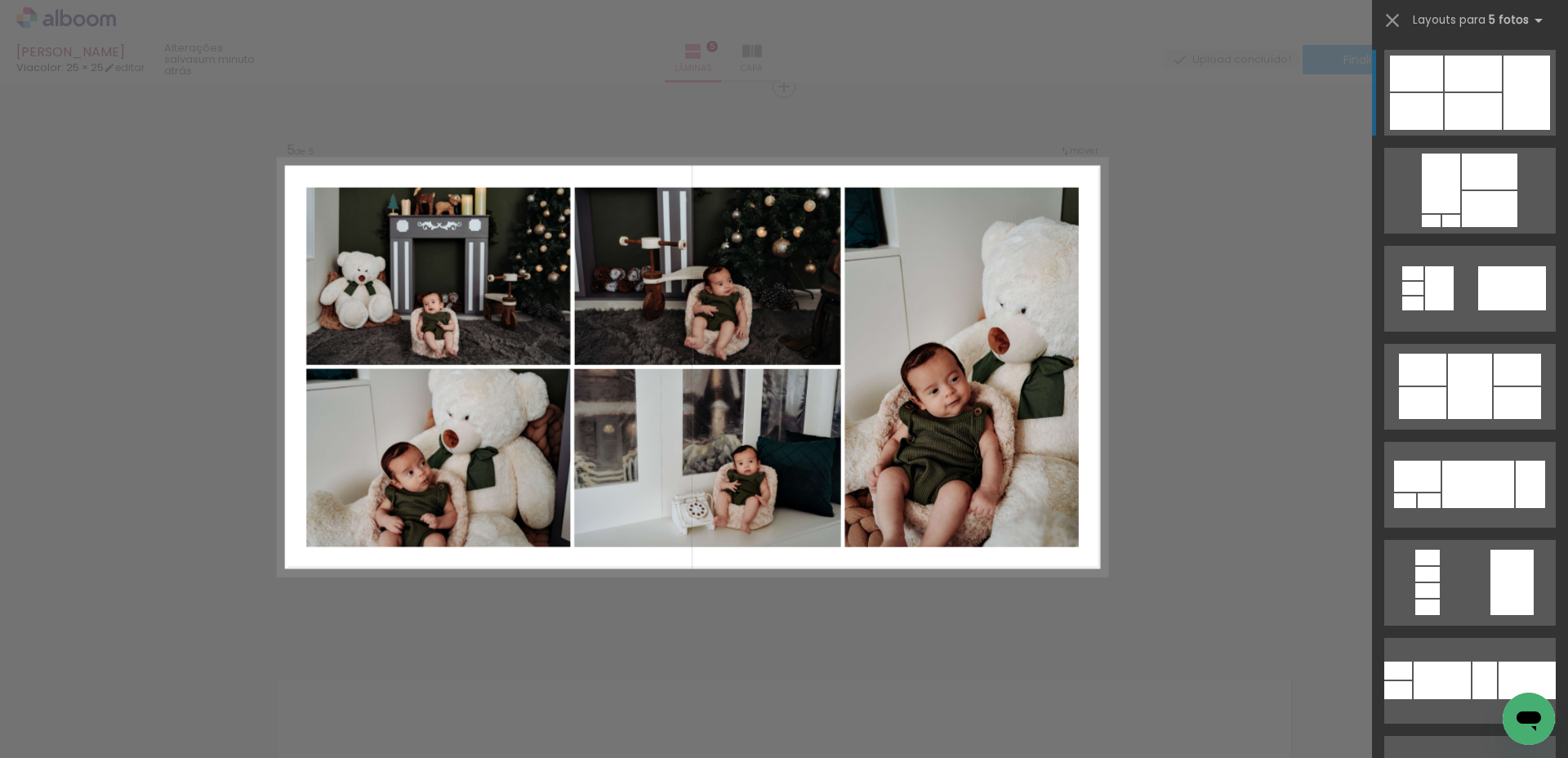
scroll to position [2266, 0]
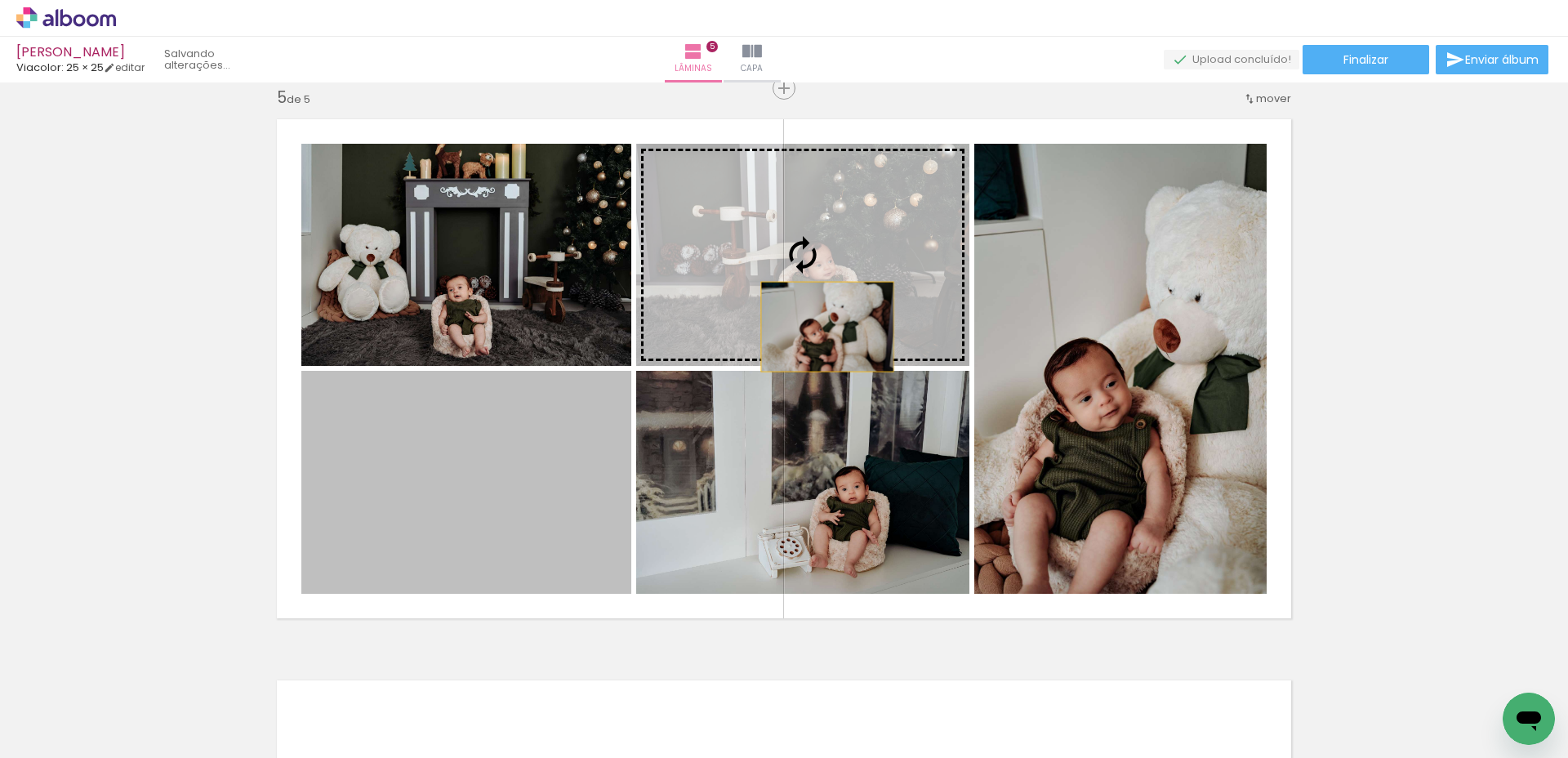
drag, startPoint x: 556, startPoint y: 511, endPoint x: 840, endPoint y: 322, distance: 341.1
click at [0, 0] on slot at bounding box center [0, 0] width 0 height 0
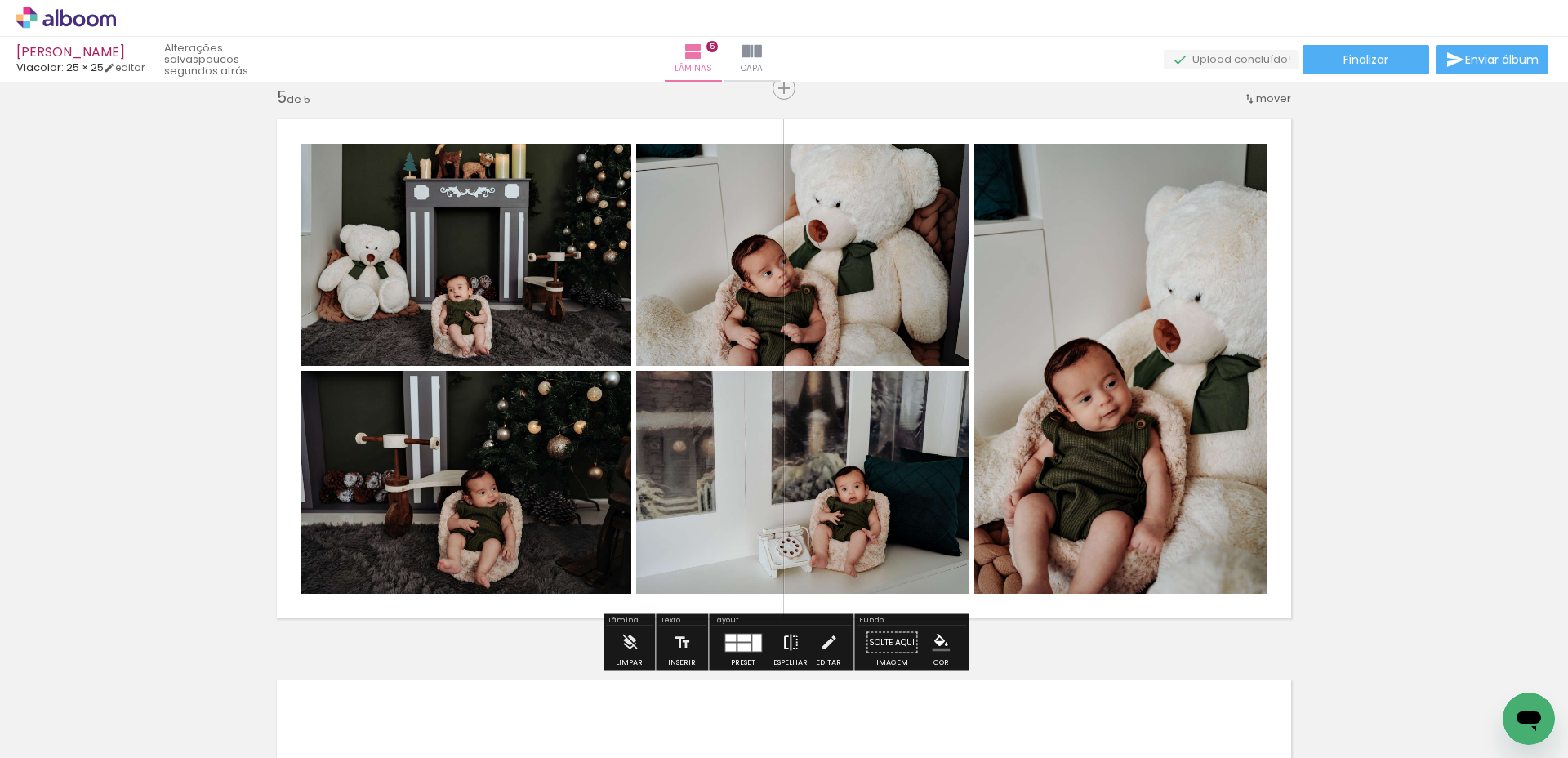
click at [787, 643] on iron-icon at bounding box center [790, 642] width 18 height 33
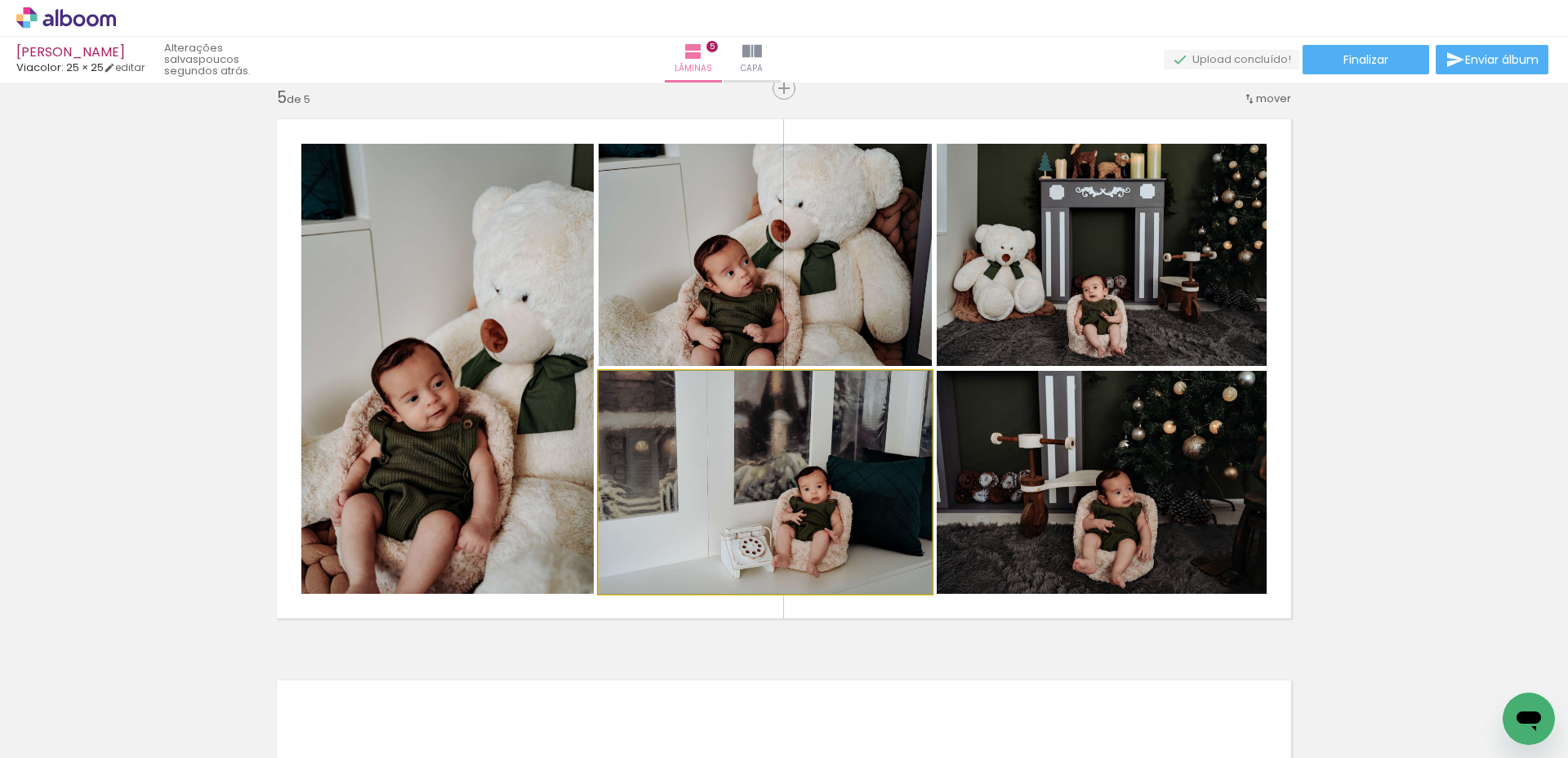
click at [816, 541] on quentale-photo at bounding box center [765, 482] width 333 height 223
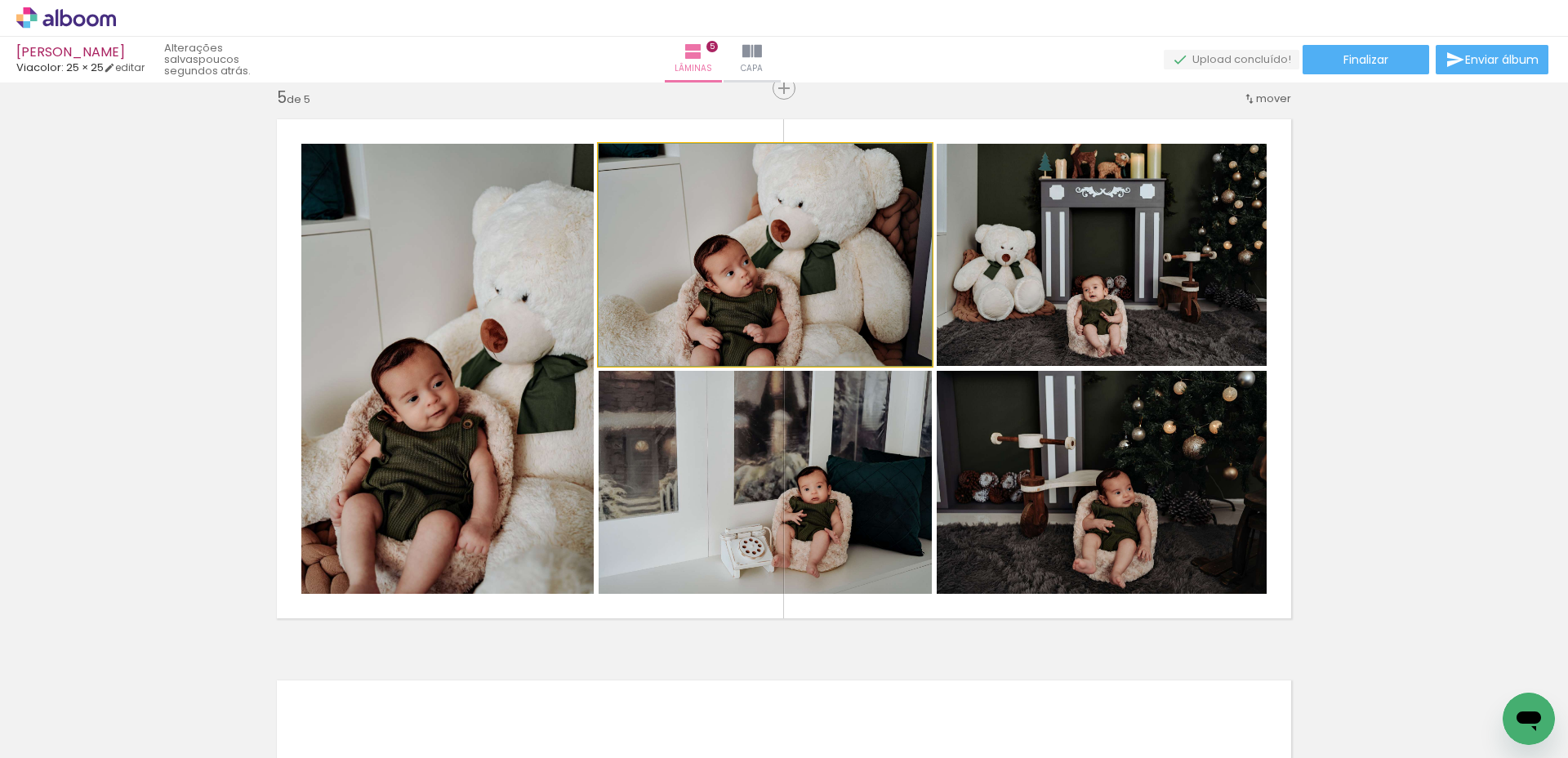
click at [795, 350] on quentale-photo at bounding box center [765, 255] width 333 height 222
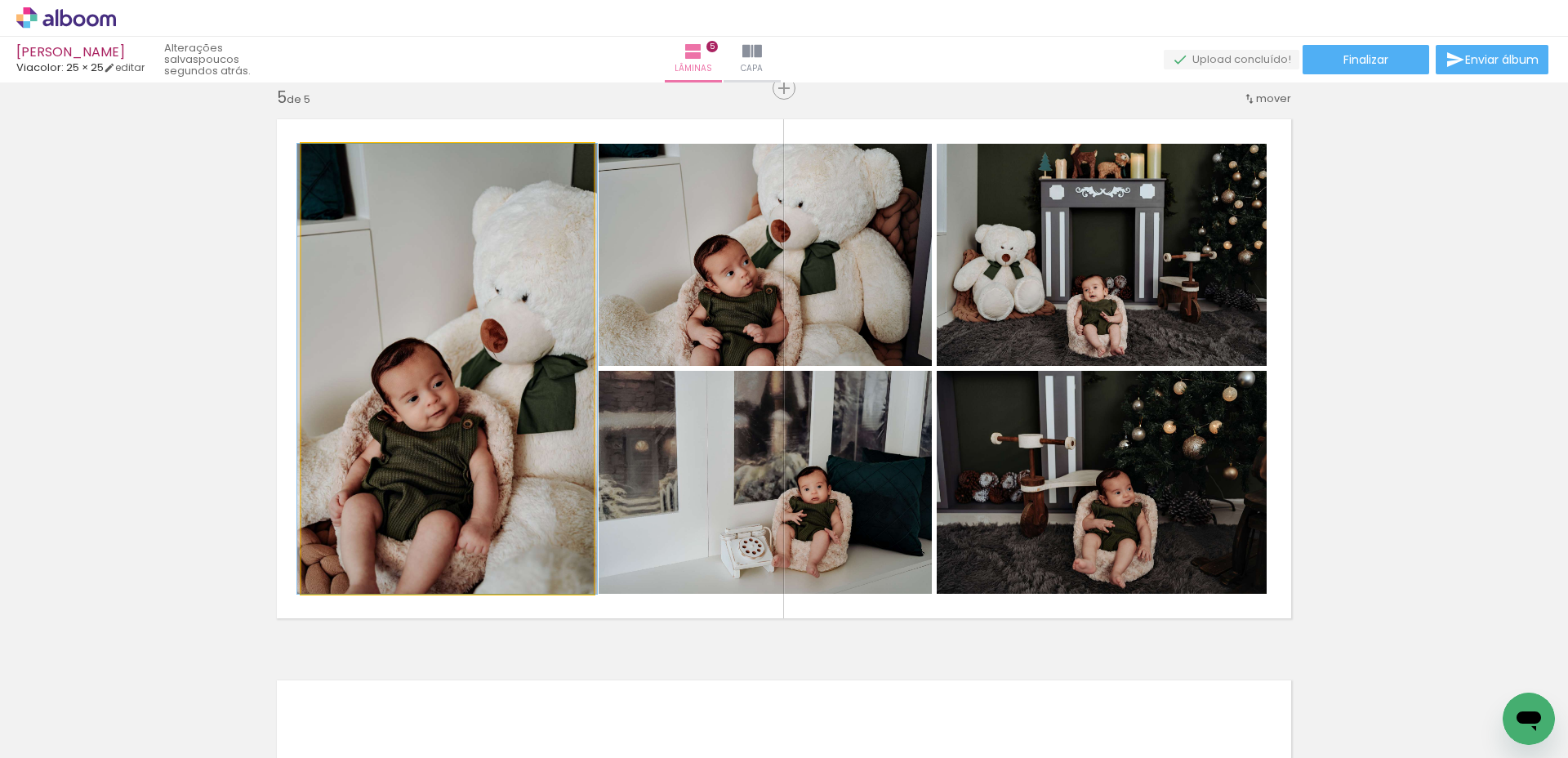
click at [400, 511] on quentale-photo at bounding box center [447, 369] width 292 height 451
click at [438, 495] on quentale-photo at bounding box center [447, 369] width 292 height 451
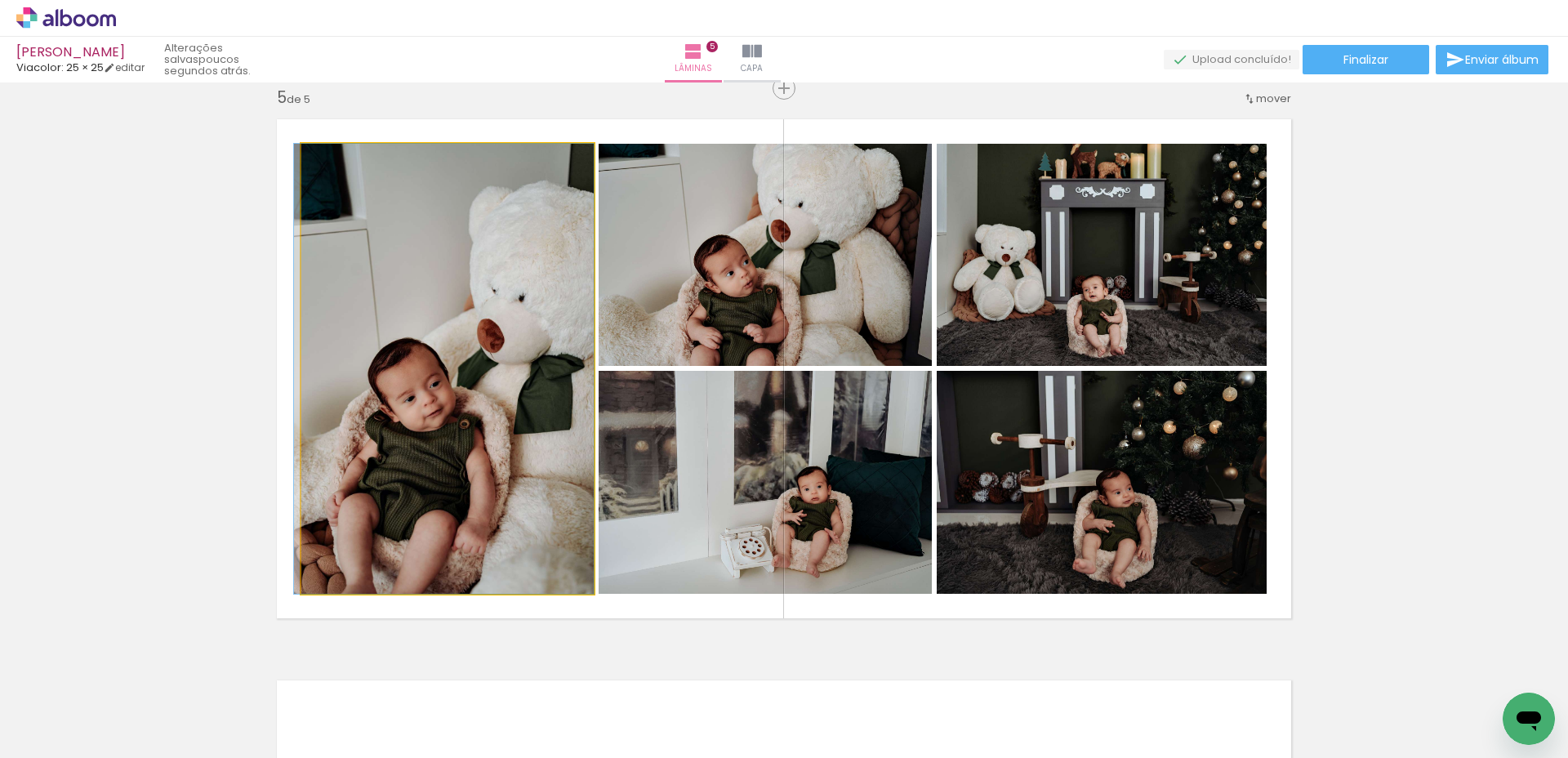
click at [434, 496] on div at bounding box center [444, 369] width 300 height 451
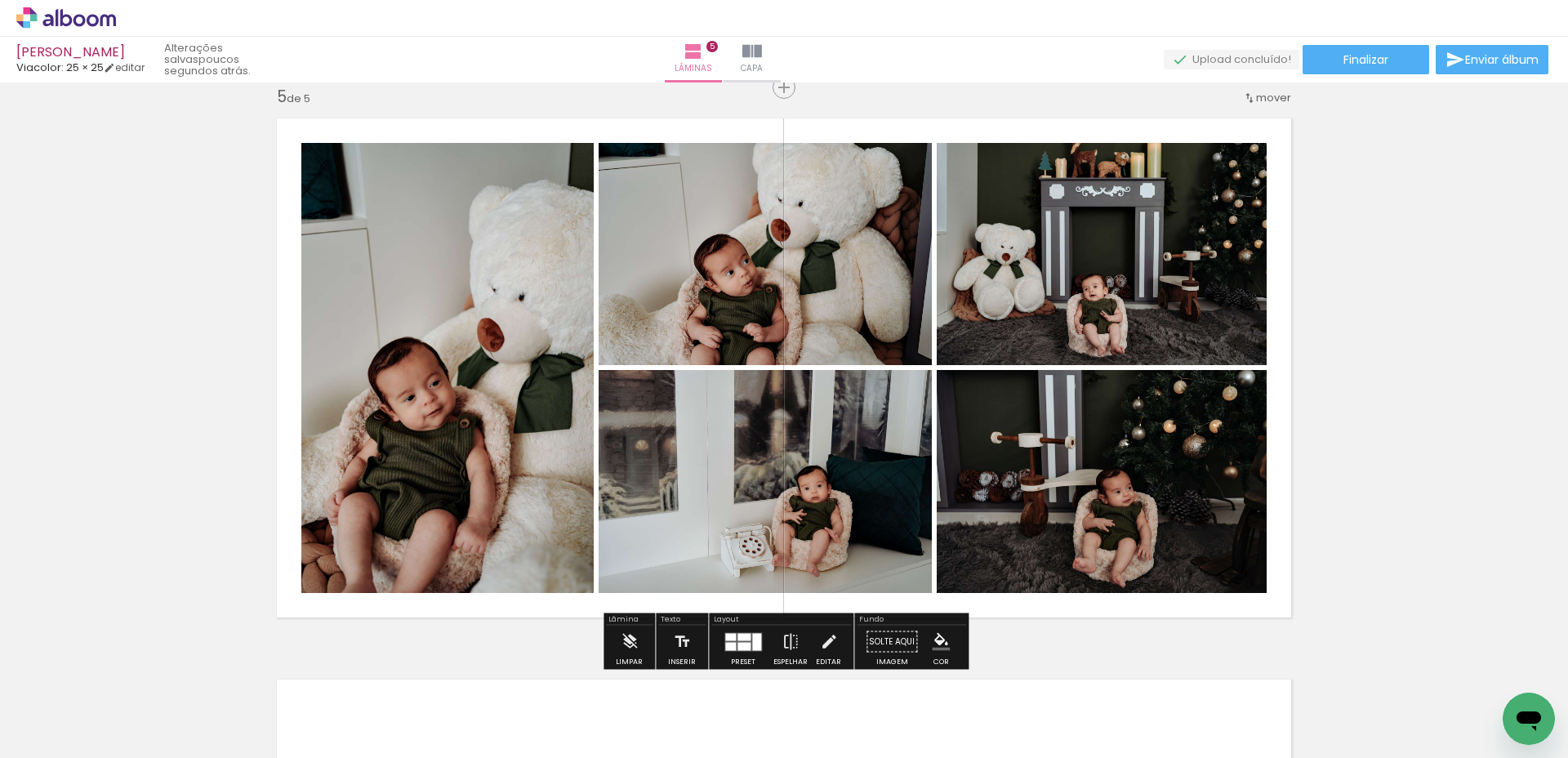
scroll to position [2503, 0]
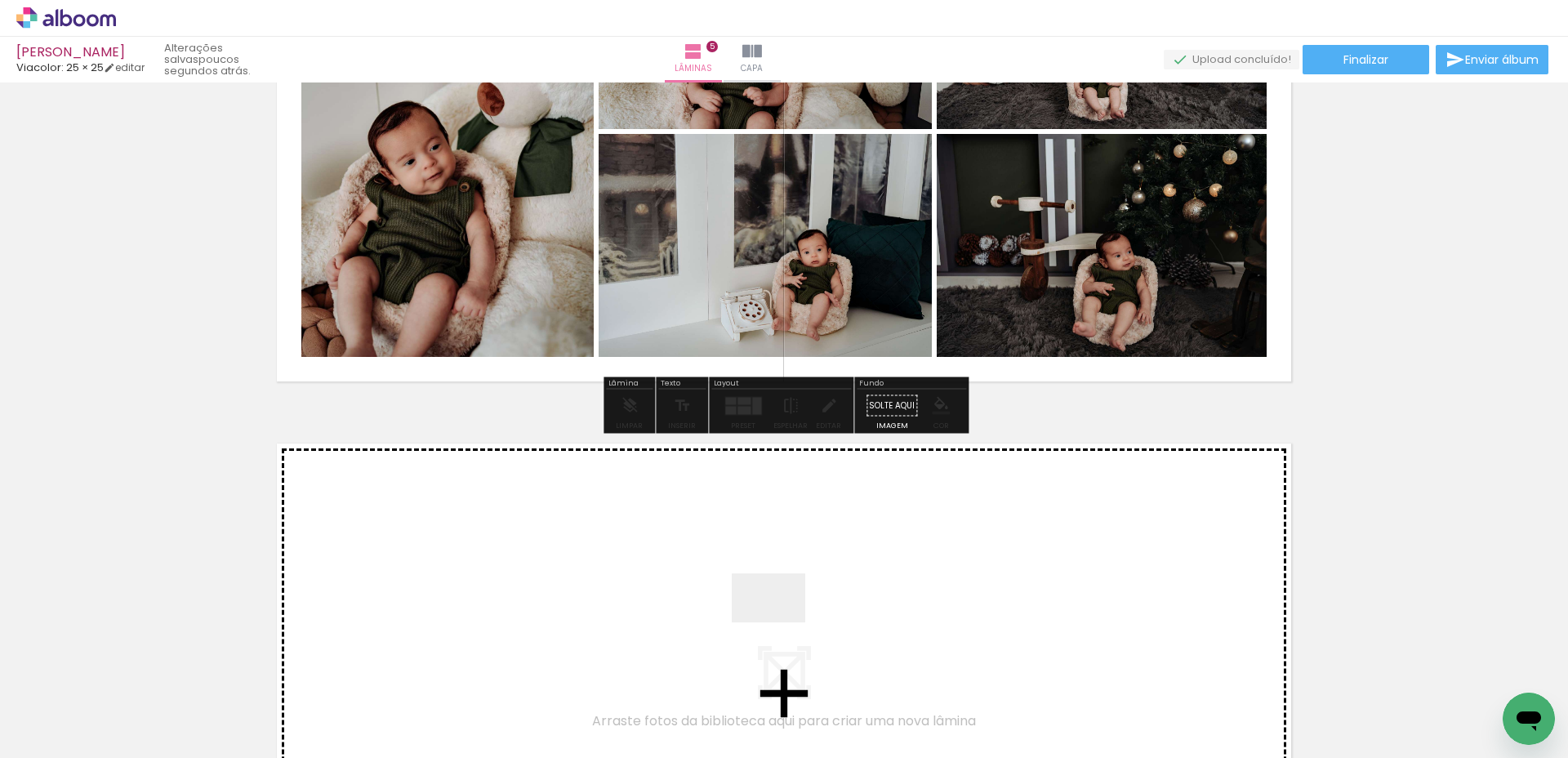
drag, startPoint x: 771, startPoint y: 696, endPoint x: 784, endPoint y: 608, distance: 89.0
click at [784, 608] on quentale-workspace at bounding box center [784, 379] width 1568 height 758
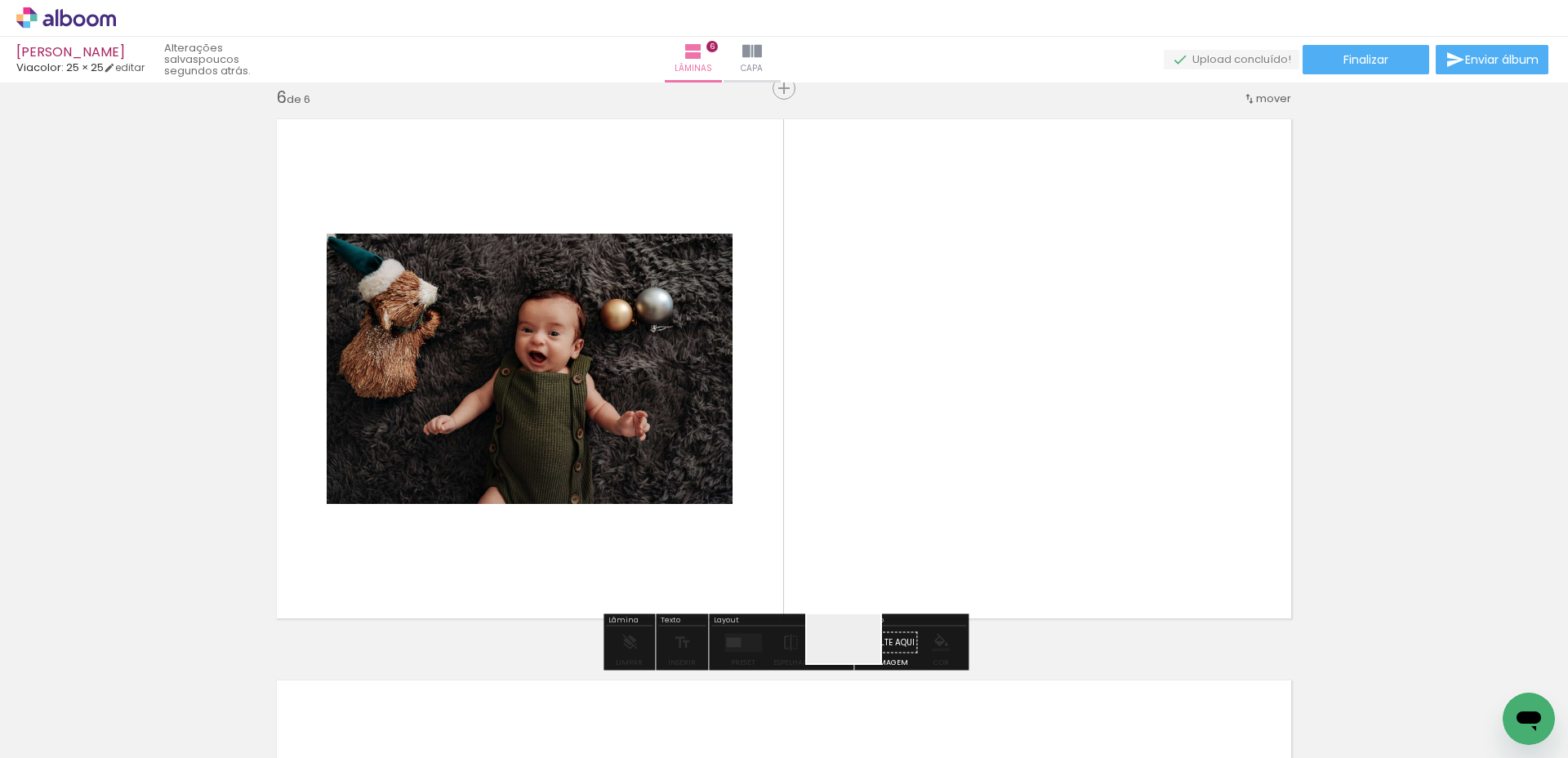
drag, startPoint x: 845, startPoint y: 692, endPoint x: 913, endPoint y: 590, distance: 122.6
click at [884, 528] on quentale-workspace at bounding box center [784, 379] width 1568 height 758
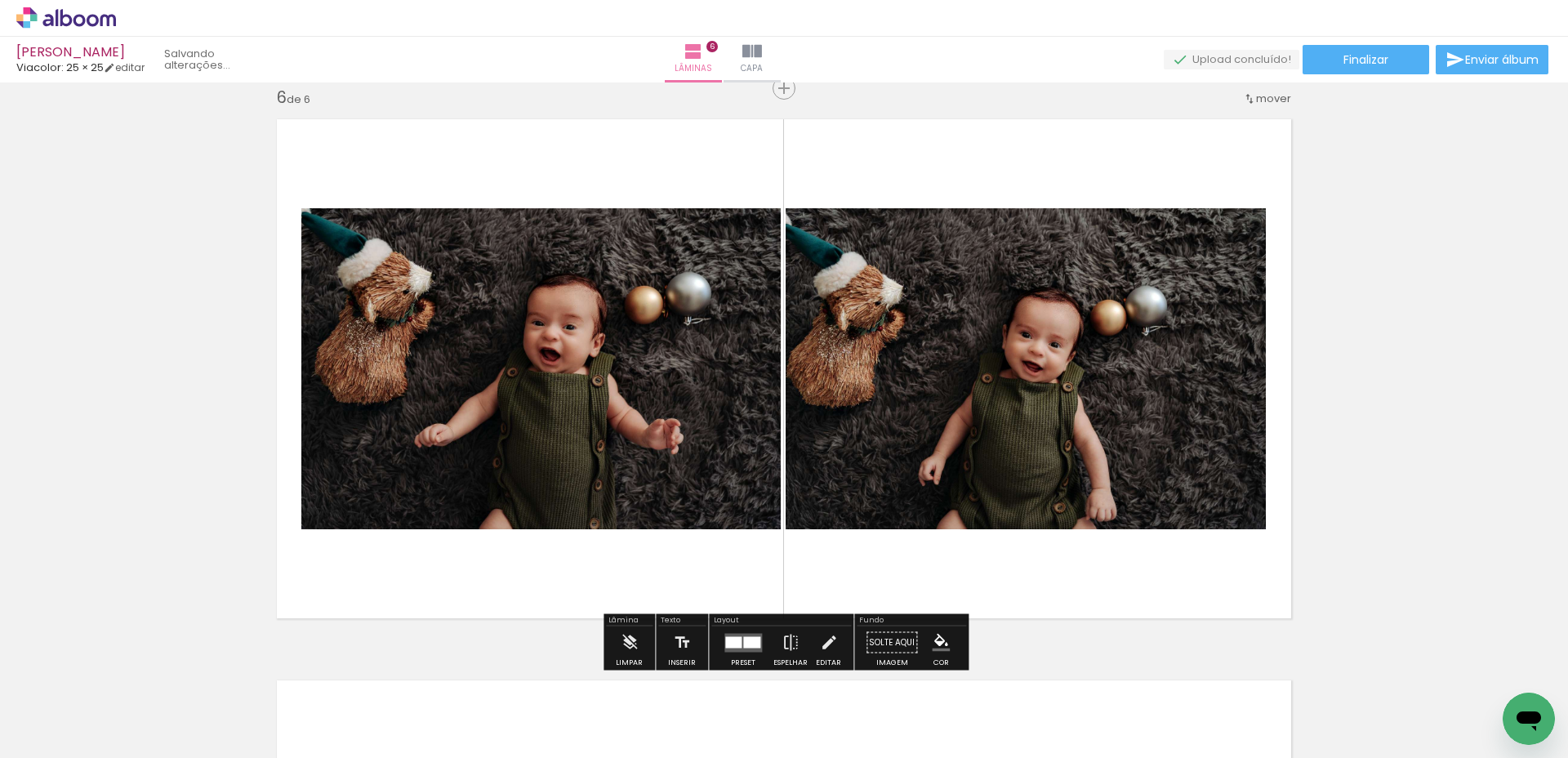
scroll to position [2824, 0]
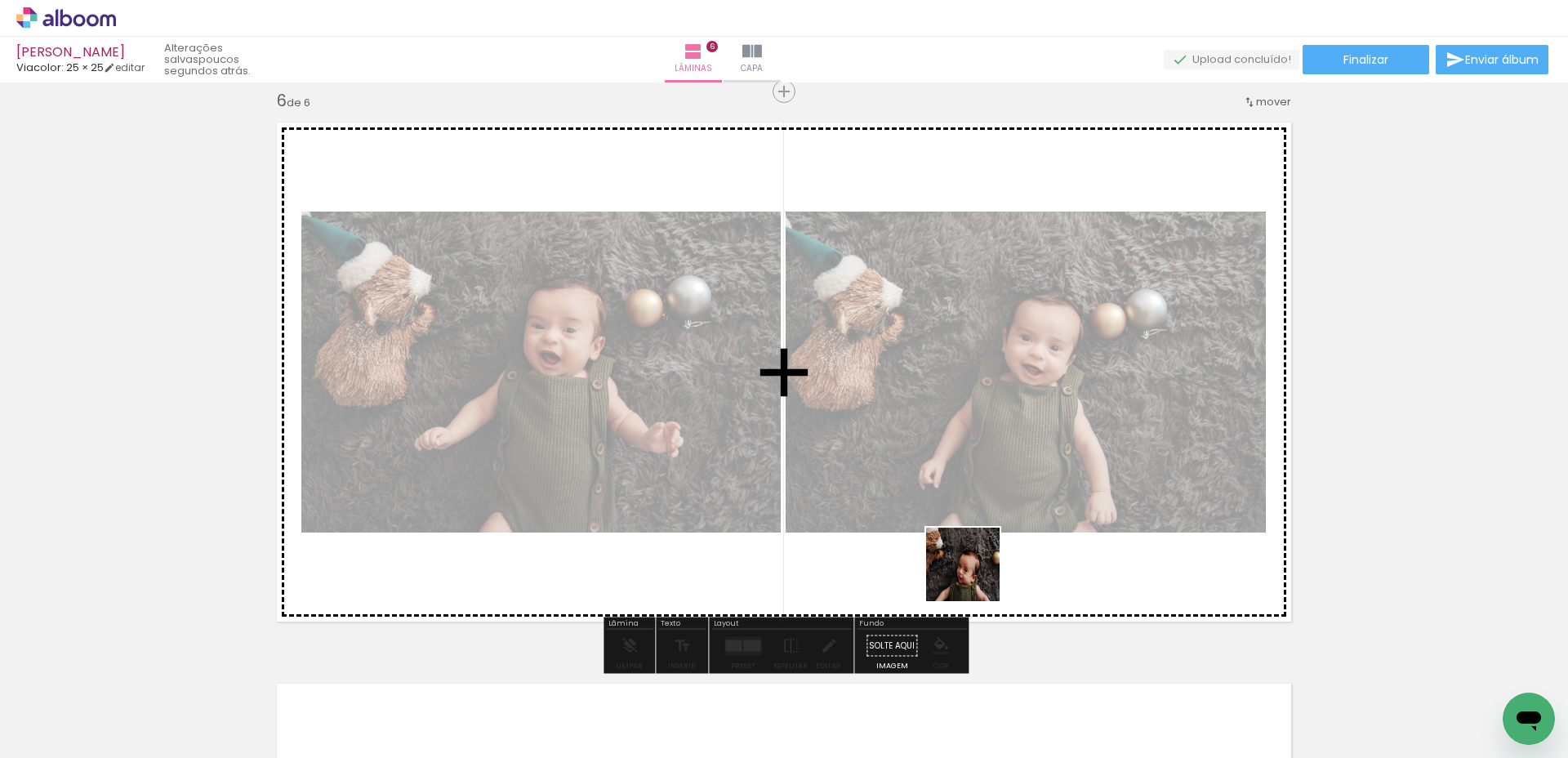
drag, startPoint x: 942, startPoint y: 696, endPoint x: 1031, endPoint y: 638, distance: 106.2
click at [975, 576] on quentale-workspace at bounding box center [784, 379] width 1568 height 758
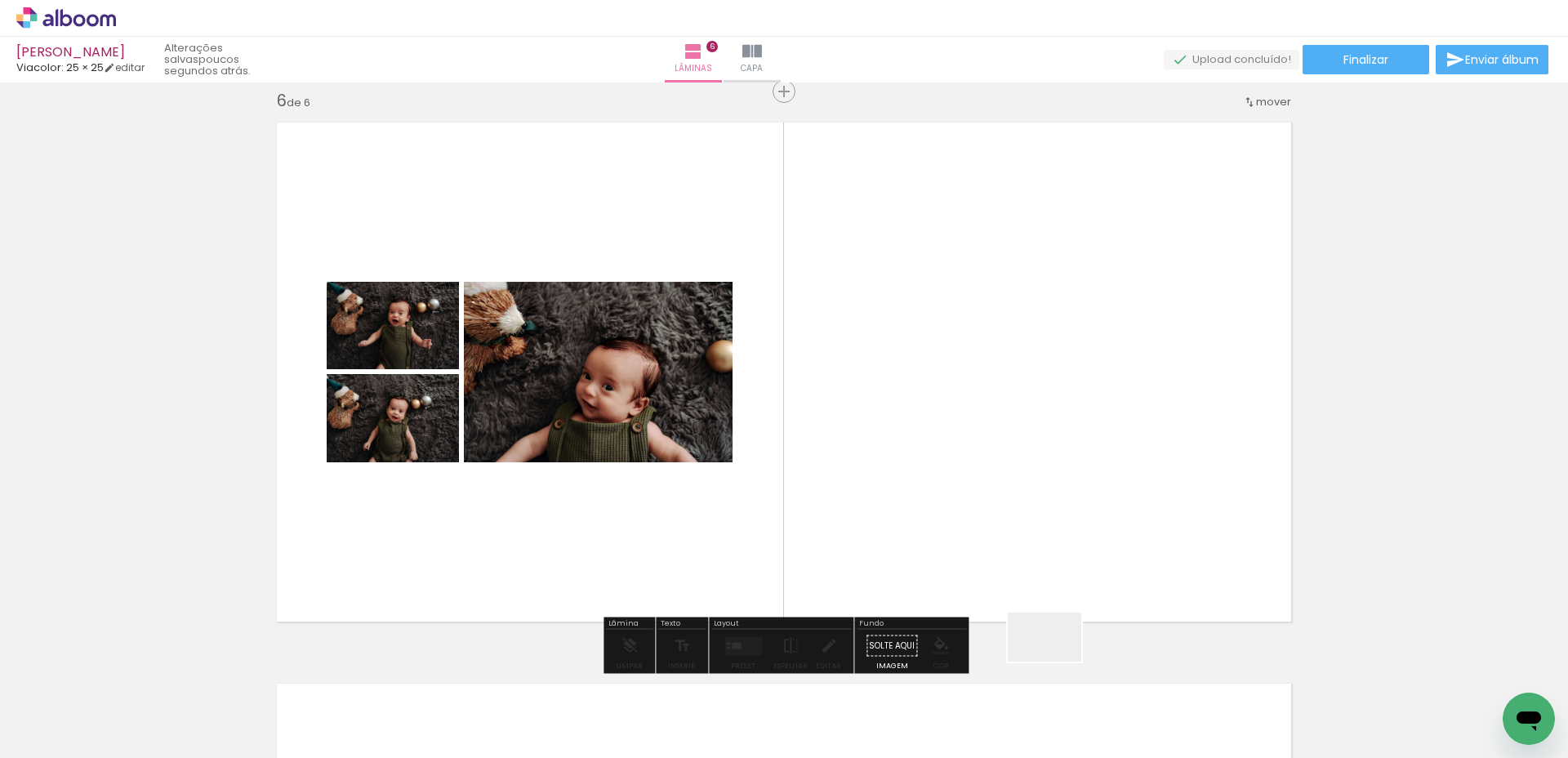
drag, startPoint x: 1051, startPoint y: 709, endPoint x: 1056, endPoint y: 573, distance: 136.1
click at [1056, 573] on quentale-workspace at bounding box center [784, 379] width 1568 height 758
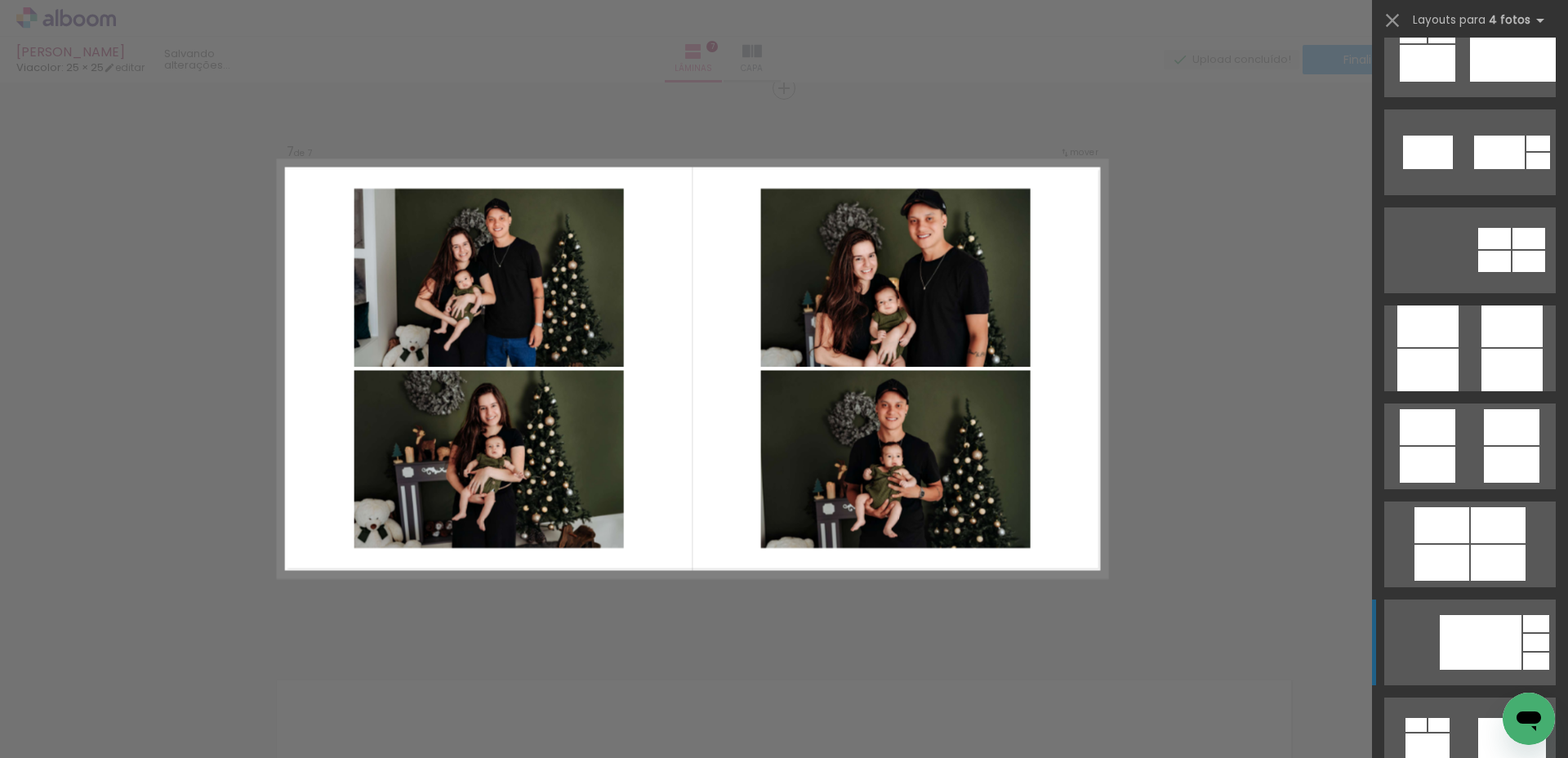
scroll to position [4355, 0]
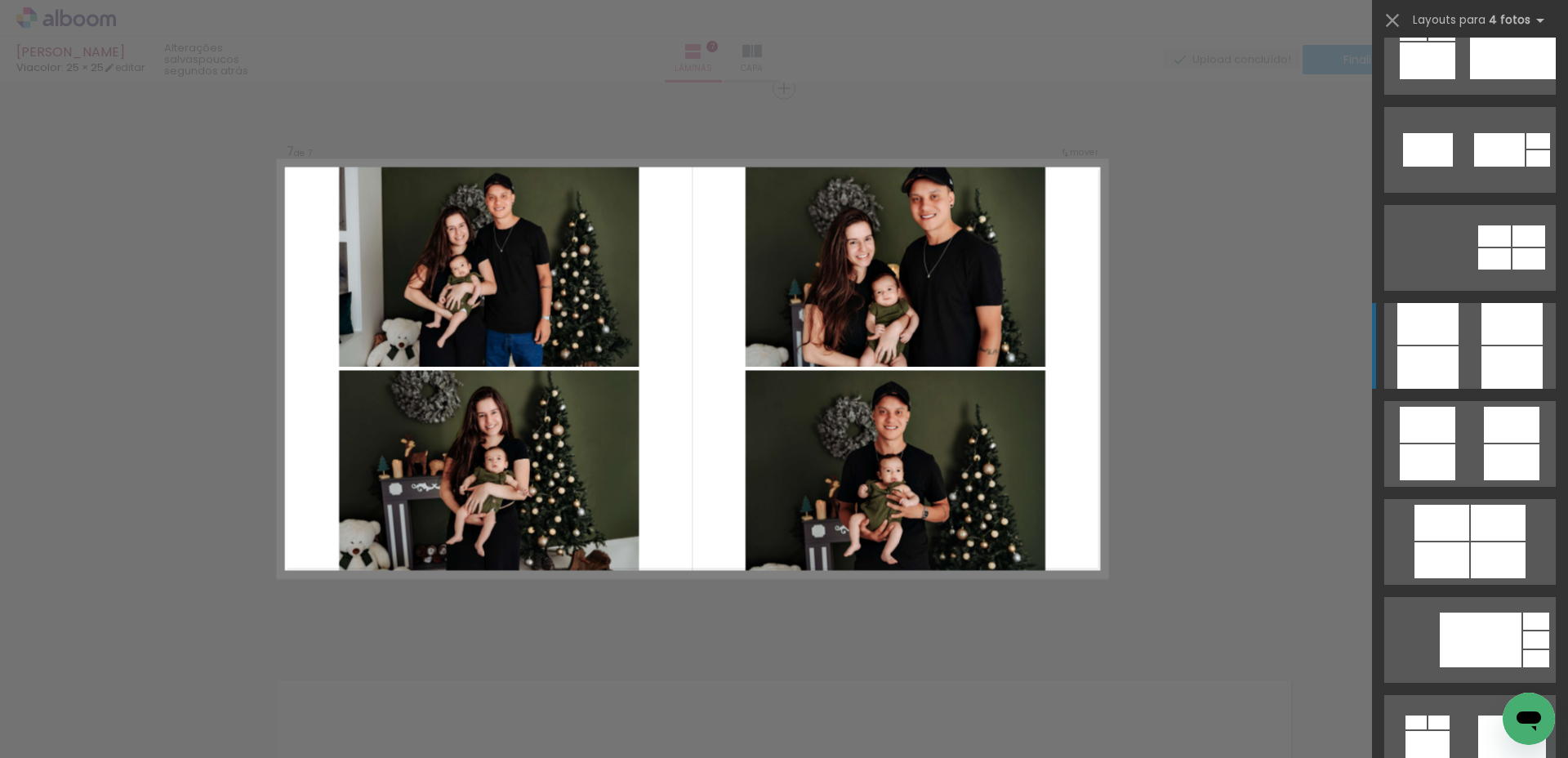
click at [1425, 374] on div at bounding box center [1427, 368] width 61 height 43
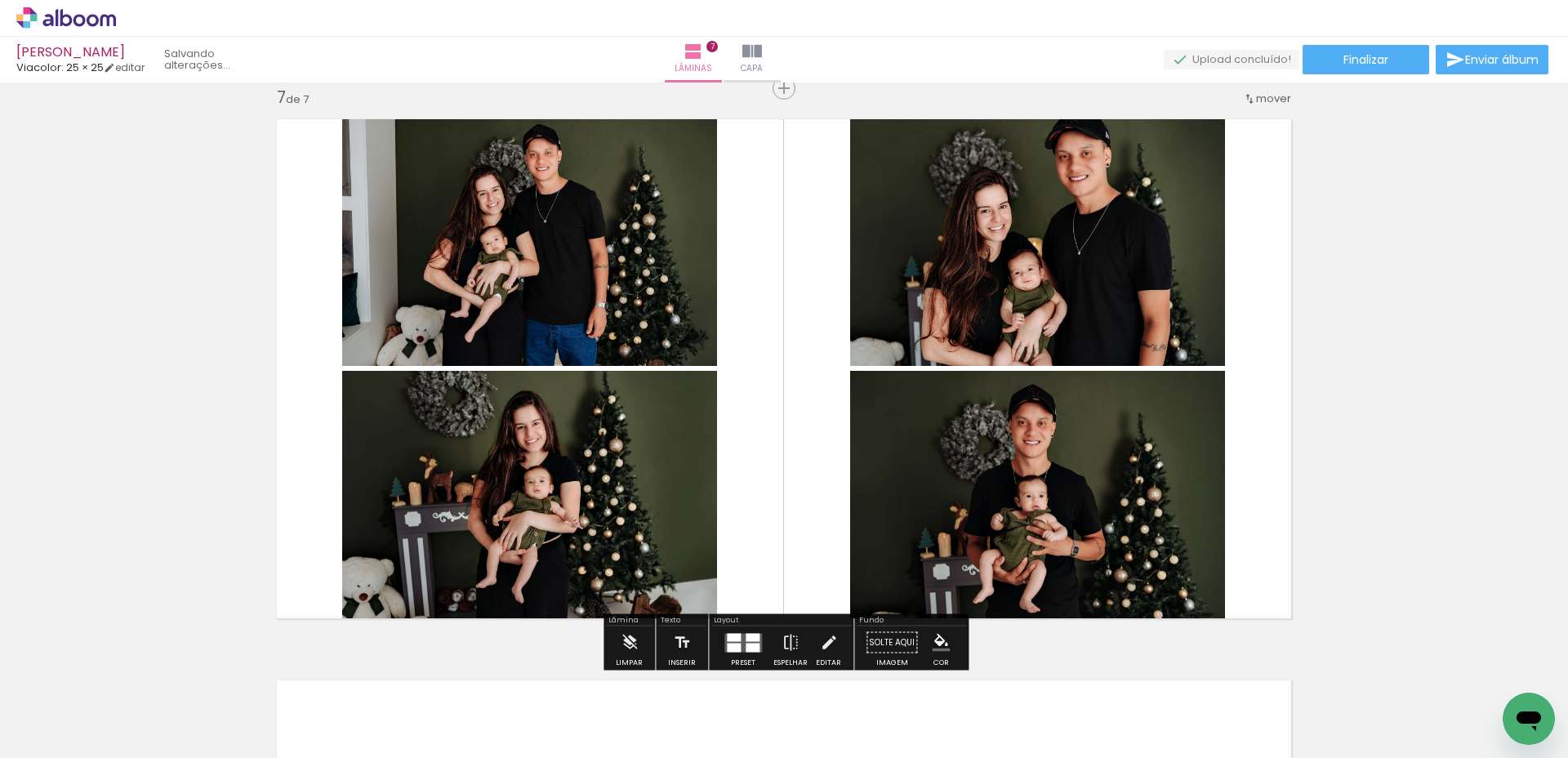
scroll to position [4359, 0]
